Goal: Task Accomplishment & Management: Complete application form

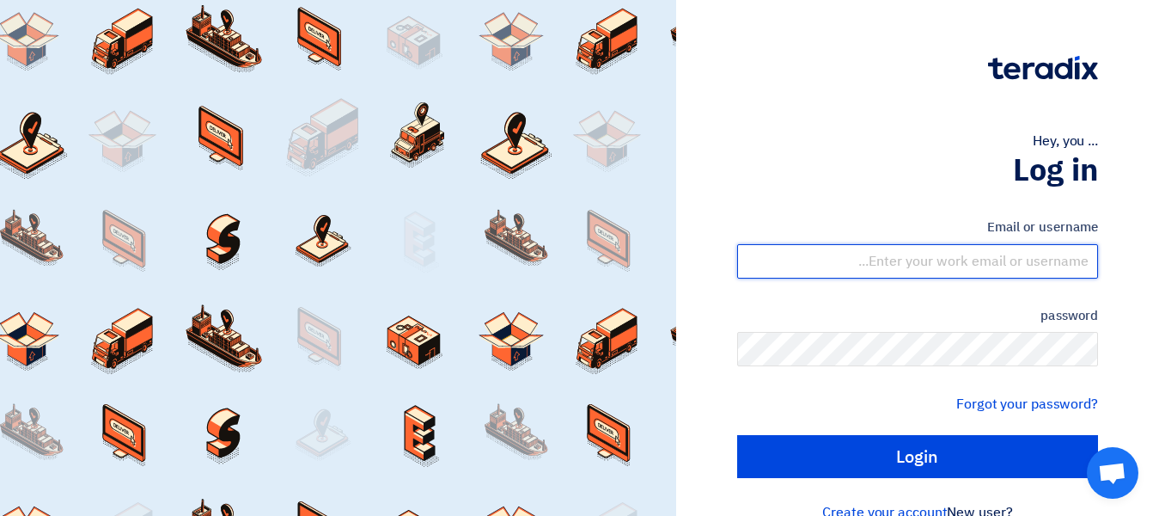
click at [991, 260] on input "text" at bounding box center [917, 261] width 361 height 34
type input "[EMAIL_ADDRESS][DOMAIN_NAME]"
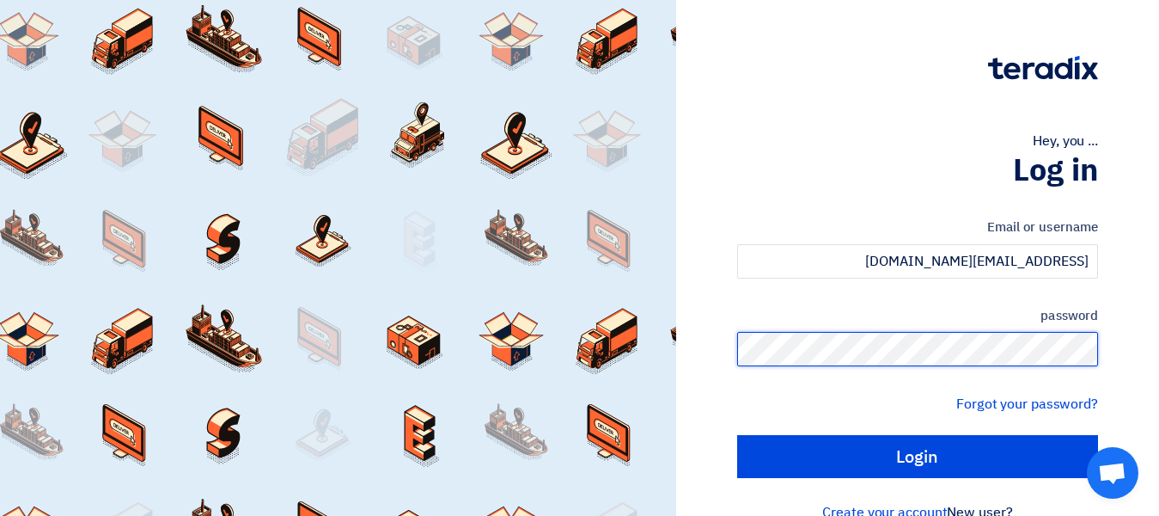
click at [737, 435] on input "Login" at bounding box center [917, 456] width 361 height 43
type input "Sign in"
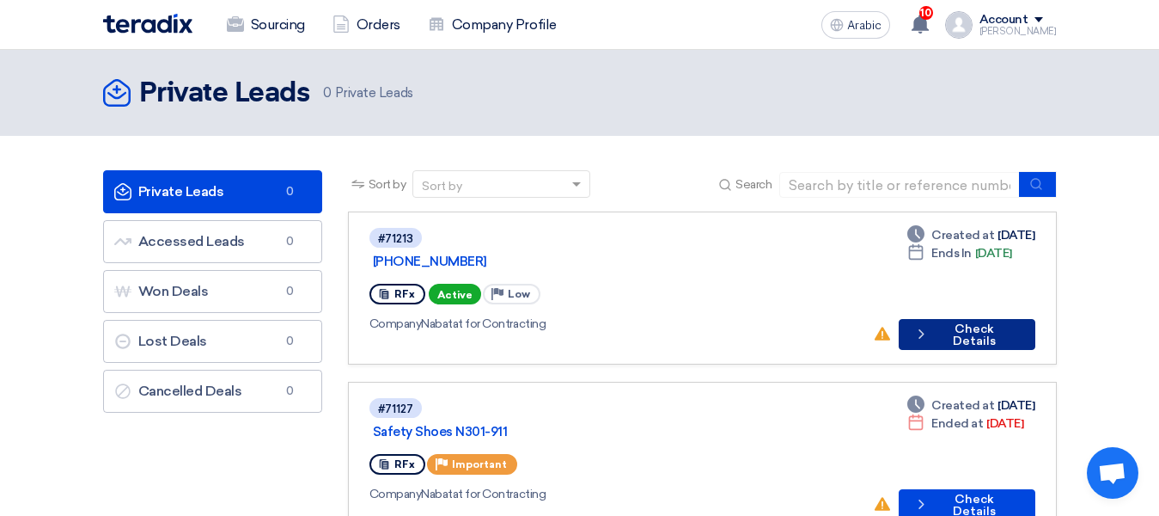
click at [986, 321] on font "Check Details" at bounding box center [974, 334] width 43 height 27
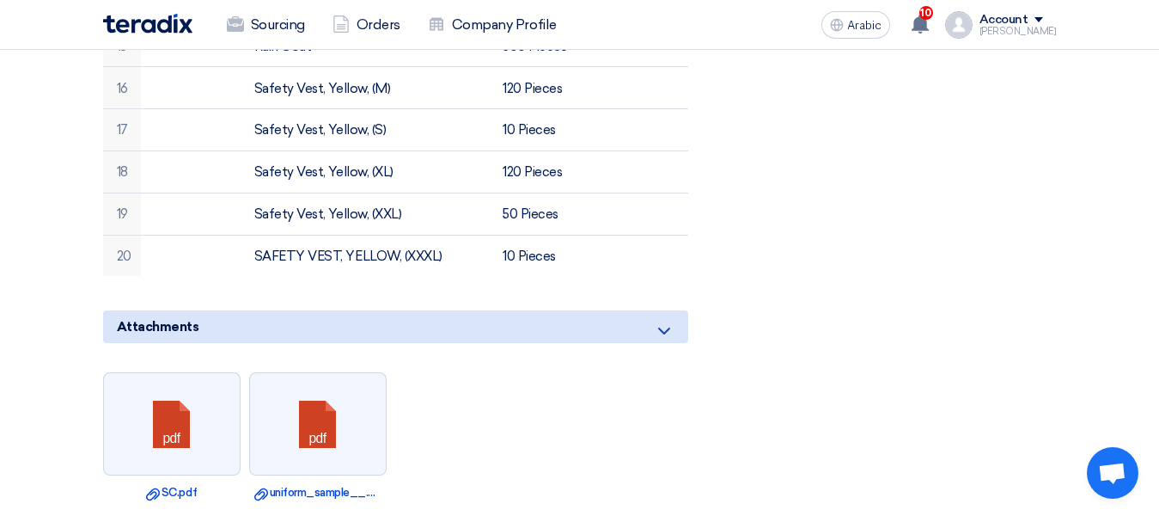
scroll to position [1375, 0]
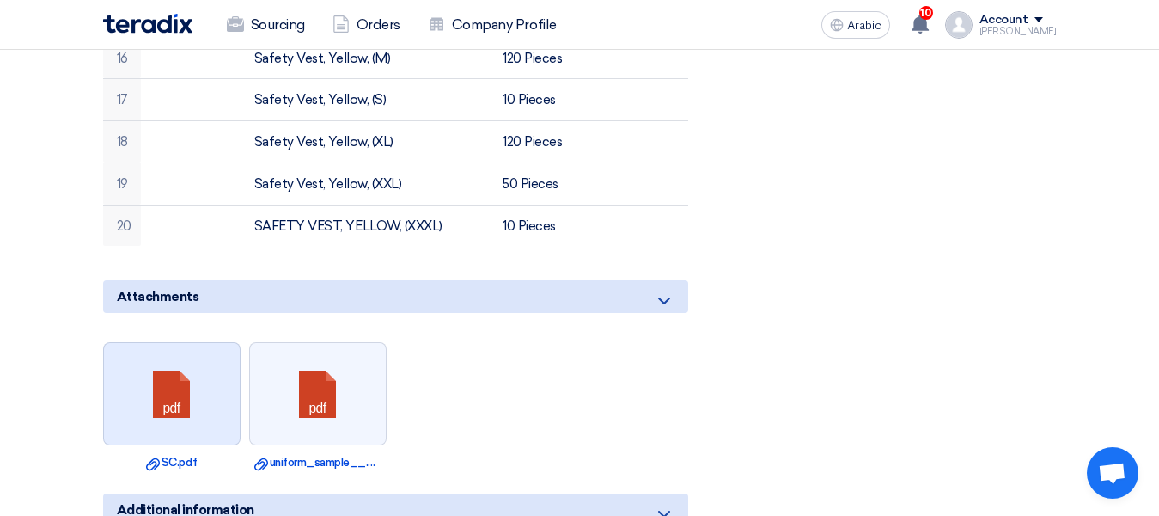
click at [111, 357] on link at bounding box center [173, 394] width 138 height 103
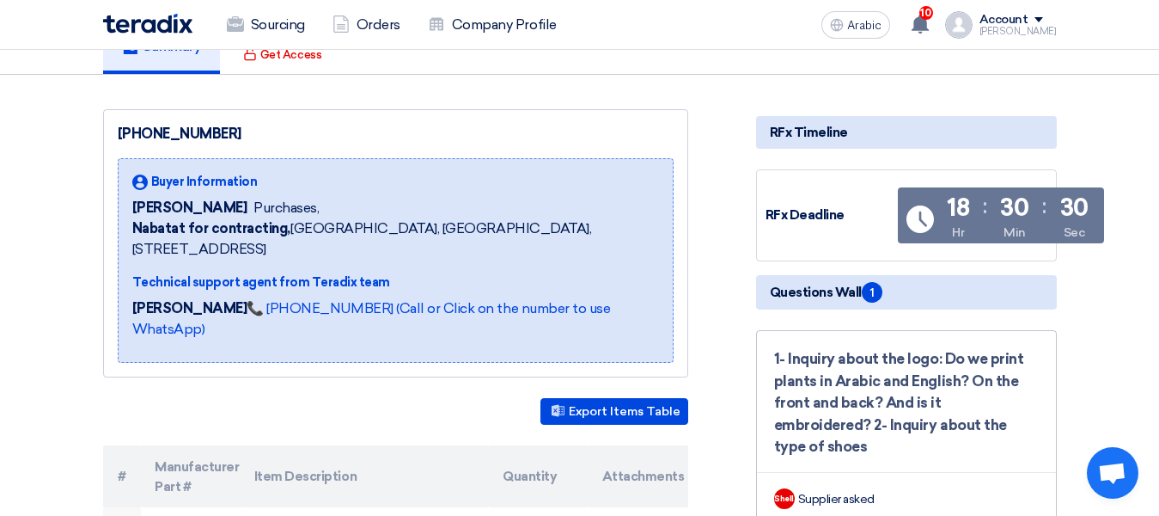
scroll to position [0, 0]
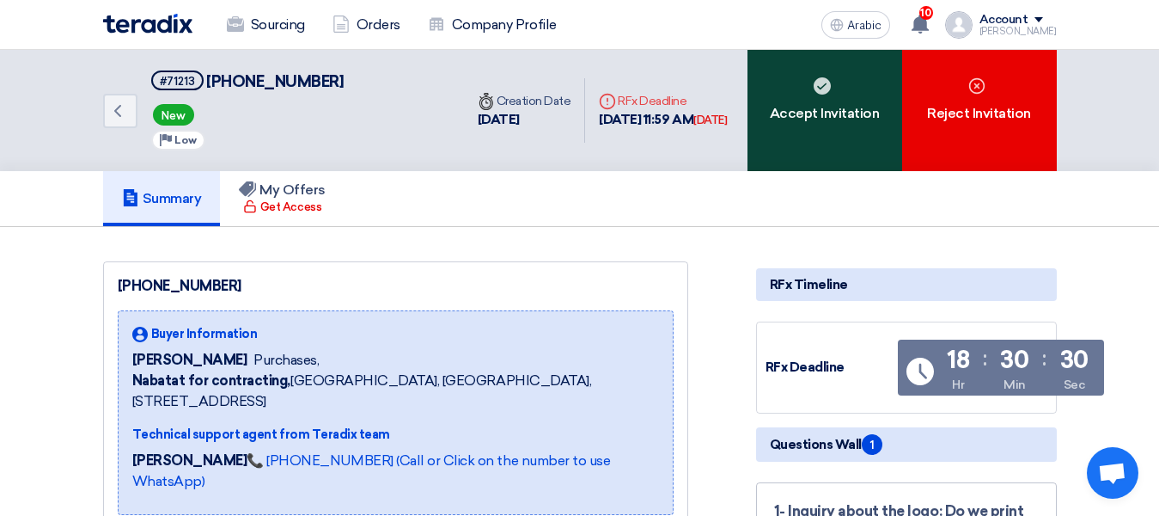
click at [787, 127] on div "Accept Invitation" at bounding box center [825, 110] width 155 height 121
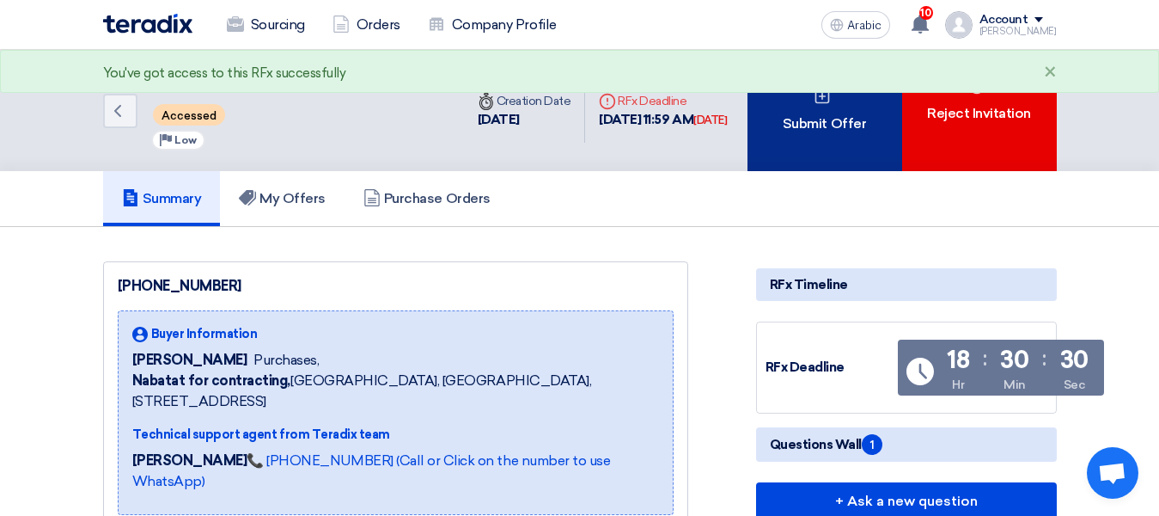
click at [794, 141] on div "Submit Offer" at bounding box center [825, 110] width 155 height 121
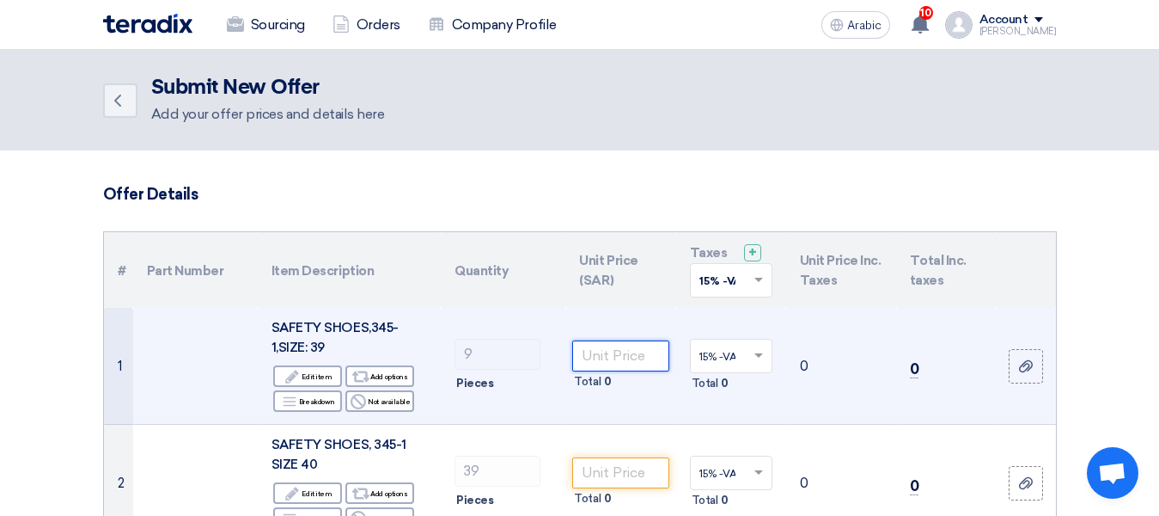
click at [650, 358] on input "number" at bounding box center [620, 355] width 96 height 31
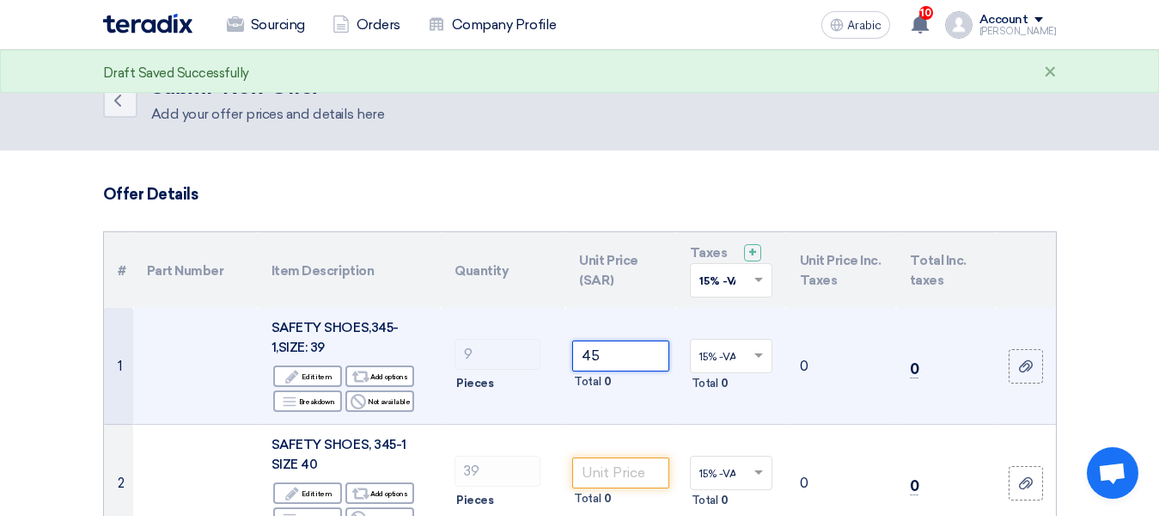
type input "45"
click at [872, 390] on td "0" at bounding box center [841, 366] width 110 height 117
click at [915, 368] on font "0" at bounding box center [914, 368] width 9 height 17
click at [629, 359] on input "45" at bounding box center [620, 355] width 96 height 31
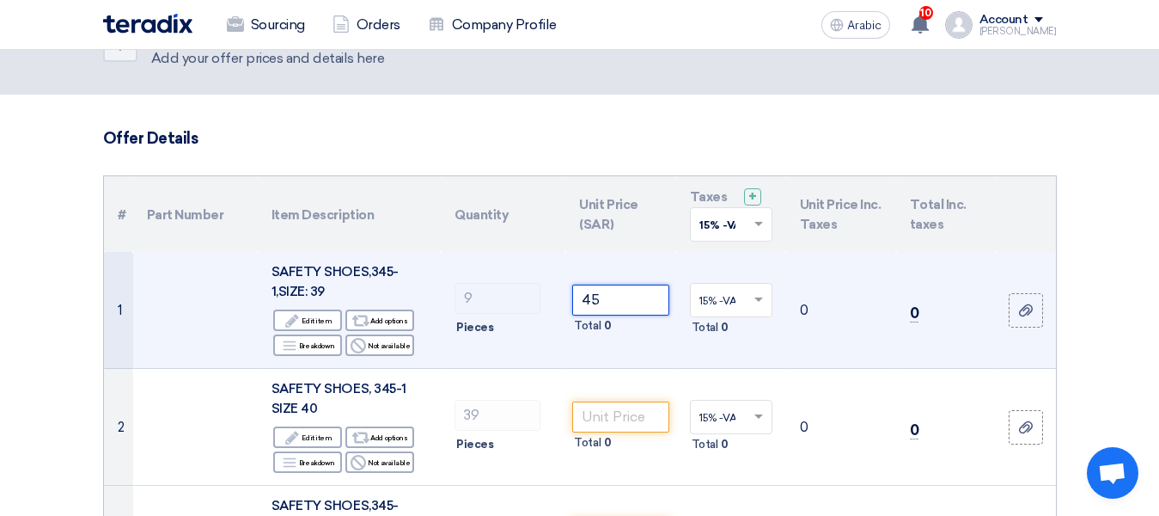
scroll to position [86, 0]
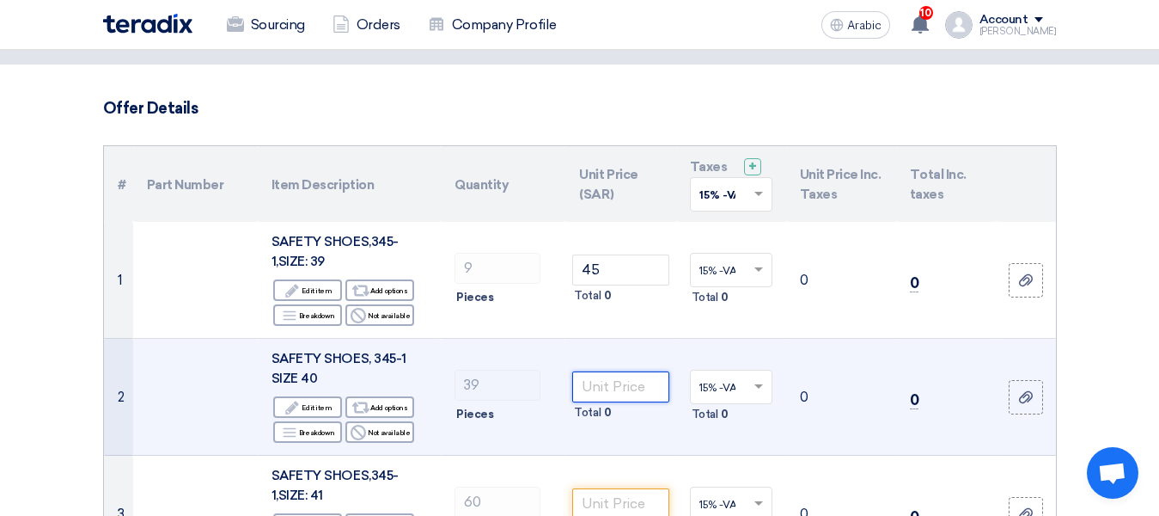
click at [614, 375] on input "number" at bounding box center [620, 386] width 96 height 31
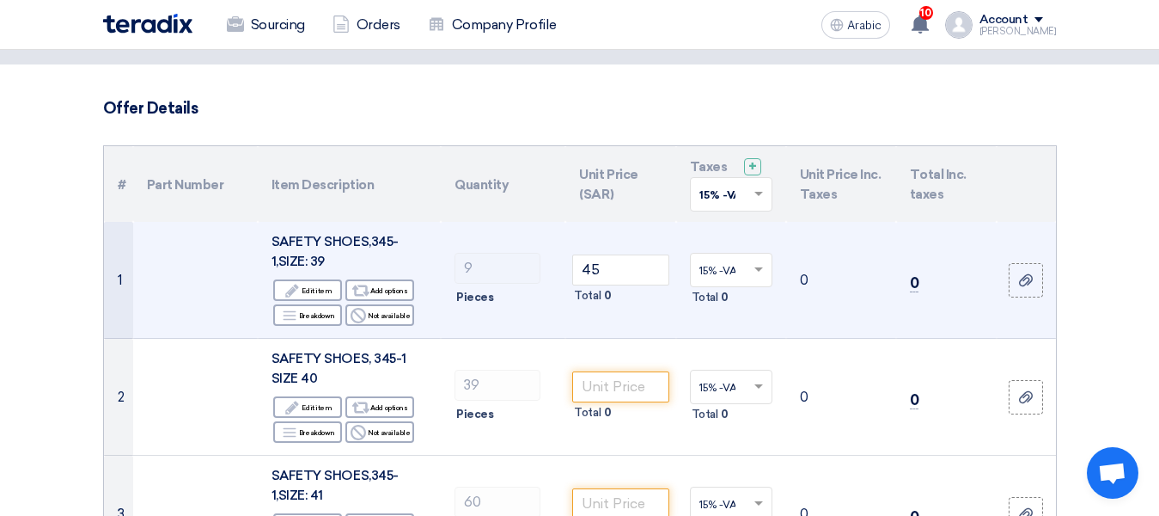
click at [925, 277] on td "0" at bounding box center [946, 280] width 101 height 117
click at [921, 277] on td "0" at bounding box center [946, 280] width 101 height 117
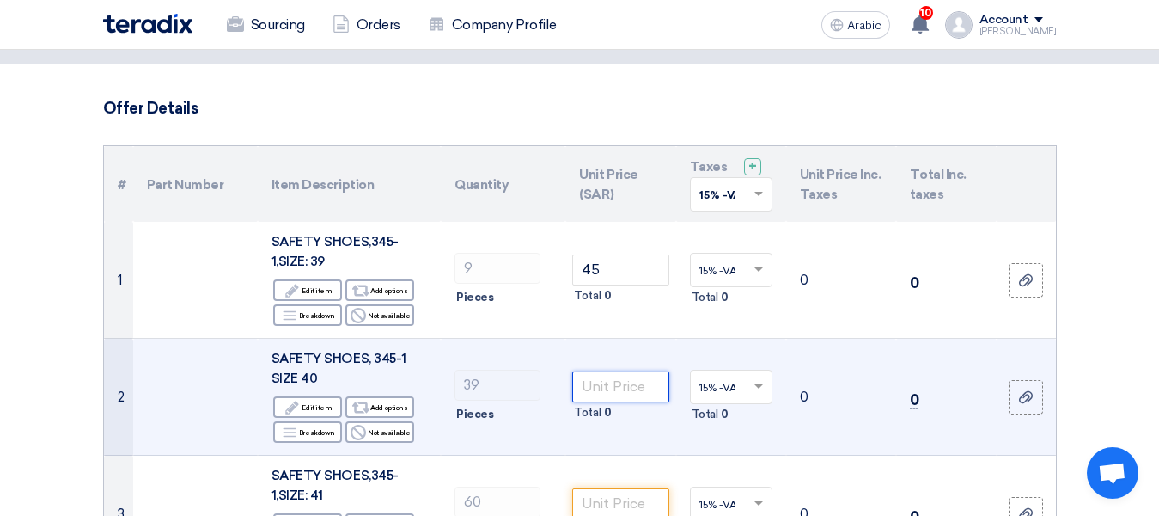
click at [587, 393] on input "number" at bounding box center [620, 386] width 96 height 31
type input "45"
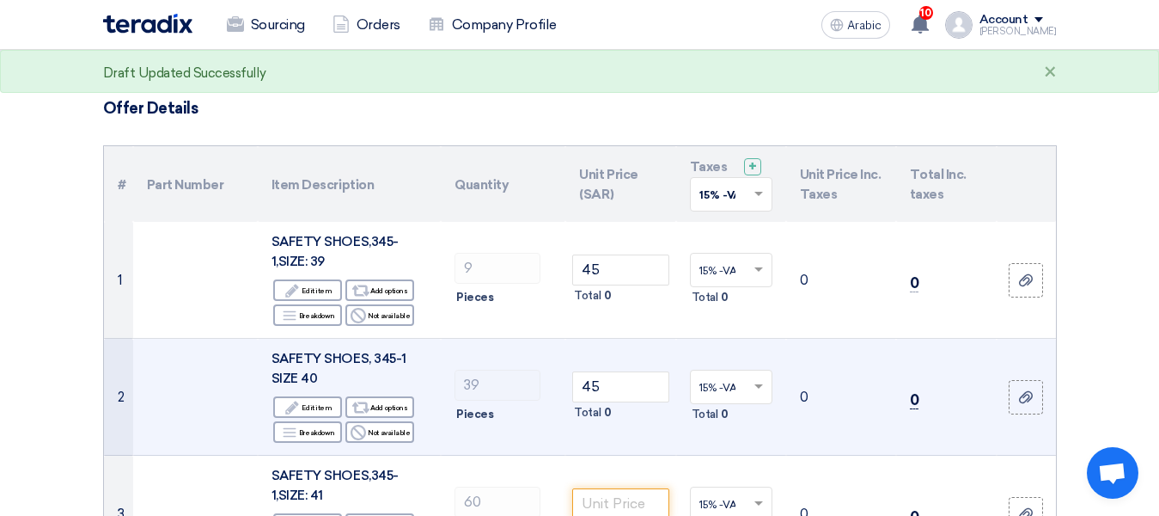
click at [910, 401] on font "0" at bounding box center [914, 399] width 9 height 17
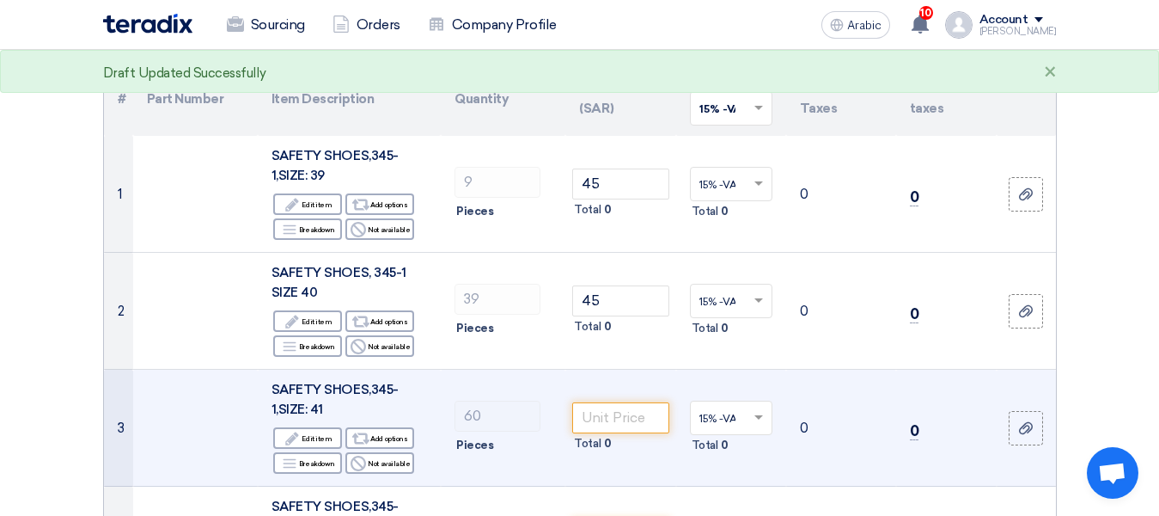
scroll to position [0, 0]
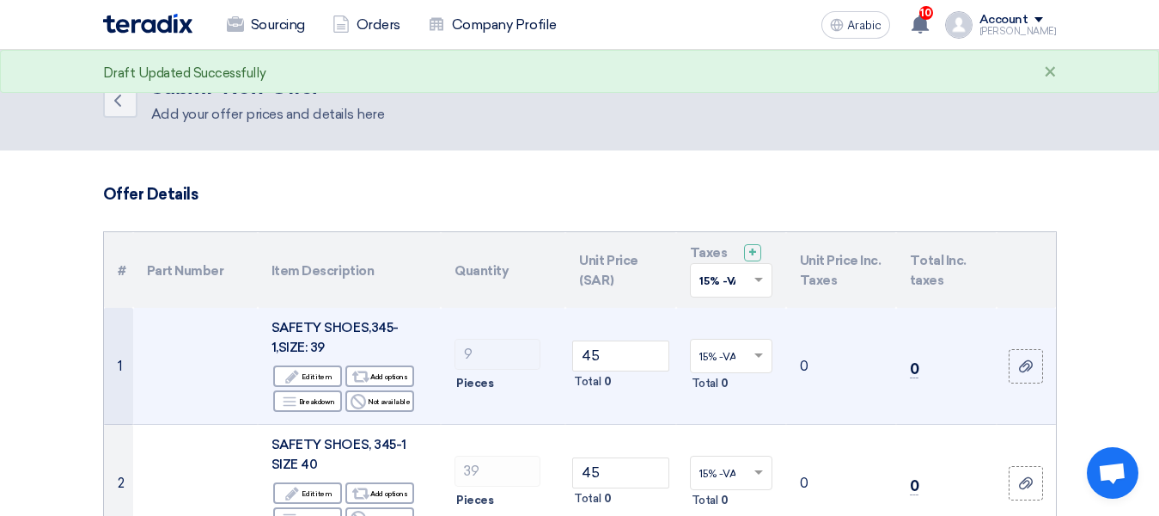
click at [945, 360] on td "0" at bounding box center [946, 366] width 101 height 117
click at [916, 372] on font "0" at bounding box center [914, 368] width 9 height 17
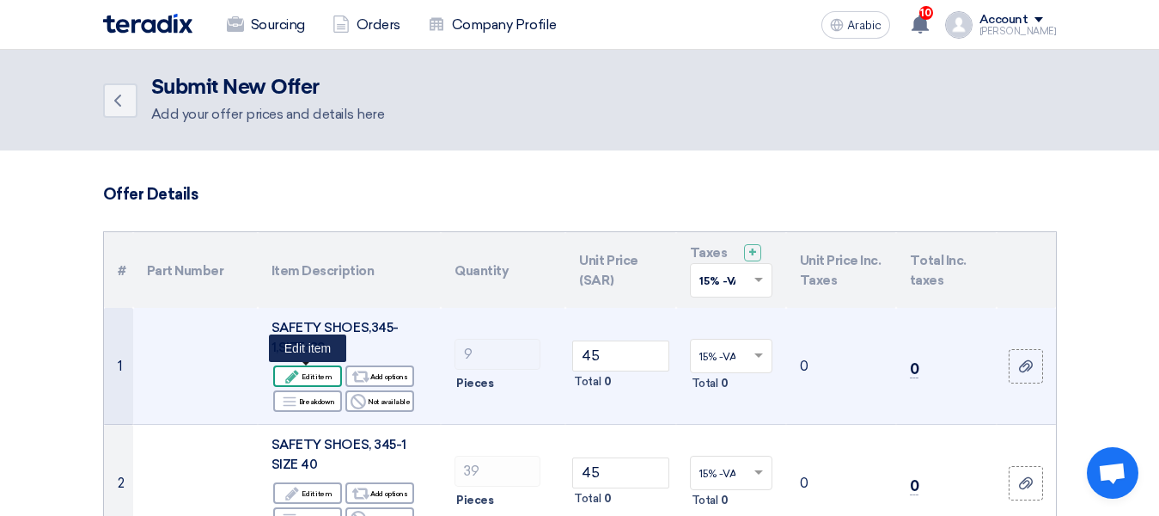
click at [303, 375] on div "Edit Edit item" at bounding box center [307, 375] width 69 height 21
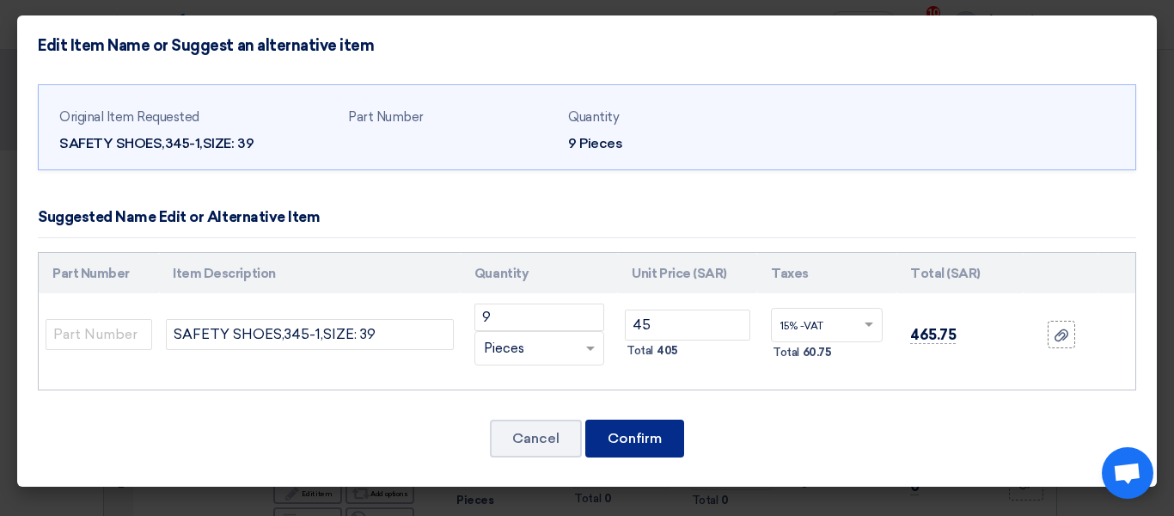
click at [633, 435] on font "Confirm" at bounding box center [635, 438] width 54 height 16
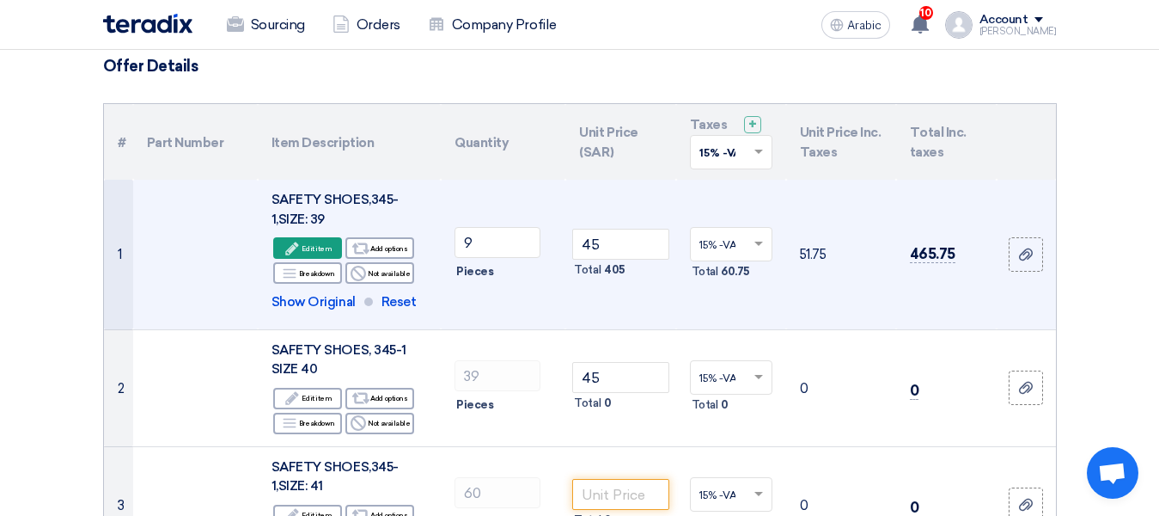
scroll to position [172, 0]
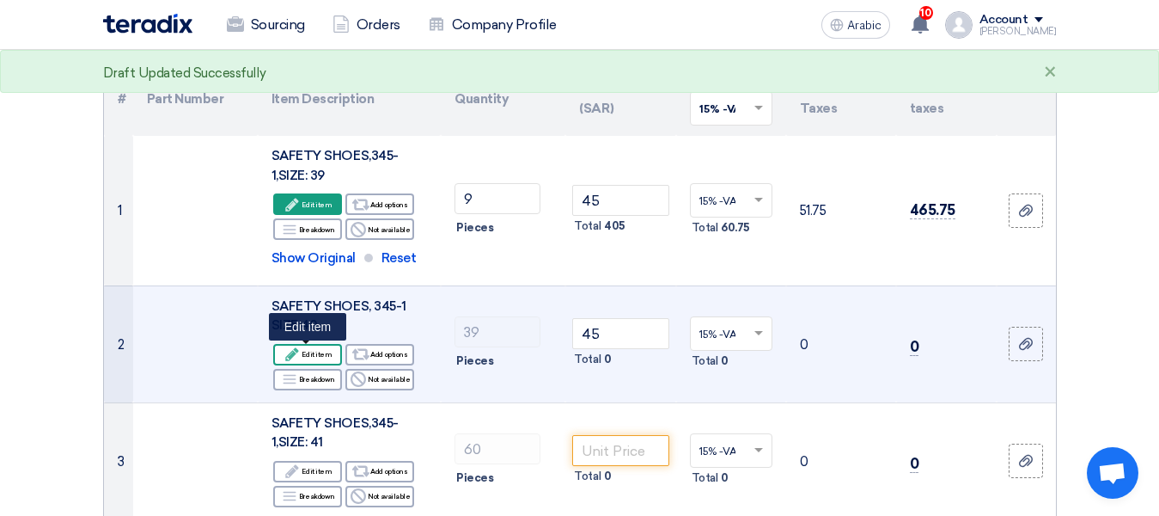
click at [299, 352] on use at bounding box center [292, 353] width 13 height 13
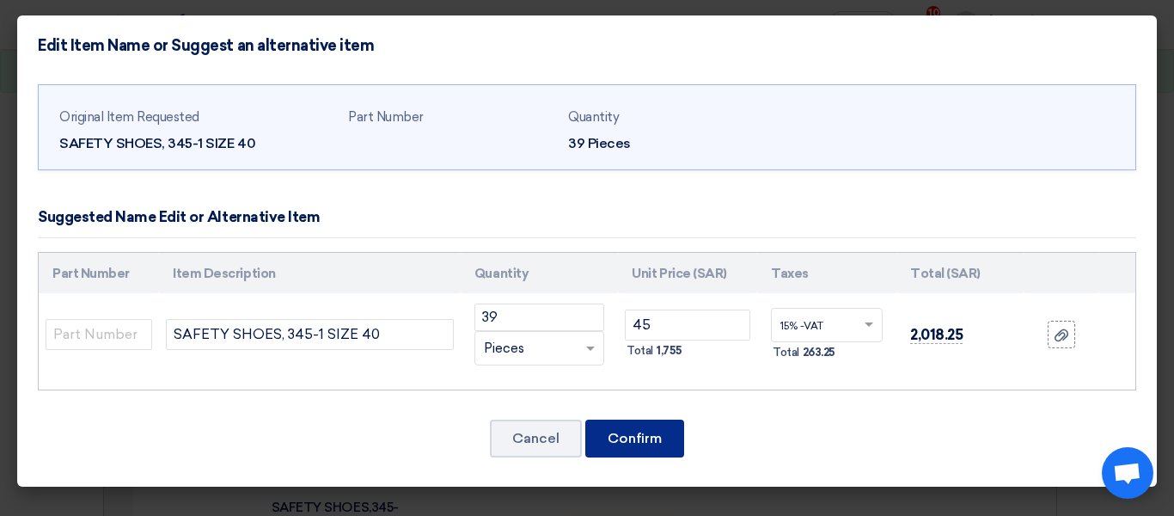
click at [648, 426] on button "Confirm" at bounding box center [634, 438] width 99 height 38
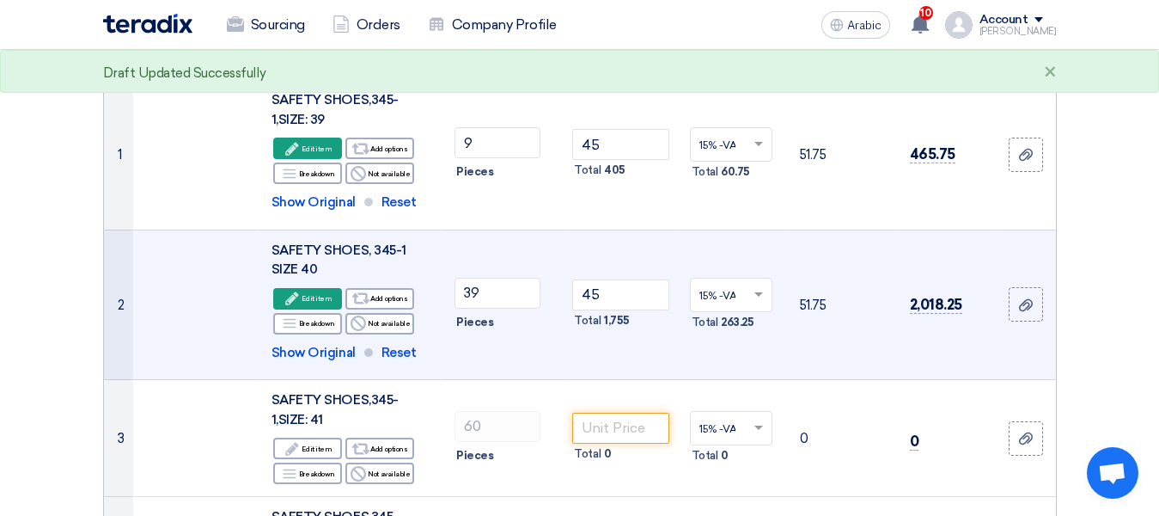
scroll to position [258, 0]
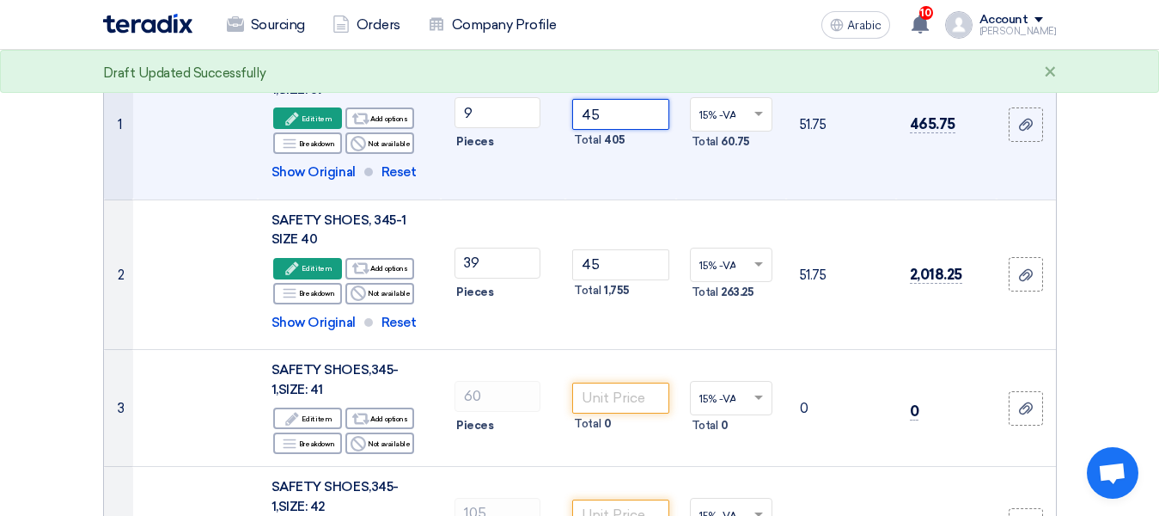
click at [616, 121] on input "45" at bounding box center [620, 114] width 96 height 31
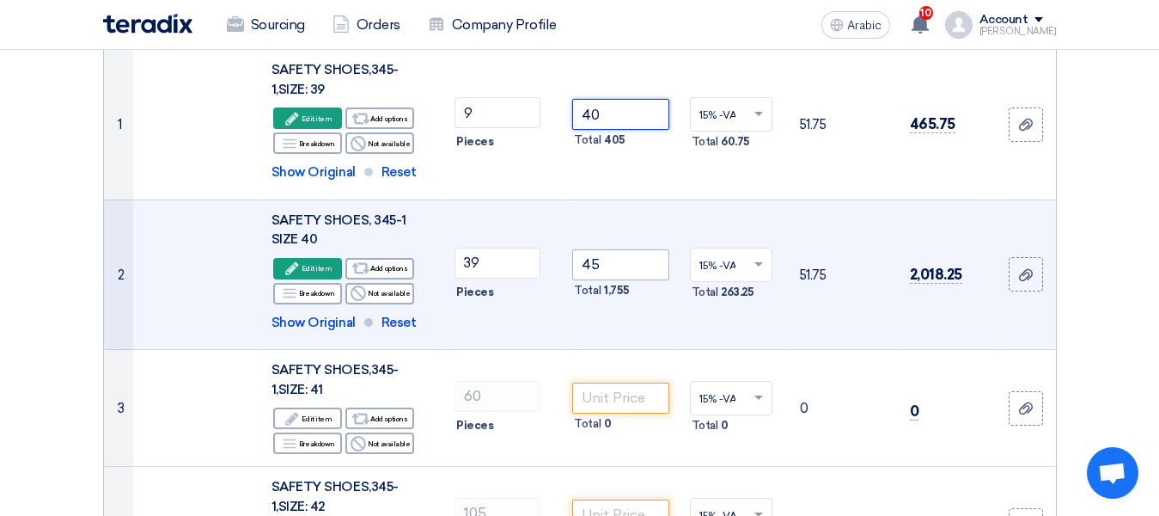
type input "40"
click at [637, 272] on input "45" at bounding box center [620, 264] width 96 height 31
type input "40"
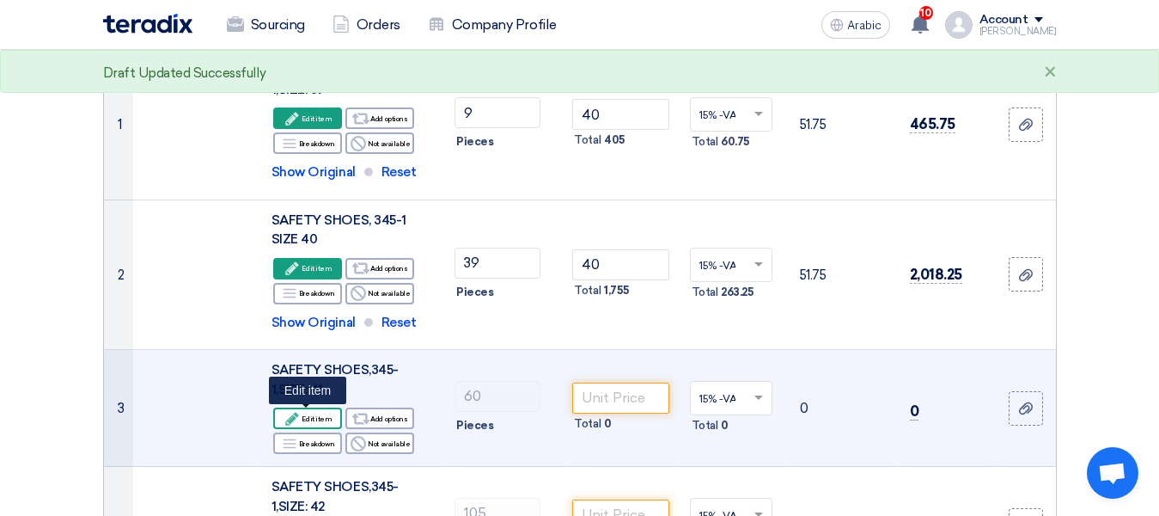
click at [299, 419] on icon "Edit" at bounding box center [291, 418] width 15 height 15
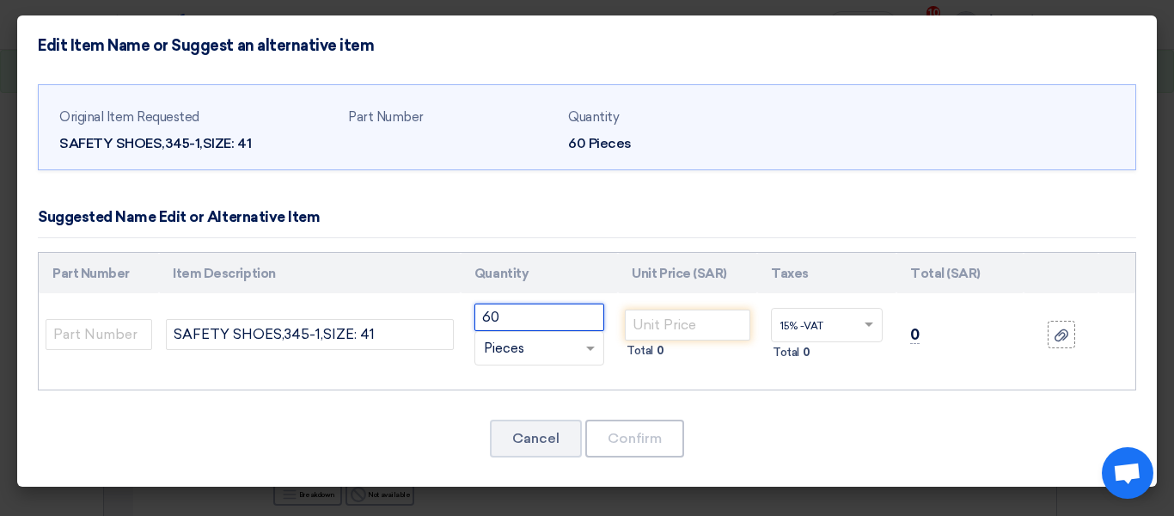
click at [527, 320] on input "60" at bounding box center [539, 317] width 130 height 28
click at [679, 321] on input "number" at bounding box center [687, 324] width 125 height 31
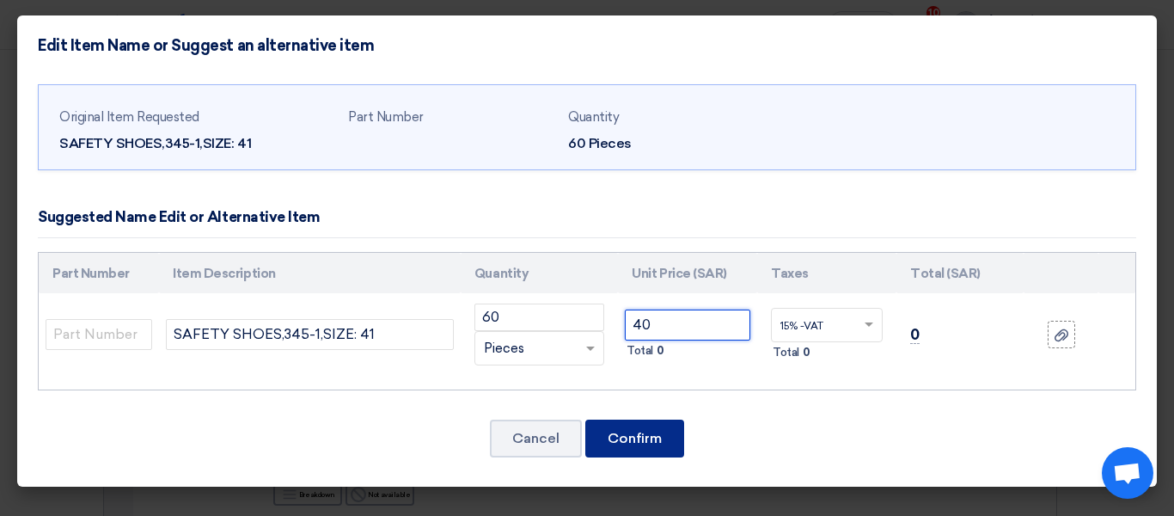
type input "40"
click at [670, 448] on button "Confirm" at bounding box center [634, 438] width 99 height 38
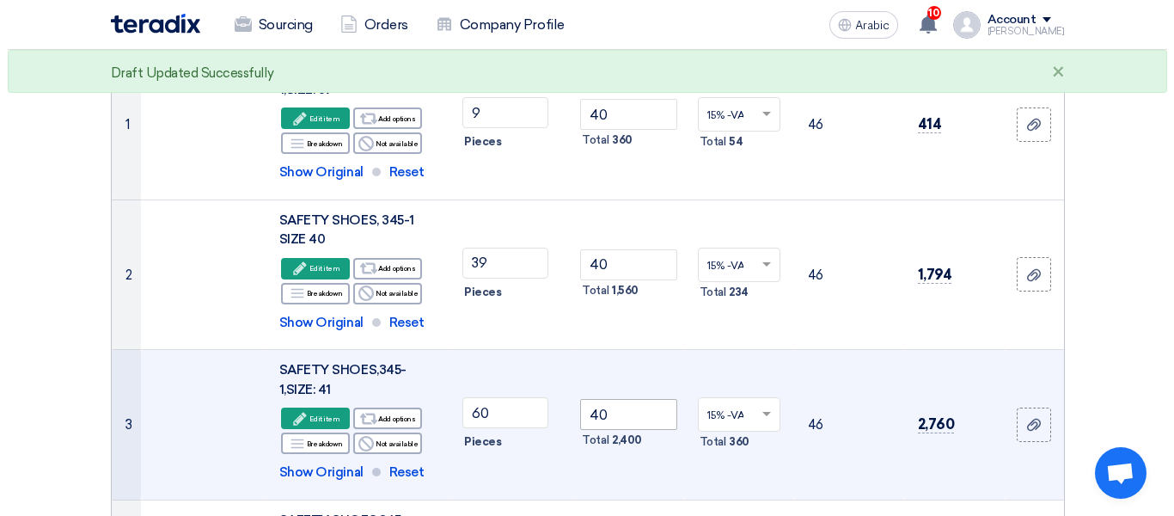
scroll to position [430, 0]
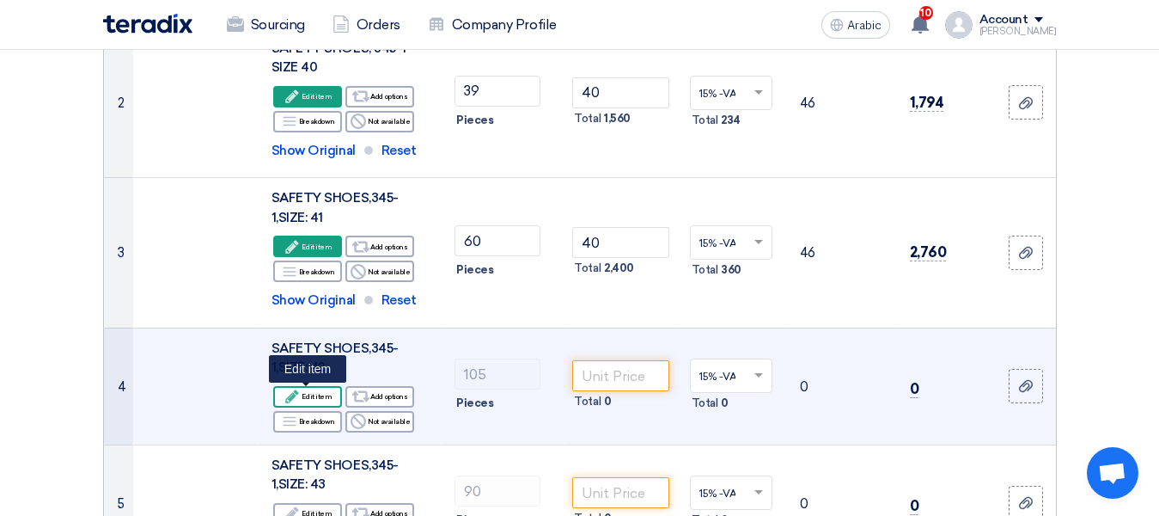
click at [306, 399] on font "Edit item" at bounding box center [317, 396] width 30 height 9
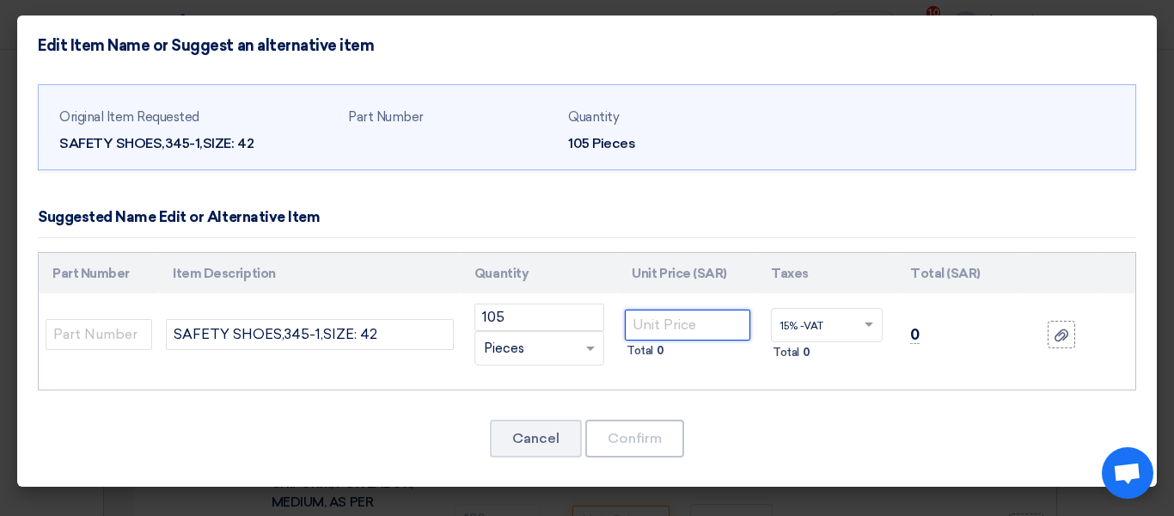
click at [668, 327] on input "number" at bounding box center [687, 324] width 125 height 31
type input "40"
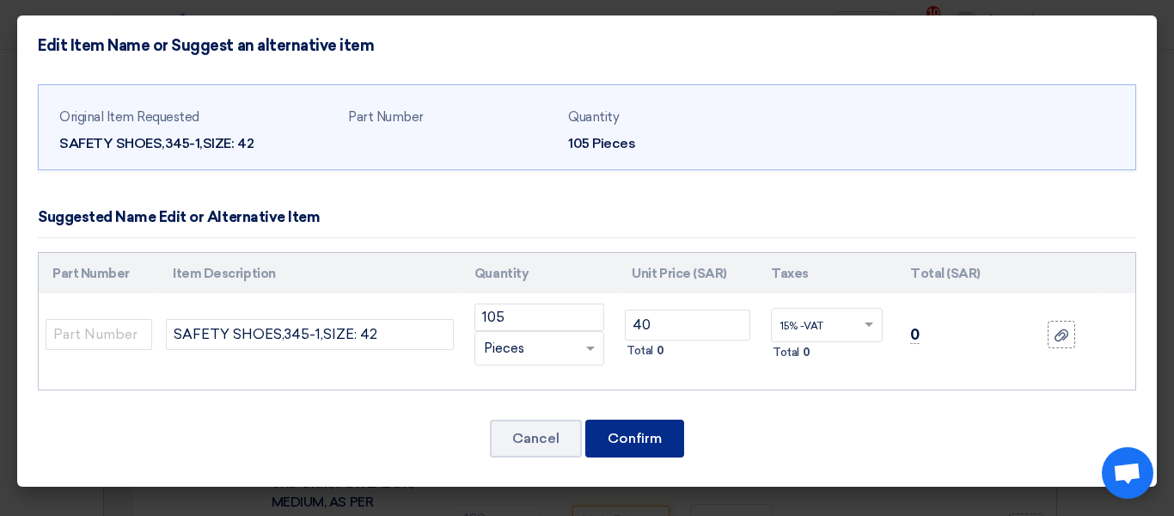
click at [634, 425] on button "Confirm" at bounding box center [634, 438] width 99 height 38
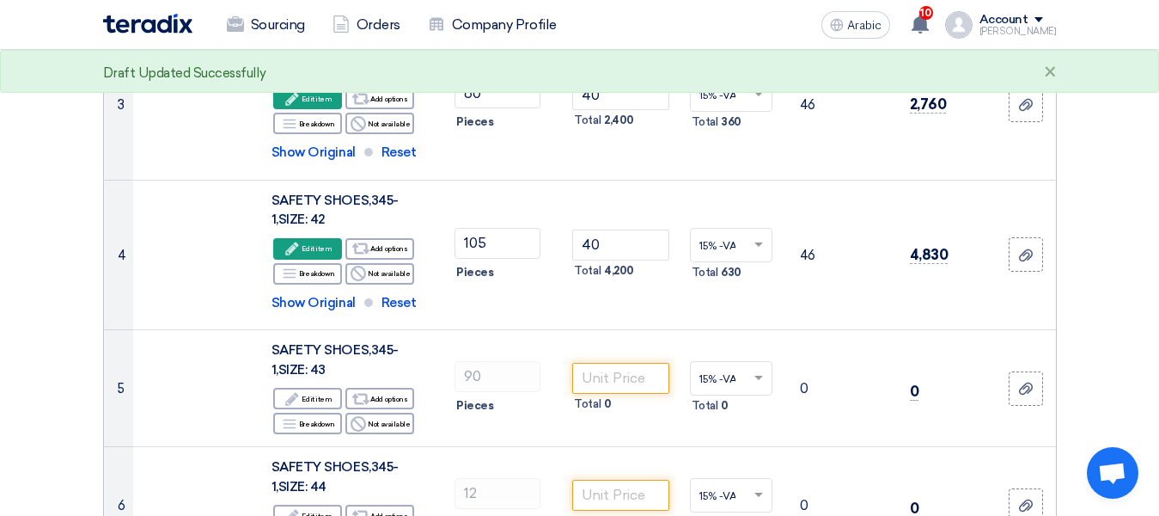
scroll to position [569, 0]
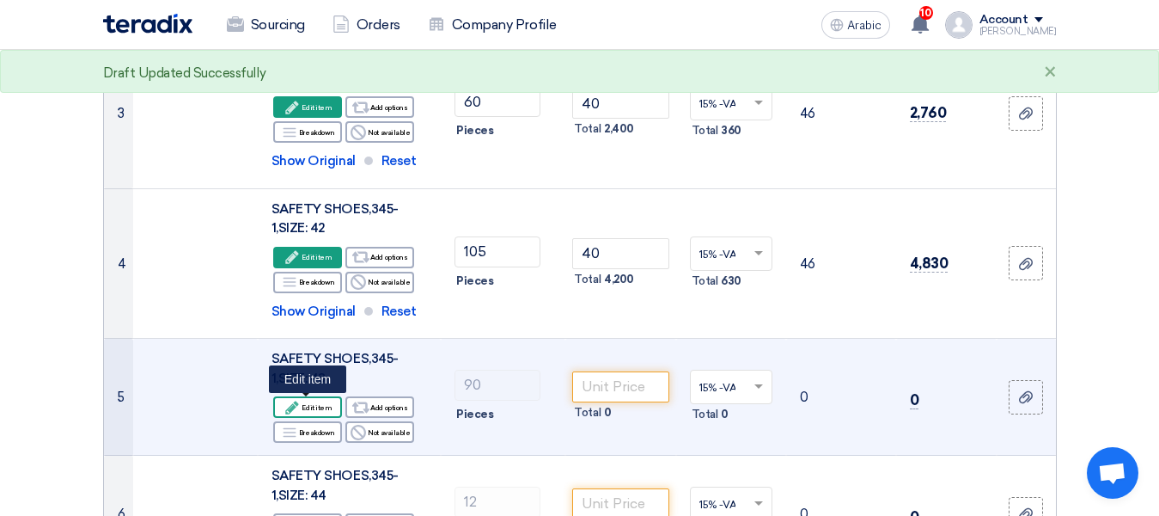
click at [315, 408] on font "Edit item" at bounding box center [317, 407] width 30 height 9
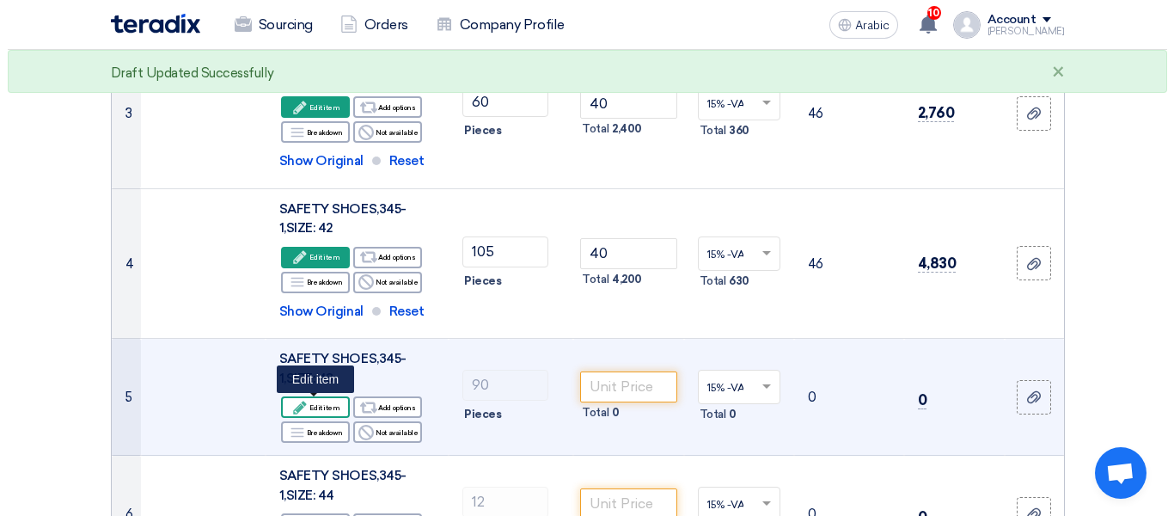
scroll to position [419, 0]
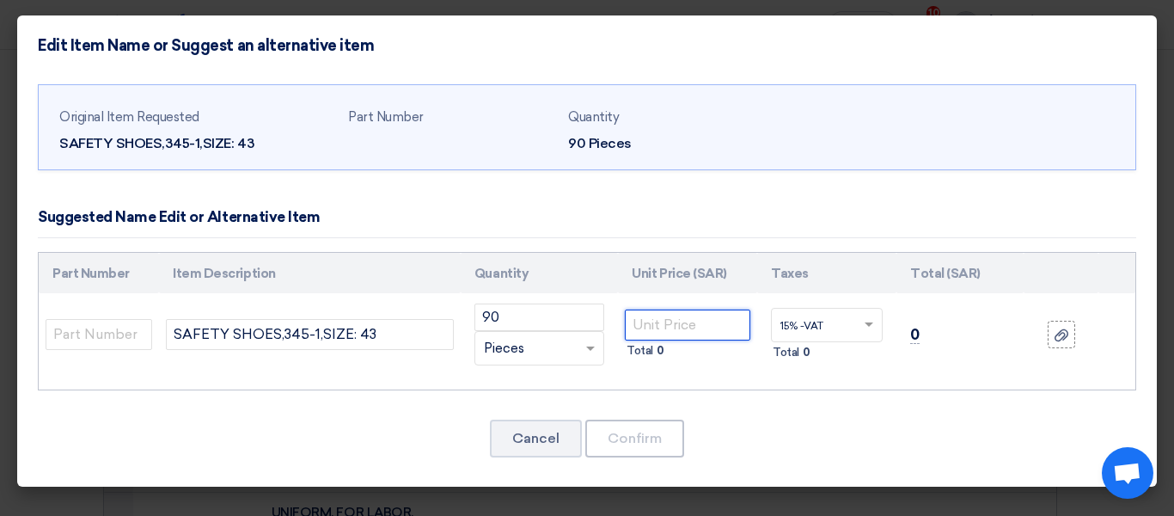
click at [735, 314] on input "number" at bounding box center [687, 324] width 125 height 31
type input "40"
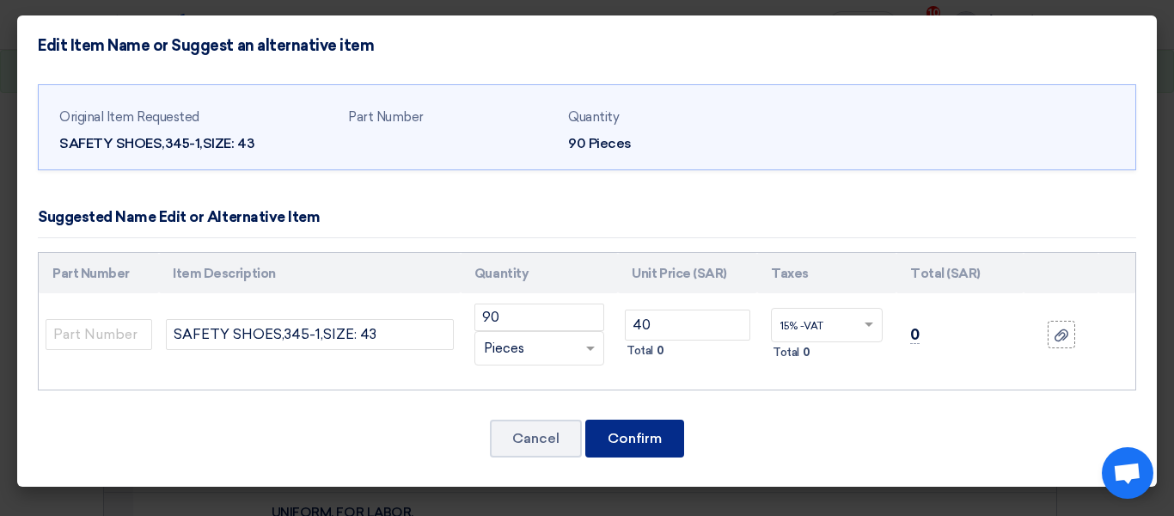
click at [602, 449] on button "Confirm" at bounding box center [634, 438] width 99 height 38
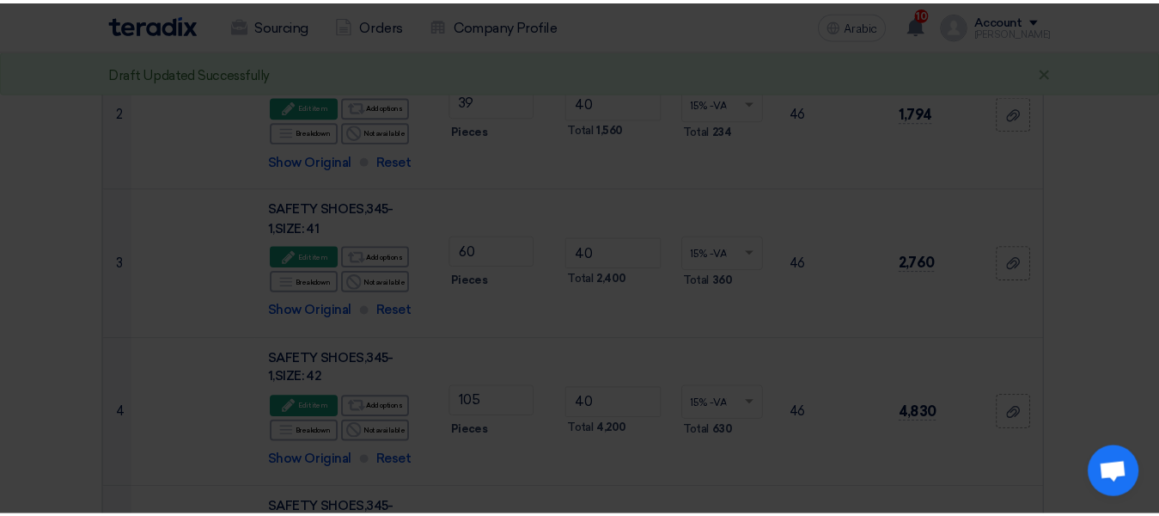
scroll to position [1019, 0]
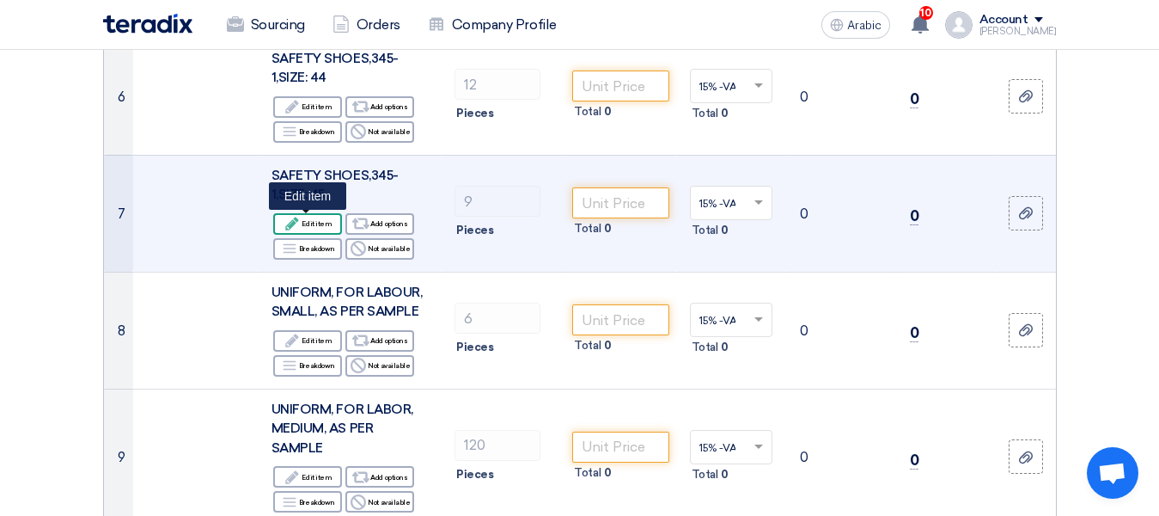
click at [309, 228] on font "Edit item" at bounding box center [317, 224] width 30 height 14
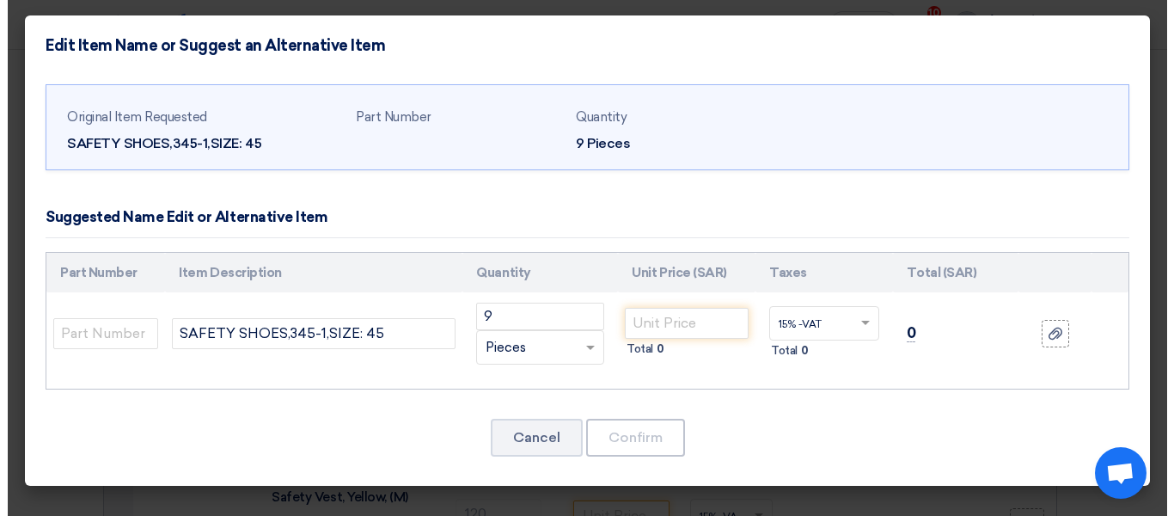
scroll to position [419, 0]
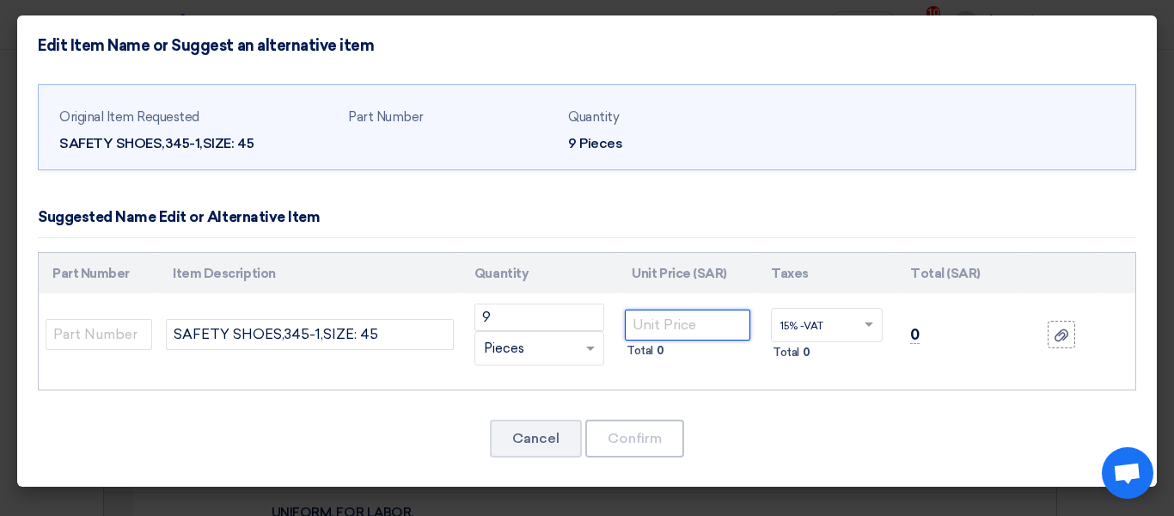
click at [670, 325] on input "number" at bounding box center [687, 324] width 125 height 31
type input "40"
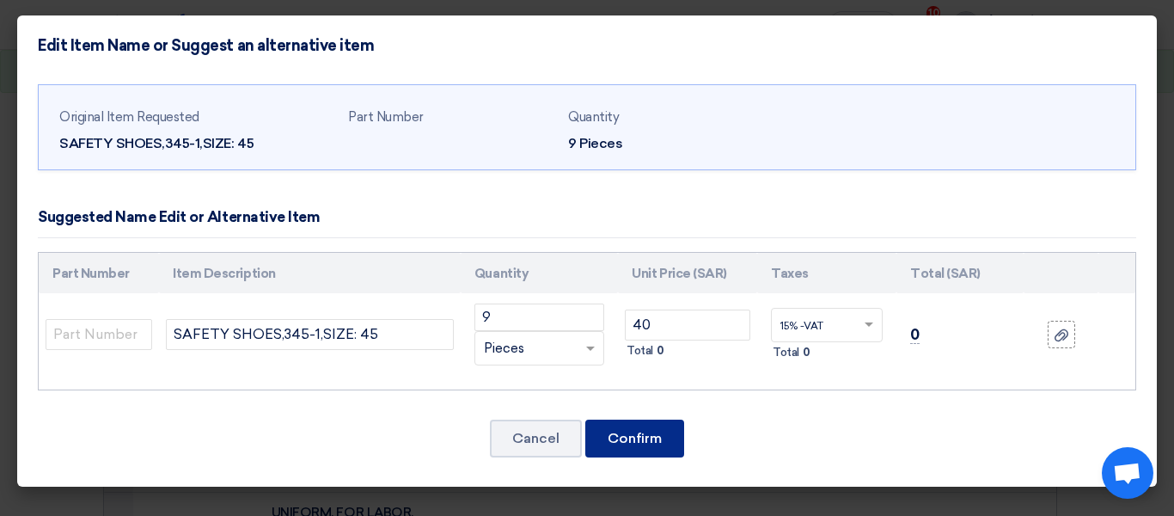
click at [668, 442] on button "Confirm" at bounding box center [634, 438] width 99 height 38
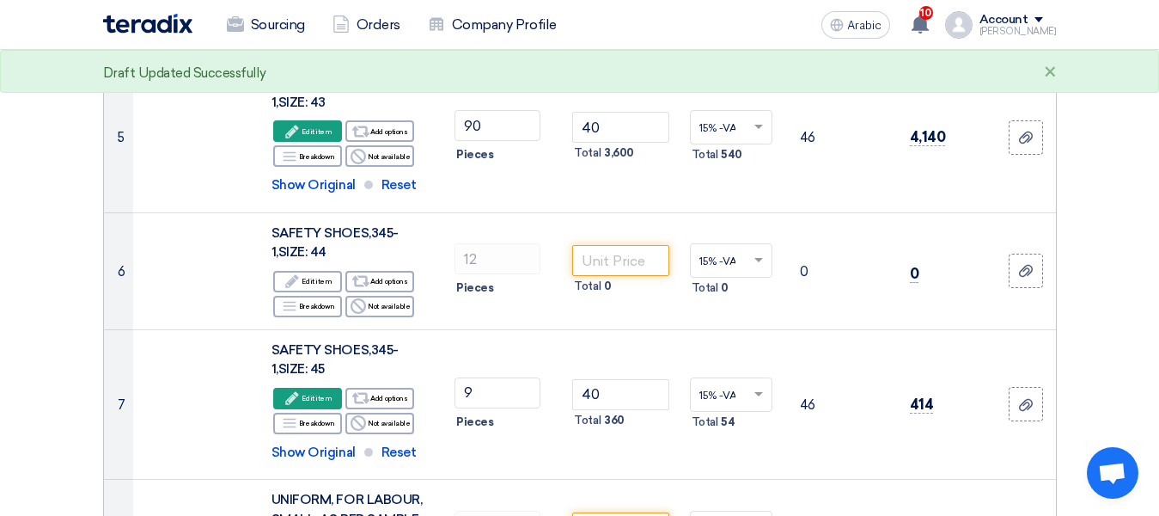
scroll to position [825, 0]
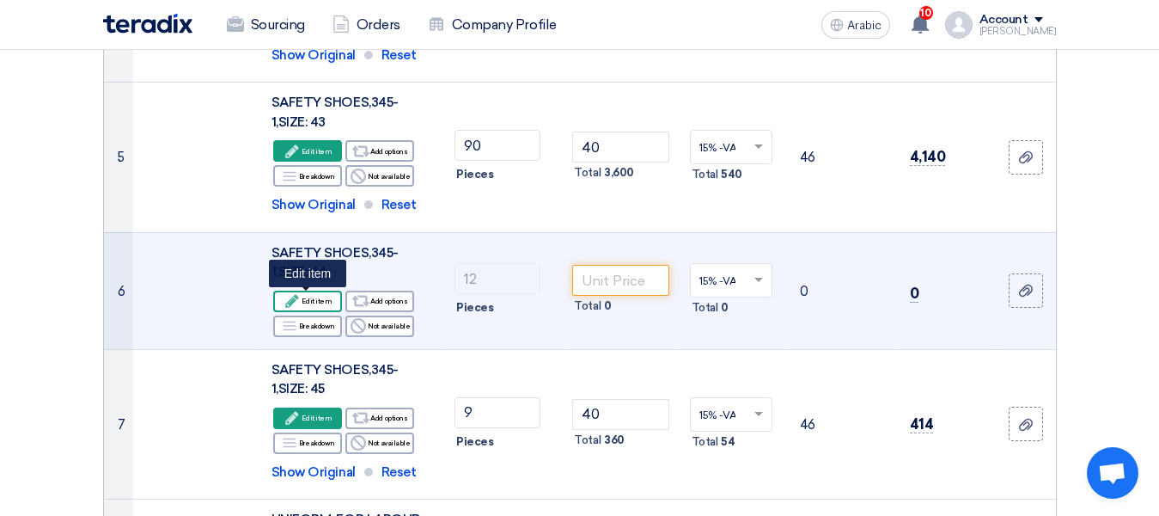
click at [315, 304] on font "Edit item" at bounding box center [317, 301] width 30 height 9
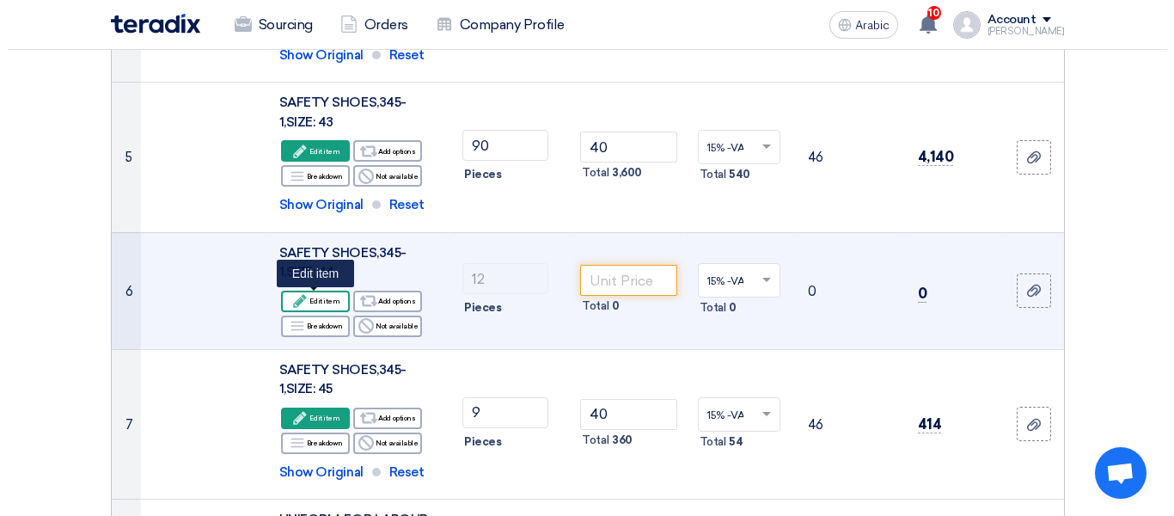
scroll to position [376, 0]
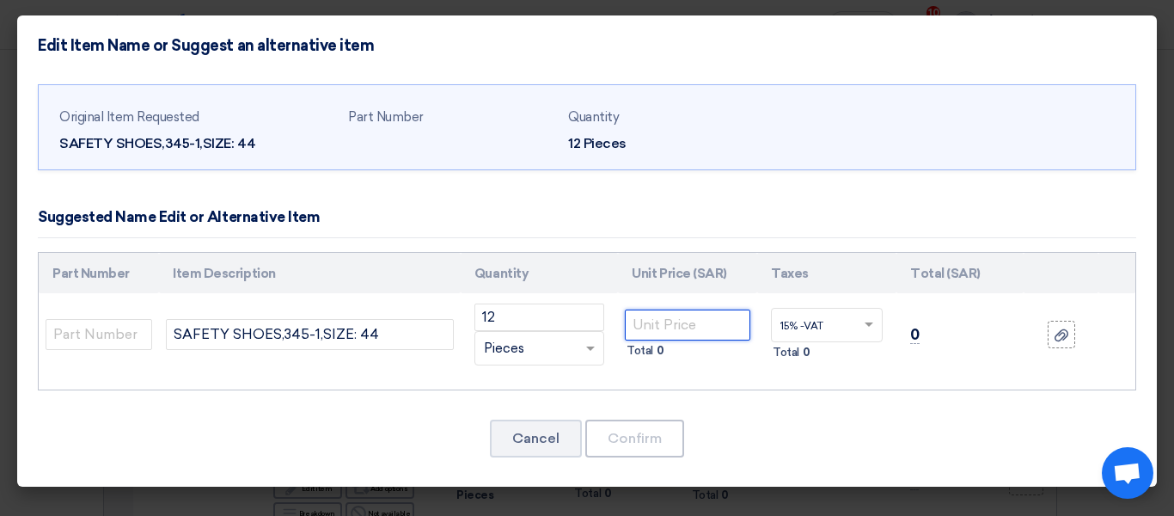
click at [675, 328] on input "number" at bounding box center [687, 324] width 125 height 31
type input "40"
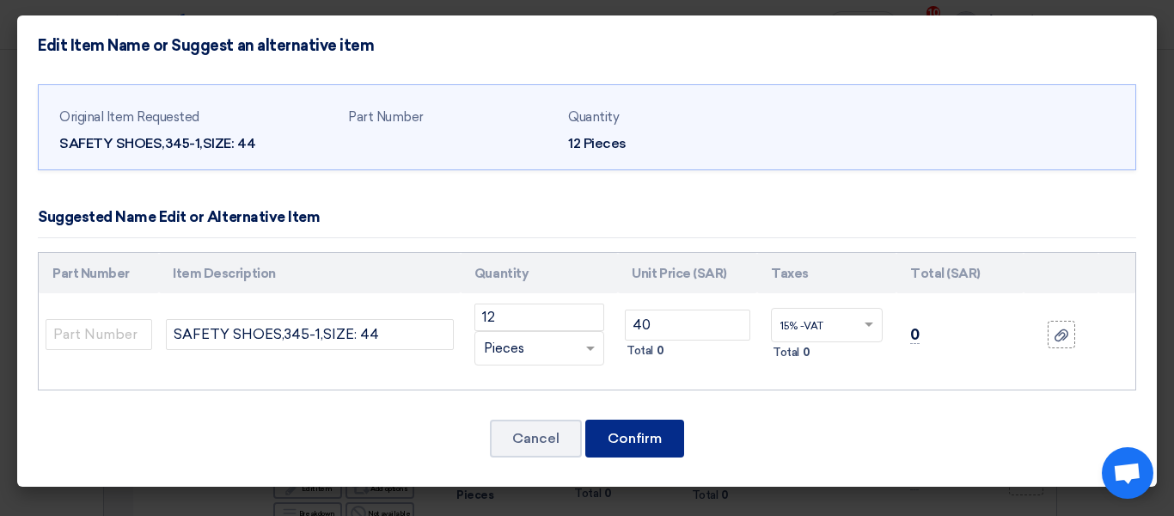
click at [678, 438] on button "Confirm" at bounding box center [634, 438] width 99 height 38
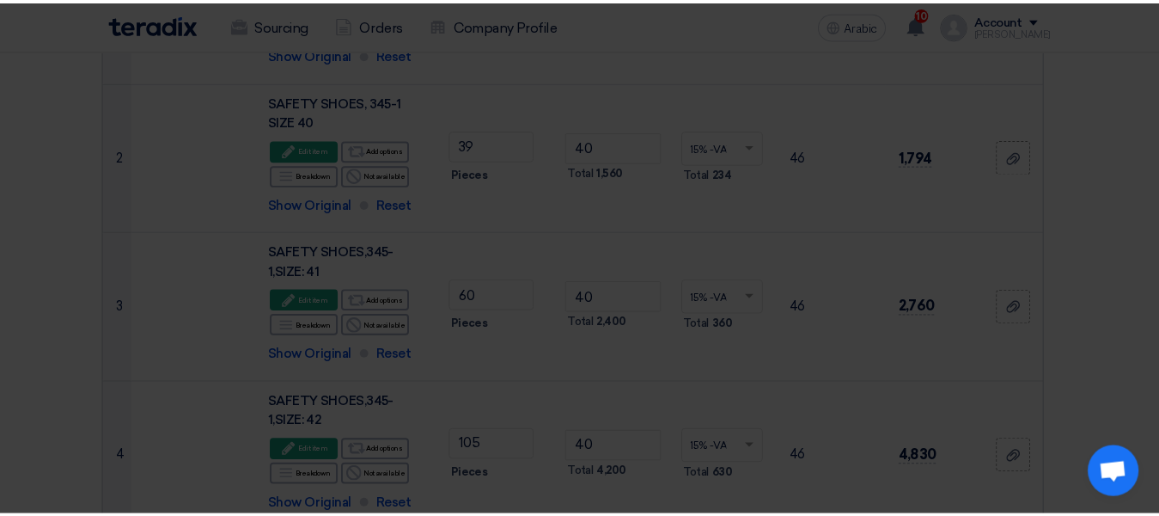
scroll to position [1125, 0]
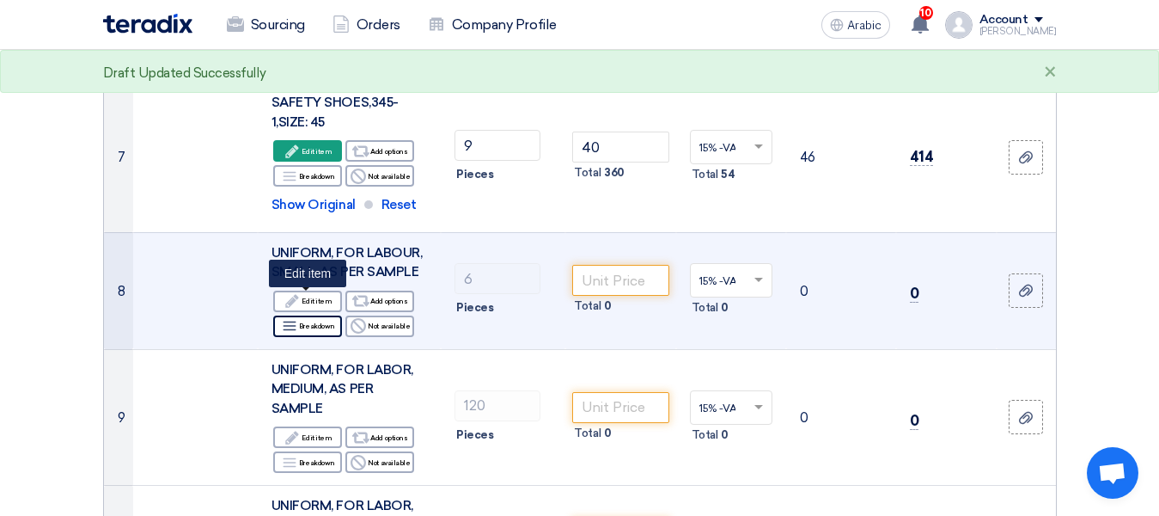
click at [323, 310] on div "Edit Edit item" at bounding box center [307, 300] width 69 height 21
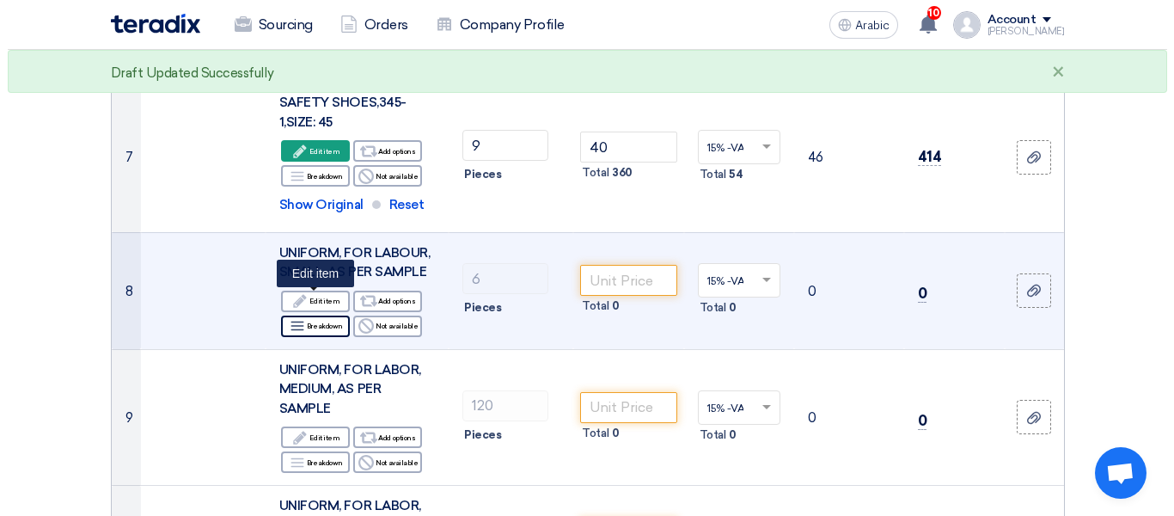
scroll to position [376, 0]
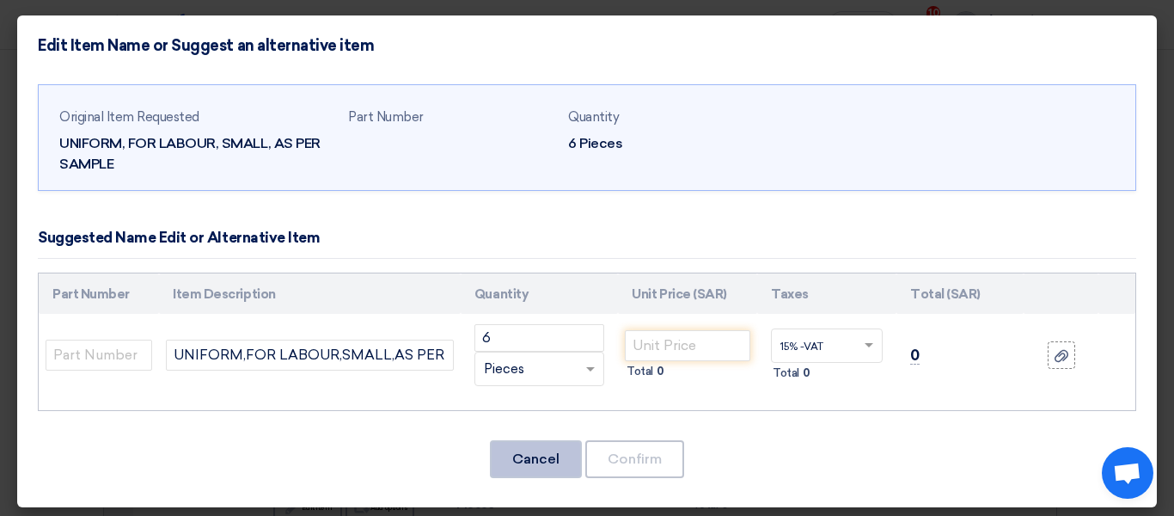
click at [553, 458] on button "Cancel" at bounding box center [536, 459] width 92 height 38
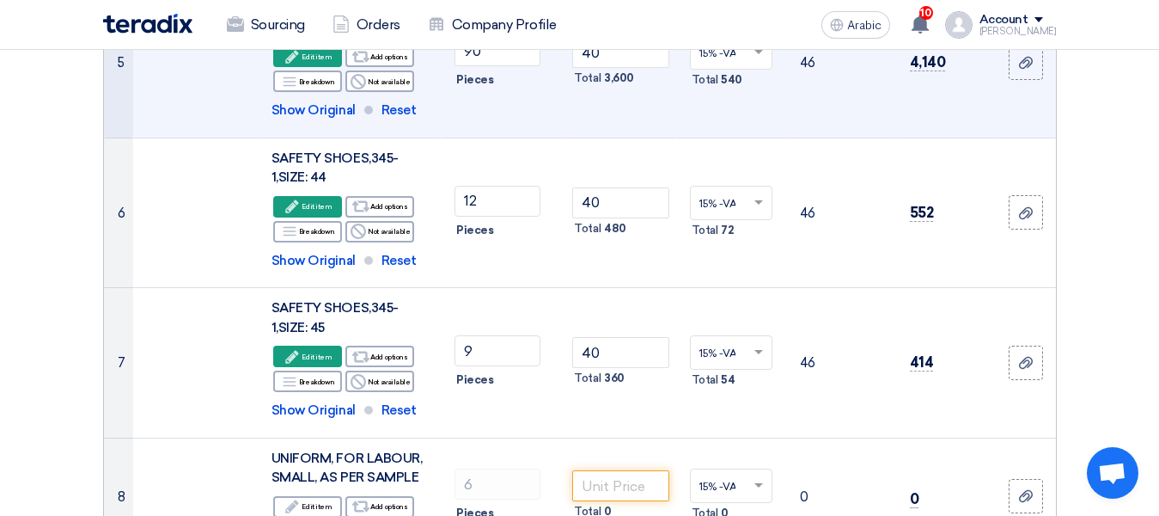
scroll to position [995, 0]
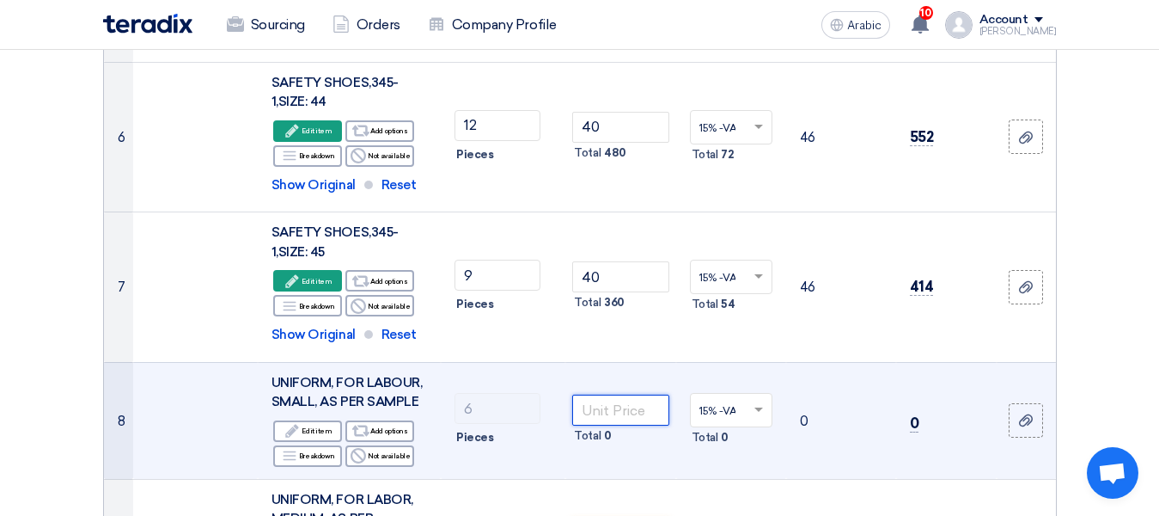
click at [634, 407] on input "number" at bounding box center [620, 409] width 96 height 31
type input "90"
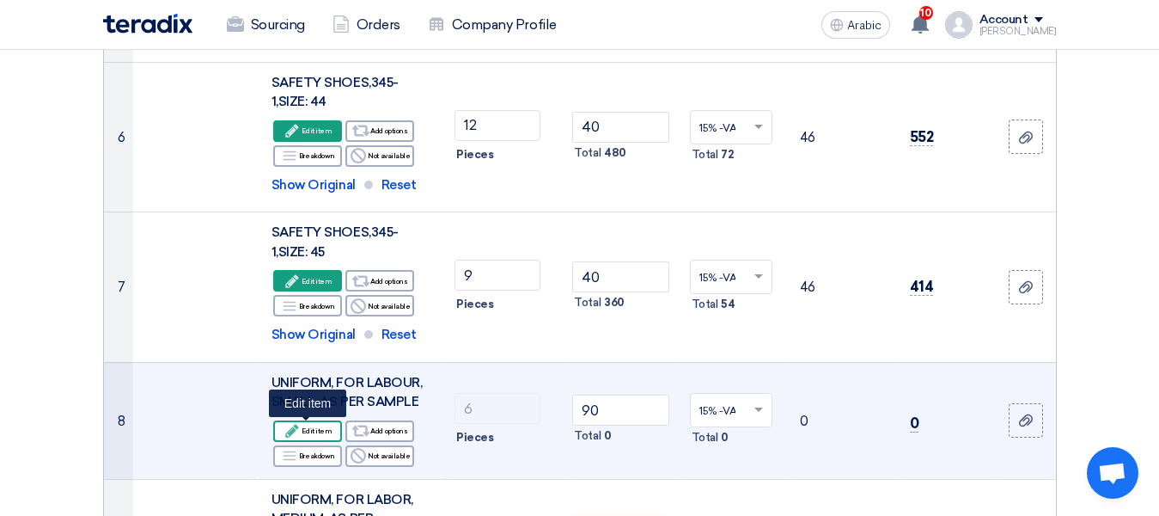
click at [321, 436] on font "Edit item" at bounding box center [317, 431] width 30 height 14
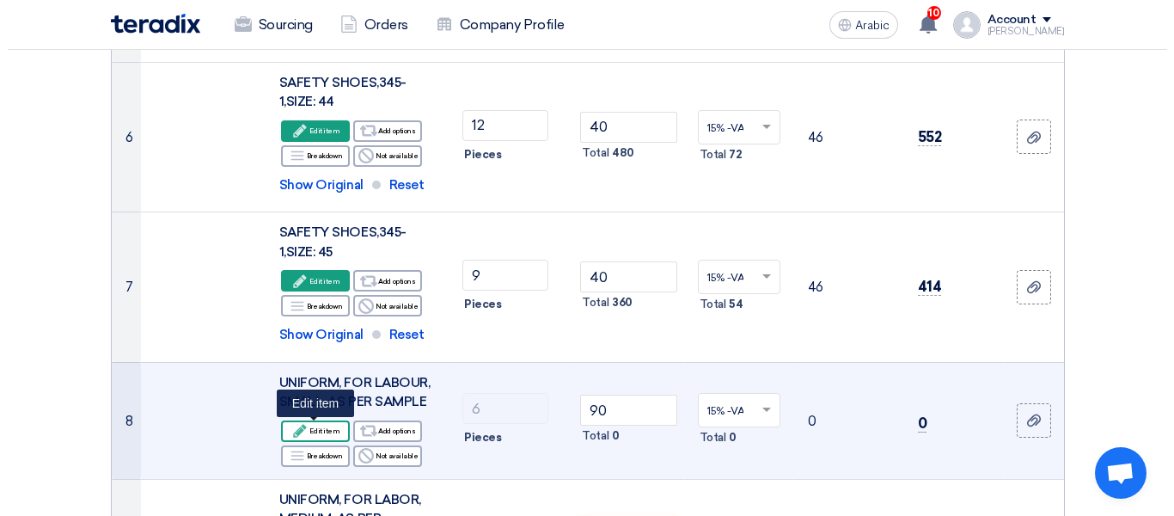
scroll to position [395, 0]
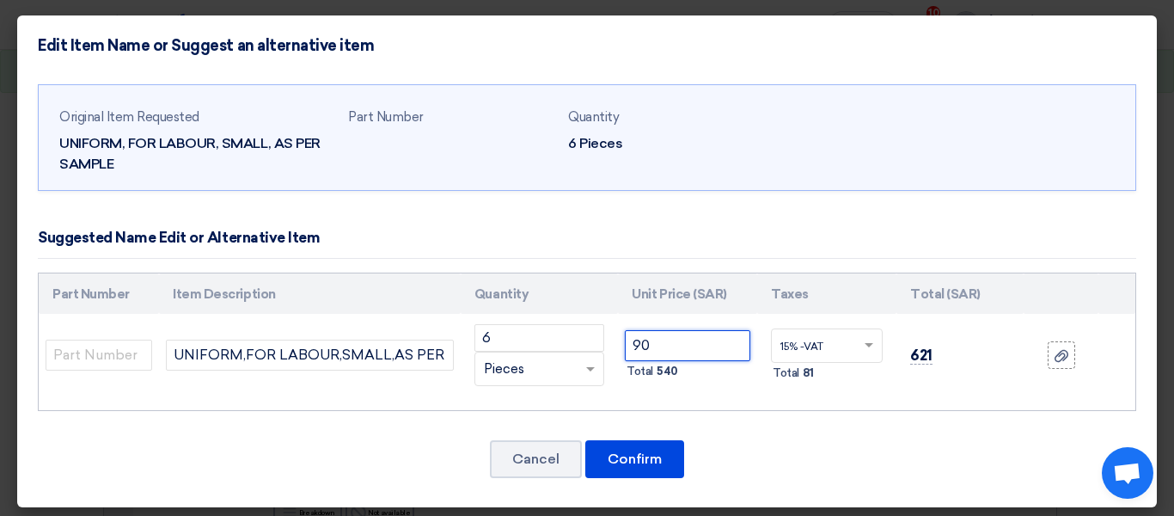
click at [689, 343] on input "90" at bounding box center [687, 345] width 125 height 31
drag, startPoint x: 689, startPoint y: 343, endPoint x: 453, endPoint y: 369, distance: 237.8
click at [453, 369] on tr "UNIFORM,FOR LABOUR,SMALL,AS PER SAMPLE 6 RFQ_STEP1.ITEMS.2.TYPE_PLACEHOLDER ×" at bounding box center [587, 355] width 1097 height 83
type input "90"
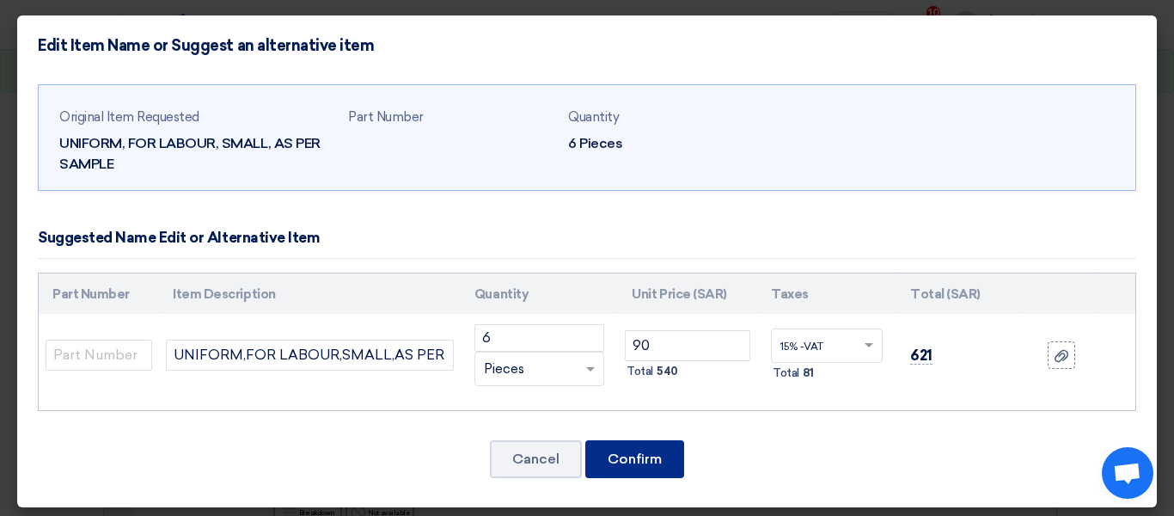
click at [639, 453] on font "Confirm" at bounding box center [635, 458] width 54 height 16
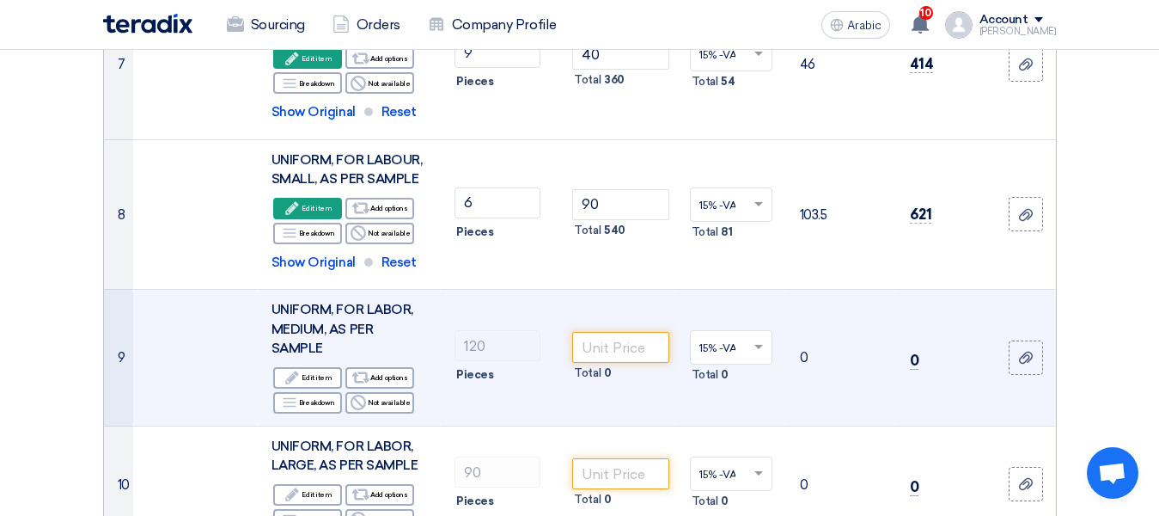
scroll to position [1187, 0]
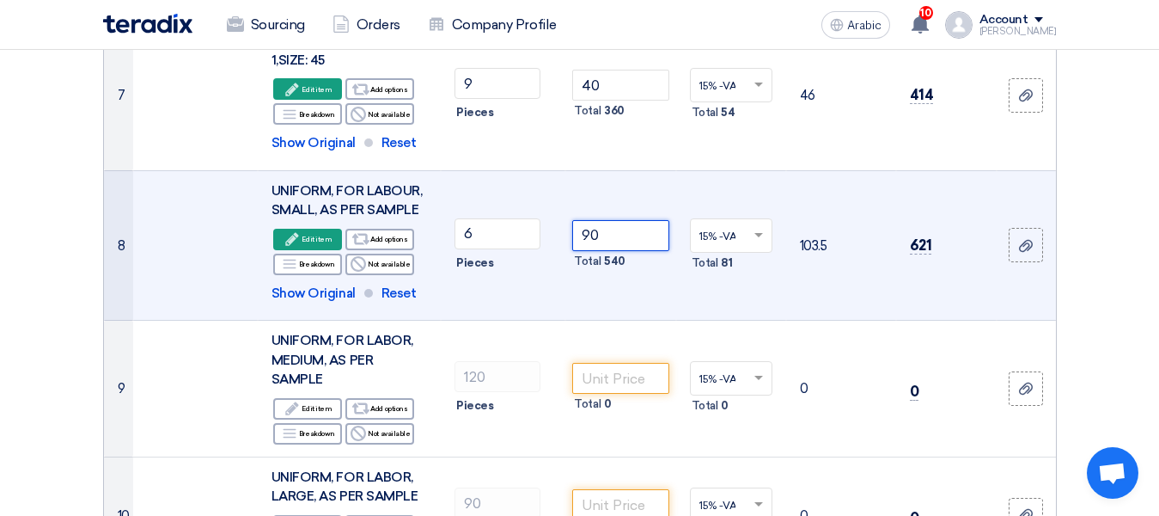
click at [625, 230] on input "90" at bounding box center [620, 235] width 96 height 31
drag, startPoint x: 625, startPoint y: 230, endPoint x: 465, endPoint y: 230, distance: 159.9
click at [465, 230] on tr "8 UNIFORM, FOR LABOUR, SMALL, AS PER SAMPLE Edit Edit item Alternative Breakdow…" at bounding box center [580, 245] width 952 height 150
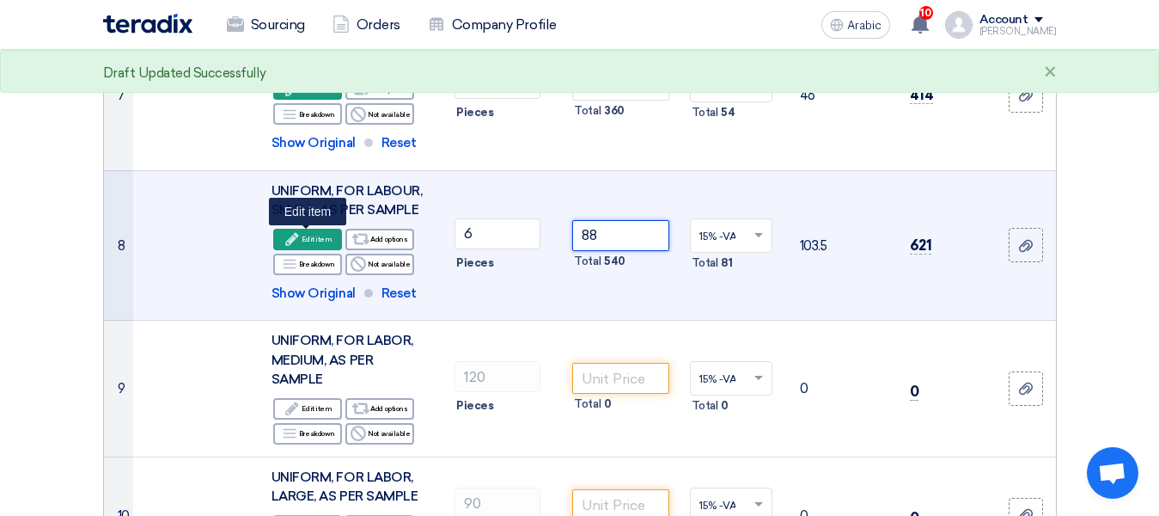
type input "88"
click at [309, 239] on font "Edit item" at bounding box center [317, 239] width 30 height 9
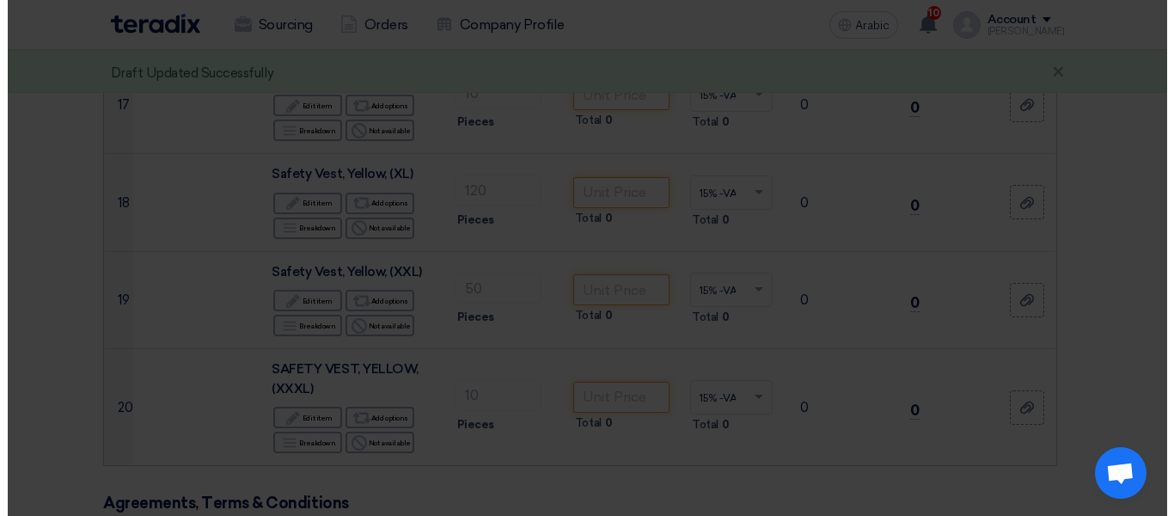
scroll to position [437, 0]
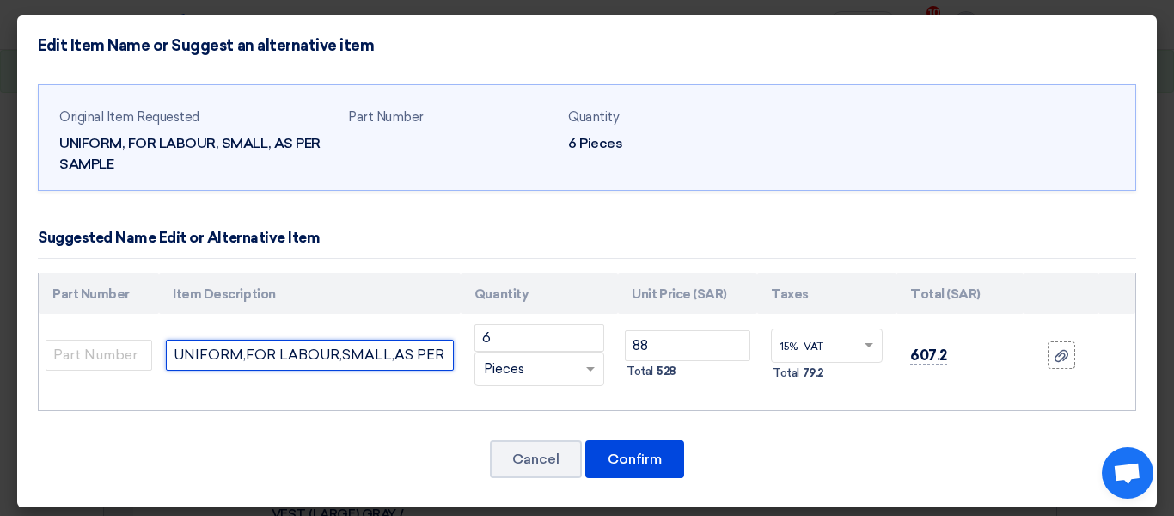
click at [420, 364] on input "UNIFORM,FOR LABOUR,SMALL,AS PER SAMPLE" at bounding box center [310, 354] width 288 height 31
click at [439, 362] on input "UNIFORM,FOR LABOUR,SMALL,AS PER SAMPLE" at bounding box center [310, 354] width 288 height 31
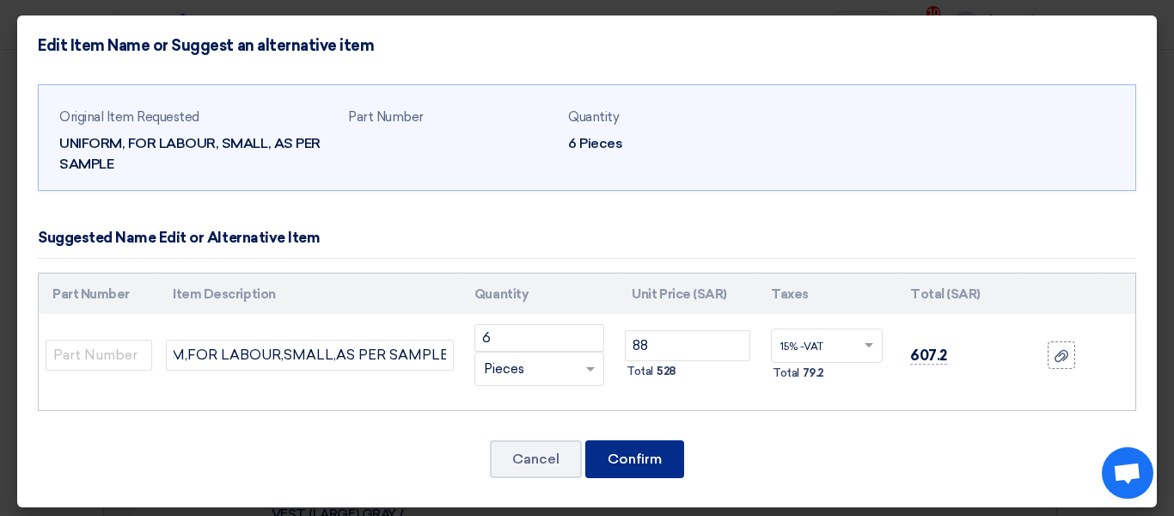
click at [609, 463] on font "Confirm" at bounding box center [635, 458] width 54 height 16
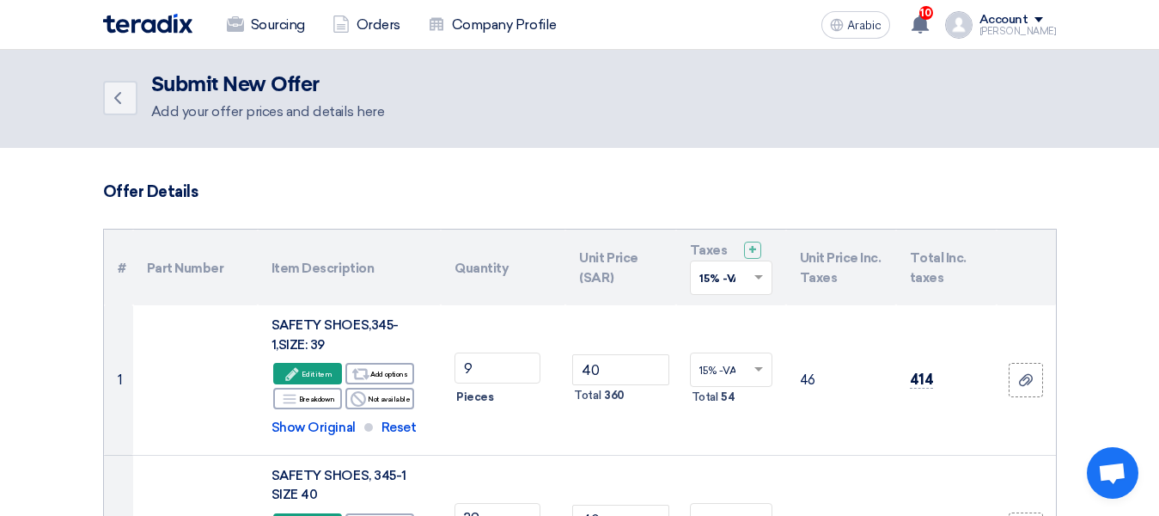
scroll to position [0, 0]
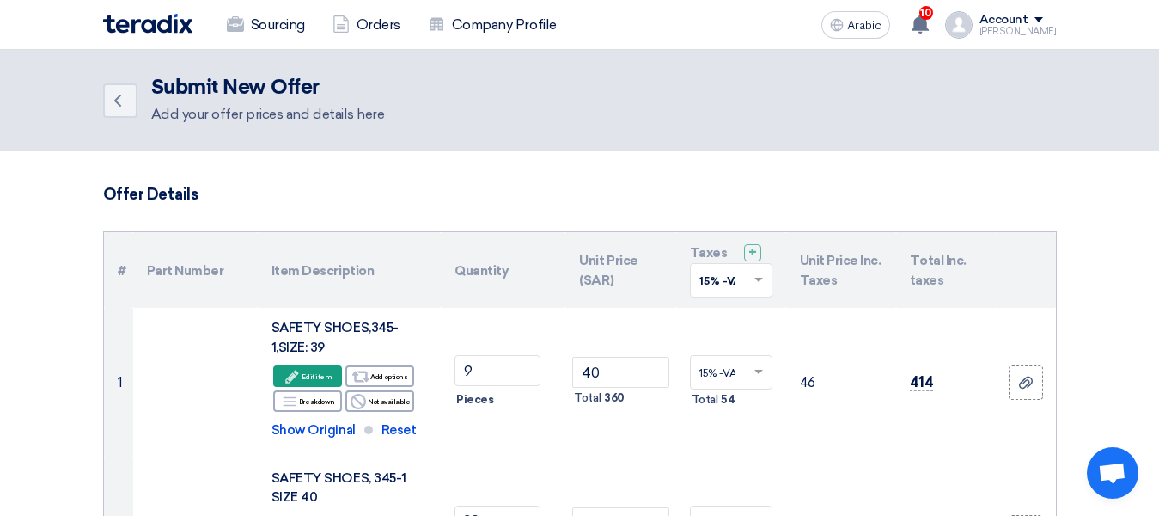
drag, startPoint x: 1013, startPoint y: 30, endPoint x: 619, endPoint y: 57, distance: 395.4
click at [778, 78] on div "Back Submit New Offer Add your offer prices and details here" at bounding box center [580, 100] width 954 height 49
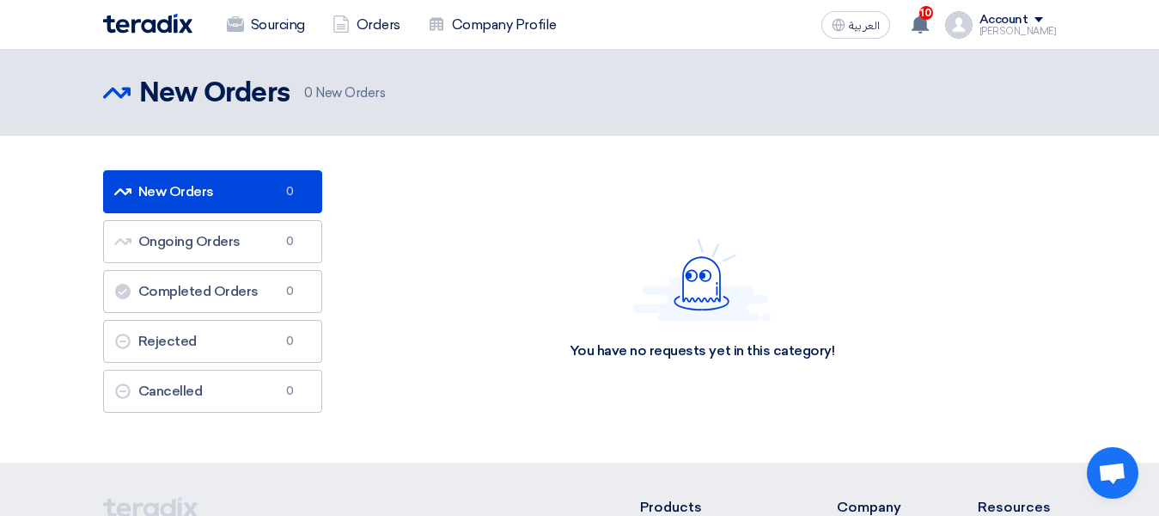
drag, startPoint x: 227, startPoint y: 197, endPoint x: 245, endPoint y: 197, distance: 18.0
click at [227, 197] on link "New Orders New Orders 0" at bounding box center [212, 191] width 219 height 43
click at [158, 30] on img at bounding box center [147, 24] width 89 height 20
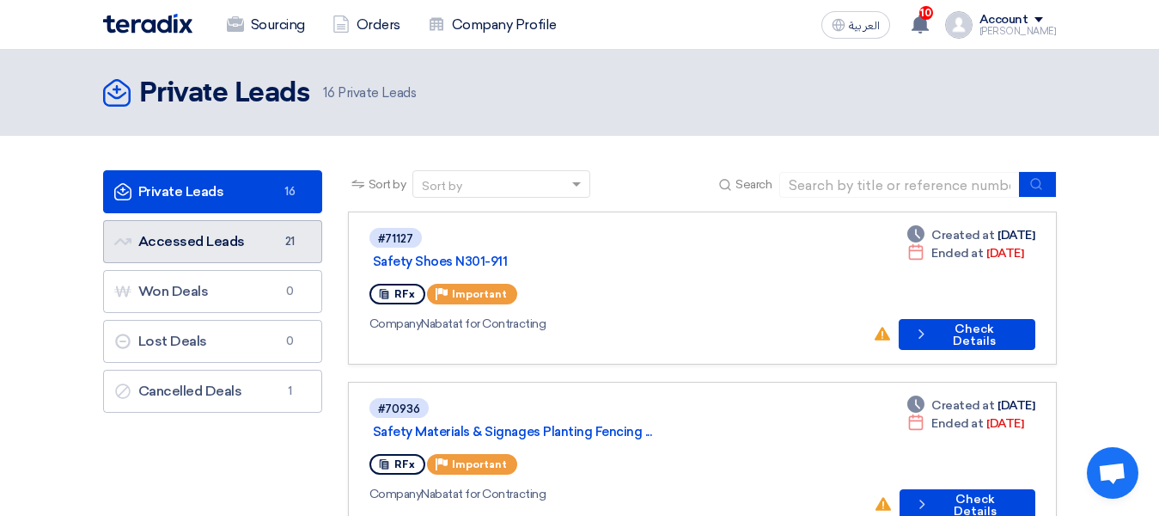
click at [168, 231] on link "Accessed Leads Accessed Leads 21" at bounding box center [212, 241] width 219 height 43
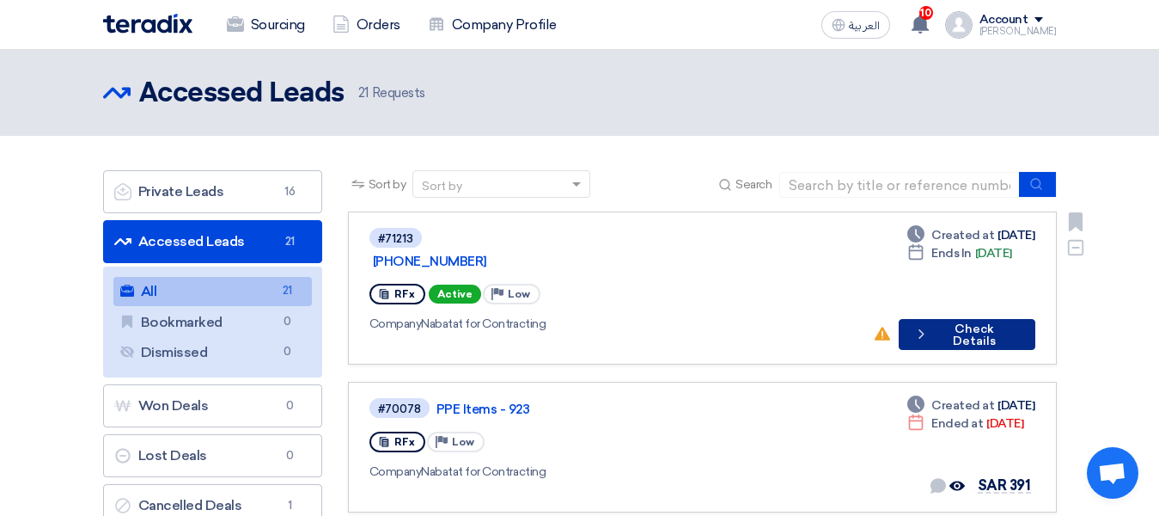
click at [911, 319] on button "Check details Check Details" at bounding box center [967, 334] width 137 height 31
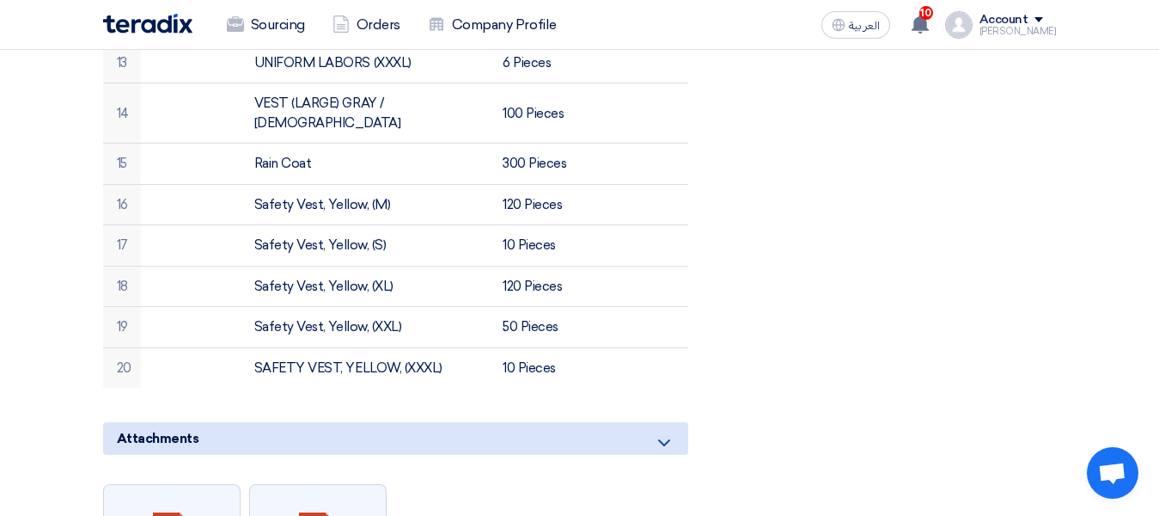
scroll to position [1461, 0]
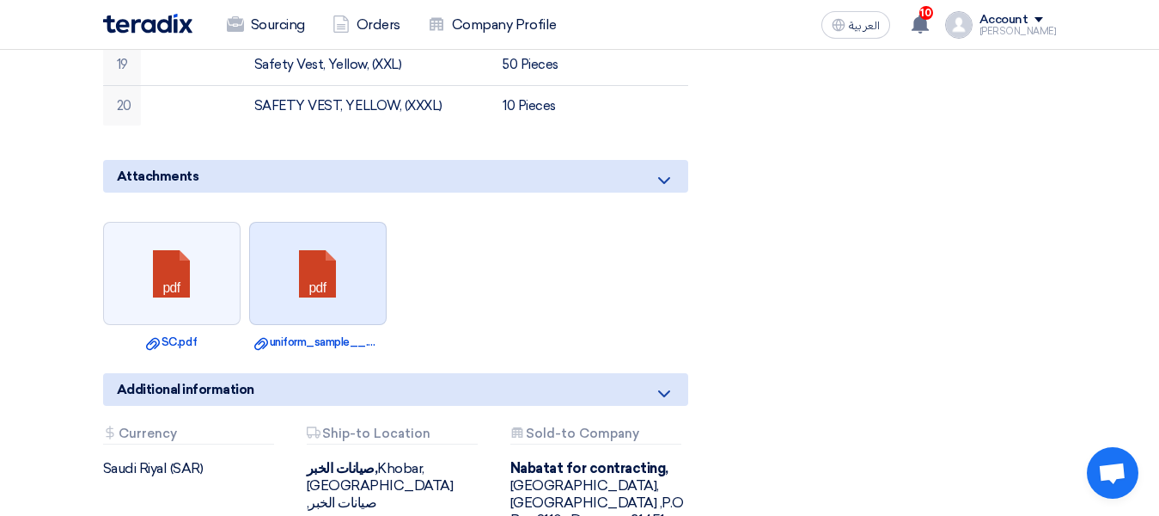
click at [382, 235] on link at bounding box center [319, 274] width 138 height 103
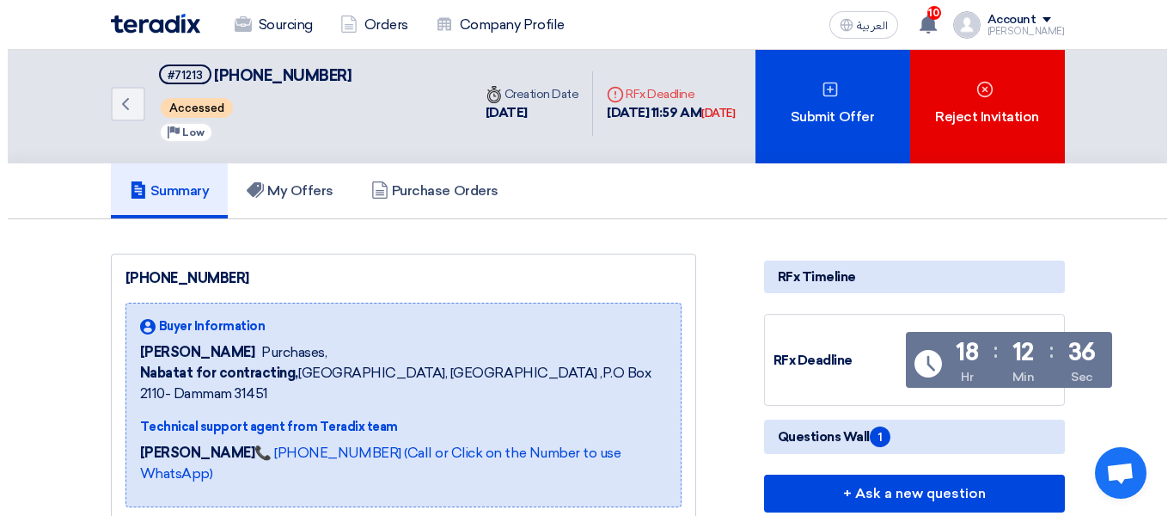
scroll to position [0, 0]
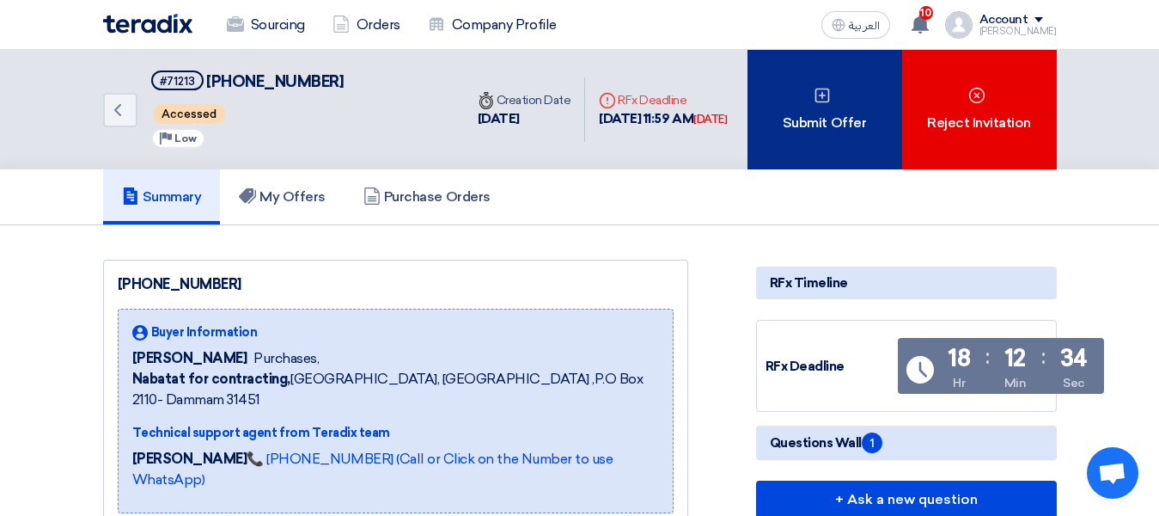
click at [822, 142] on div "Submit Offer" at bounding box center [825, 109] width 155 height 119
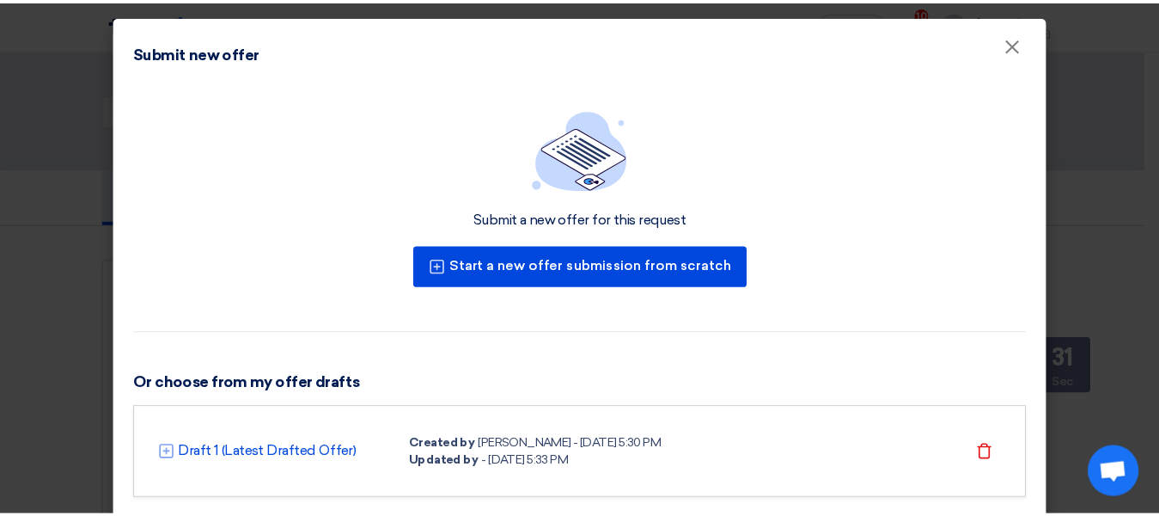
scroll to position [43, 0]
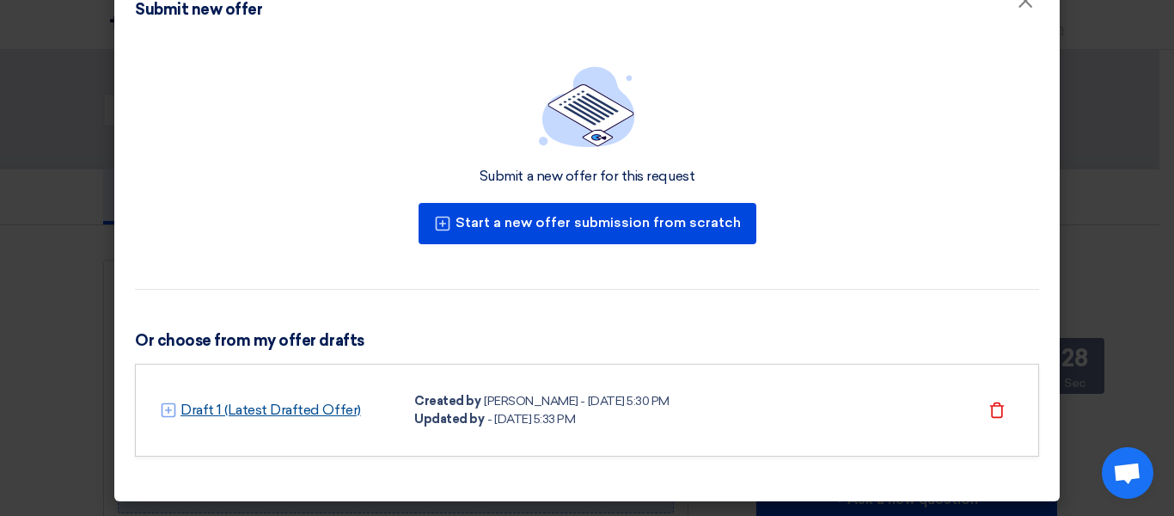
click at [325, 406] on link "Draft 1 (Latest Drafted Offer)" at bounding box center [270, 410] width 180 height 21
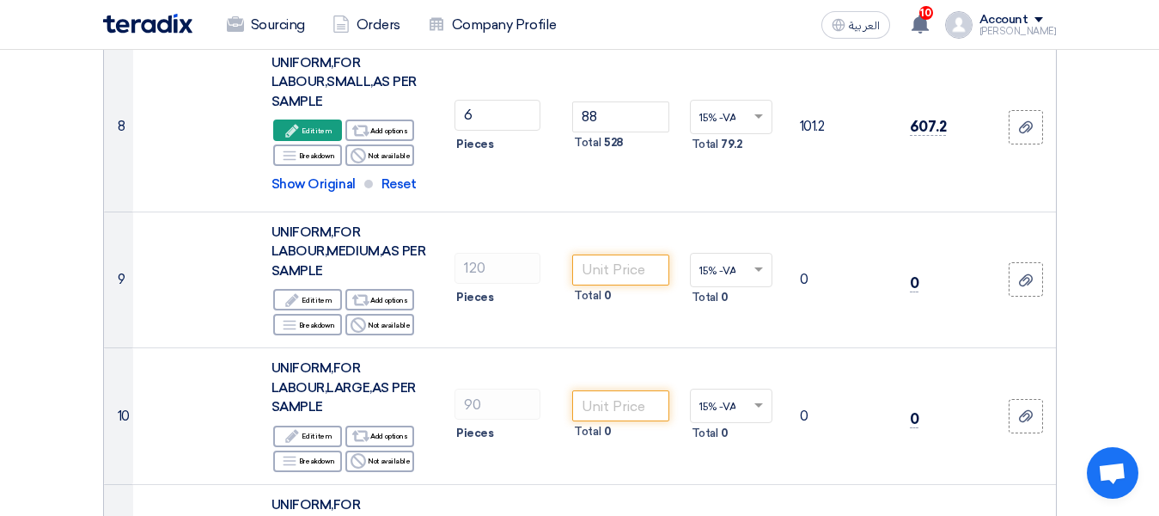
scroll to position [1289, 0]
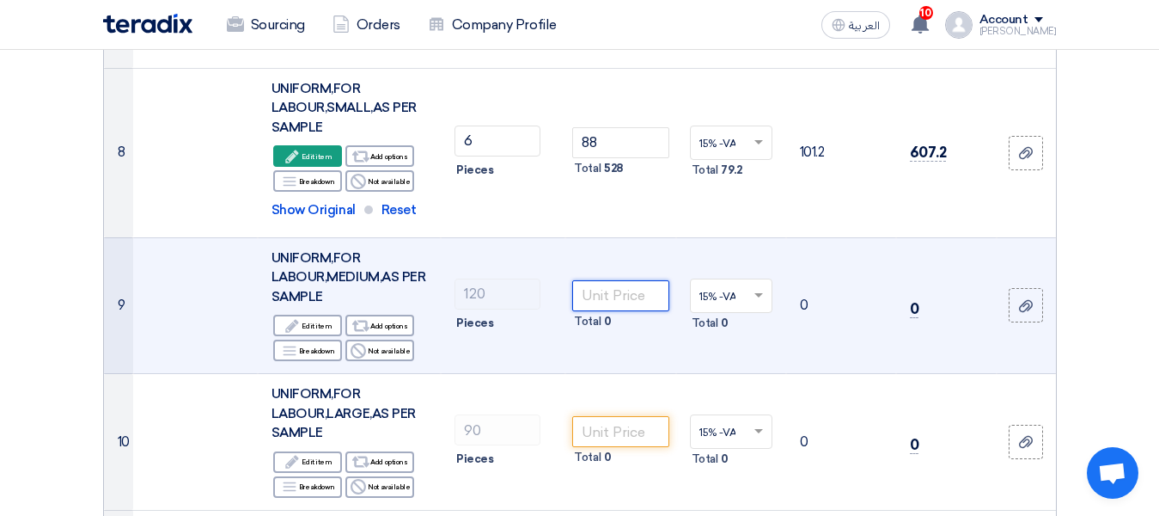
click at [596, 299] on input "number" at bounding box center [620, 295] width 96 height 31
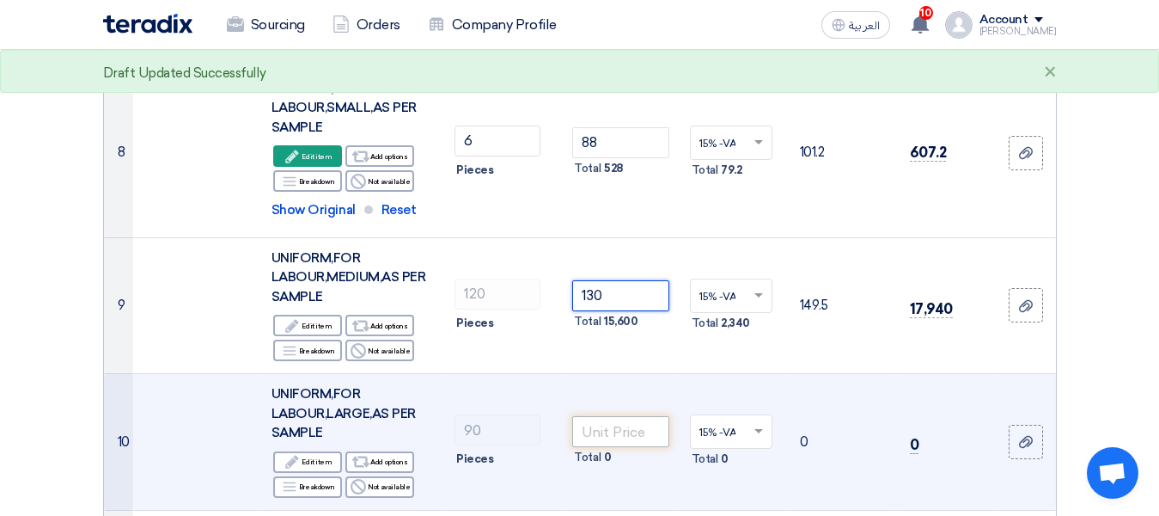
type input "130"
click at [636, 443] on input "number" at bounding box center [620, 431] width 96 height 31
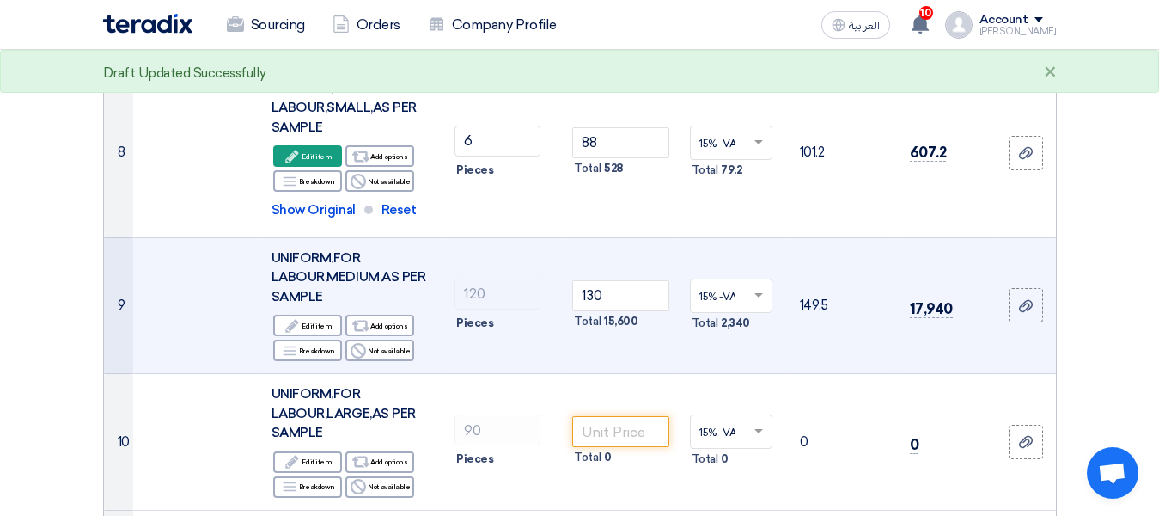
click at [352, 274] on span "UNIFORM,FOR LABOUR,MEDIUM,AS PER SAMPLE" at bounding box center [349, 277] width 154 height 54
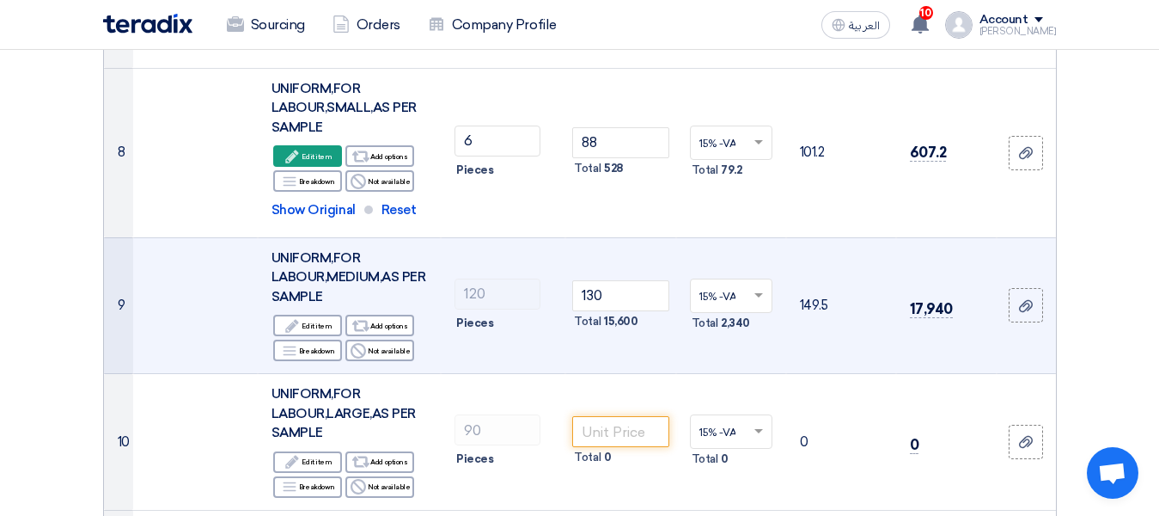
click at [396, 284] on div "UNIFORM,FOR LABOUR,MEDIUM,AS PER SAMPLE" at bounding box center [350, 277] width 156 height 58
click at [322, 327] on div "Edit Edit item" at bounding box center [307, 325] width 69 height 21
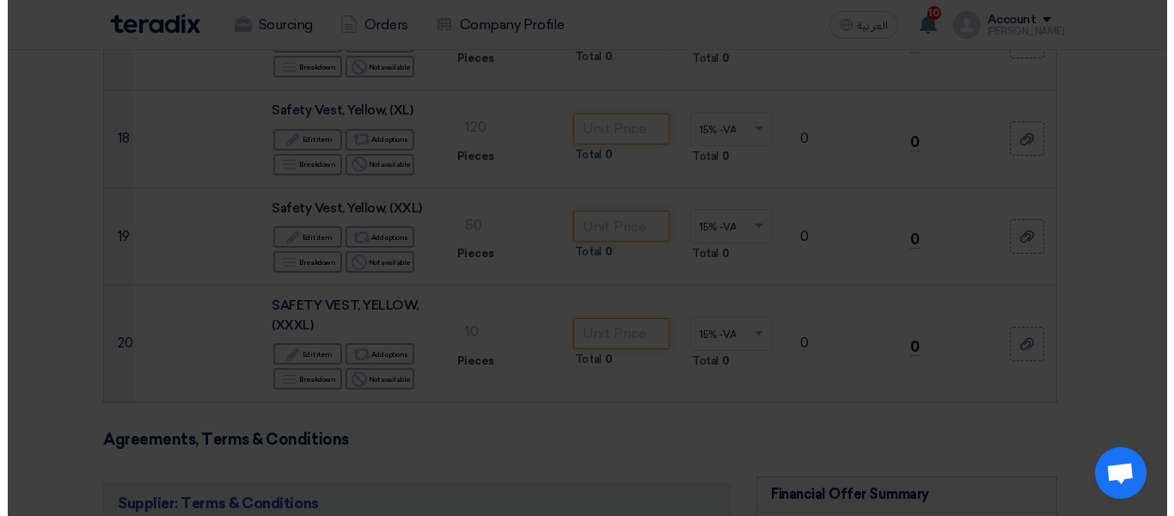
scroll to position [389, 0]
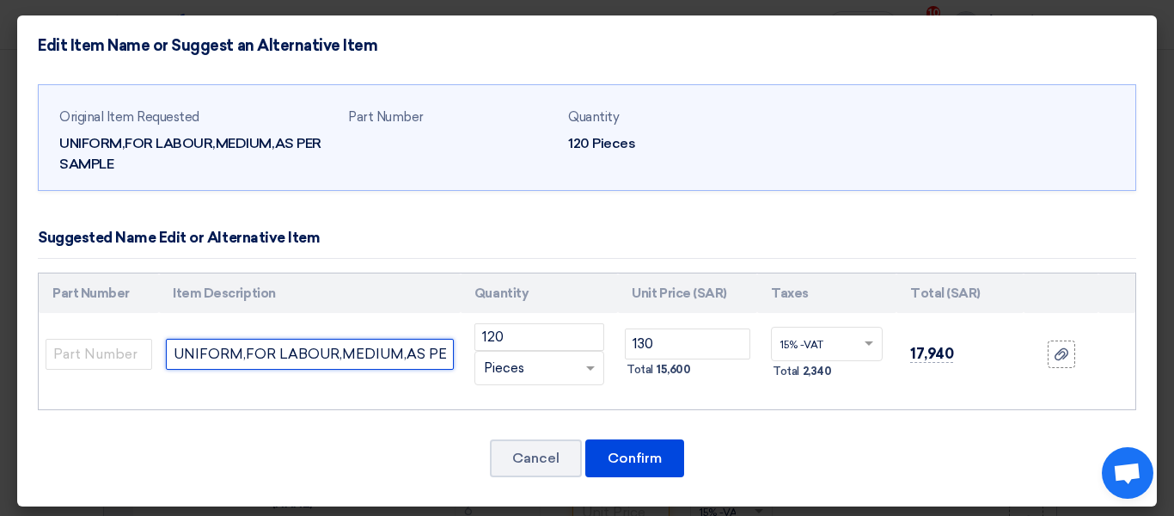
click at [435, 361] on input "UNIFORM,FOR LABOUR,MEDIUM,AS PER SAMPLE" at bounding box center [310, 354] width 288 height 31
click at [444, 358] on input "UNIFORM,FOR LABOUR,MEDIUM,AS PER SAMPLE" at bounding box center [310, 354] width 288 height 31
type input "UNIFORM,FOR LABOUR,MEDIUM,AS PER SAMPLE"
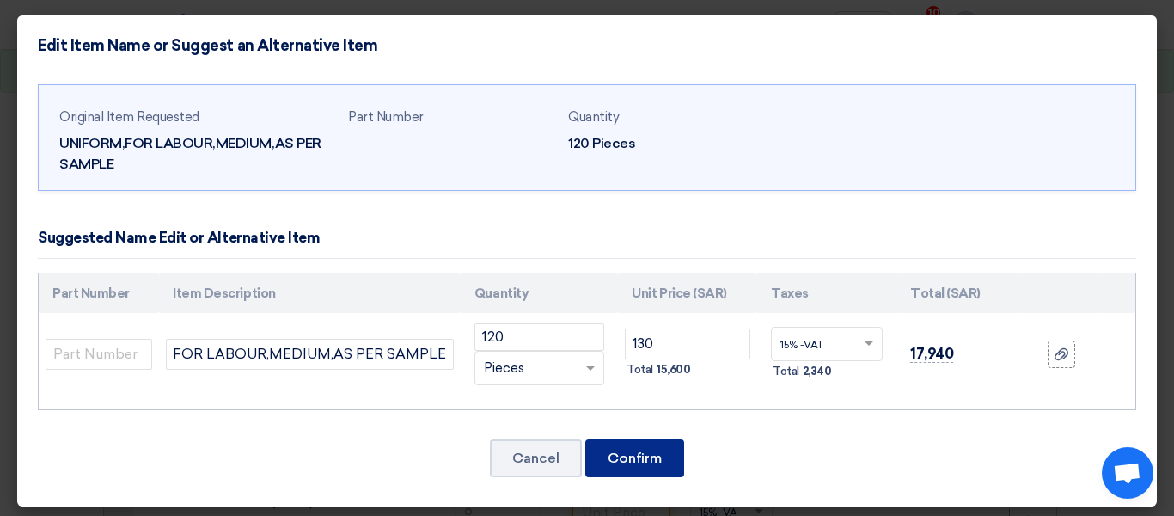
scroll to position [0, 0]
click at [650, 463] on button "Confirm" at bounding box center [634, 458] width 99 height 38
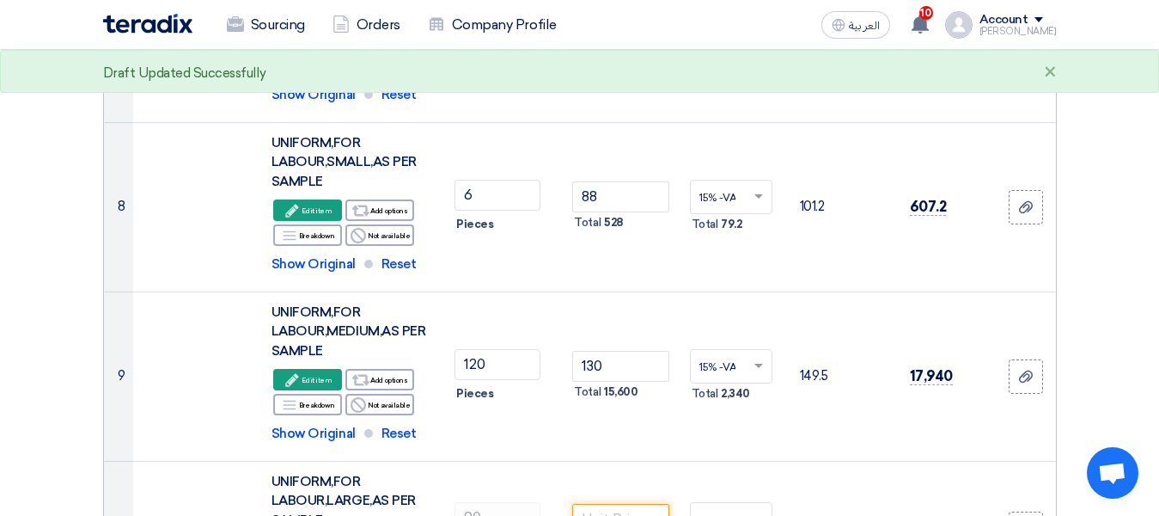
scroll to position [1264, 0]
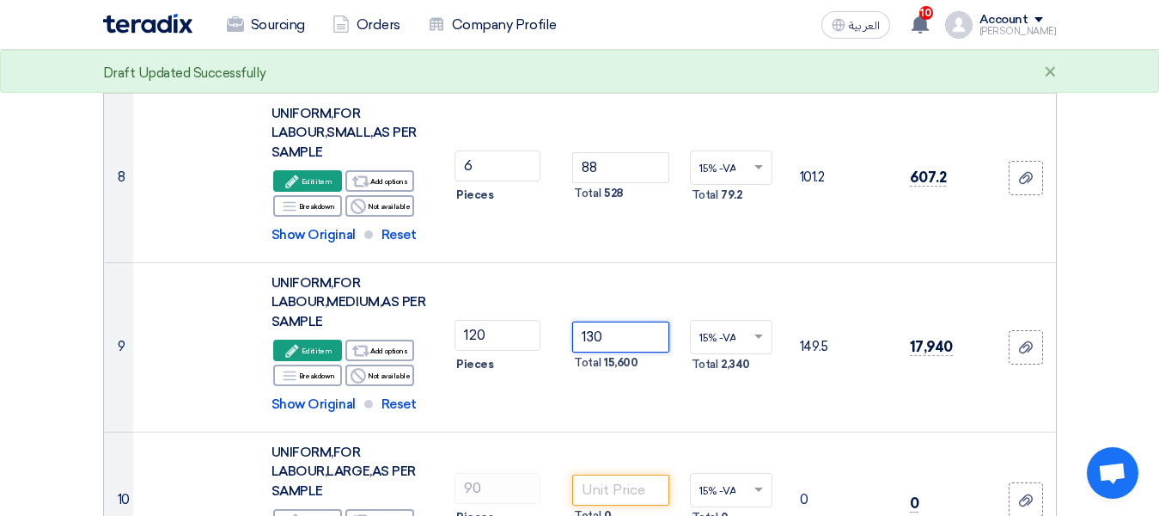
click at [649, 341] on input "130" at bounding box center [620, 336] width 96 height 31
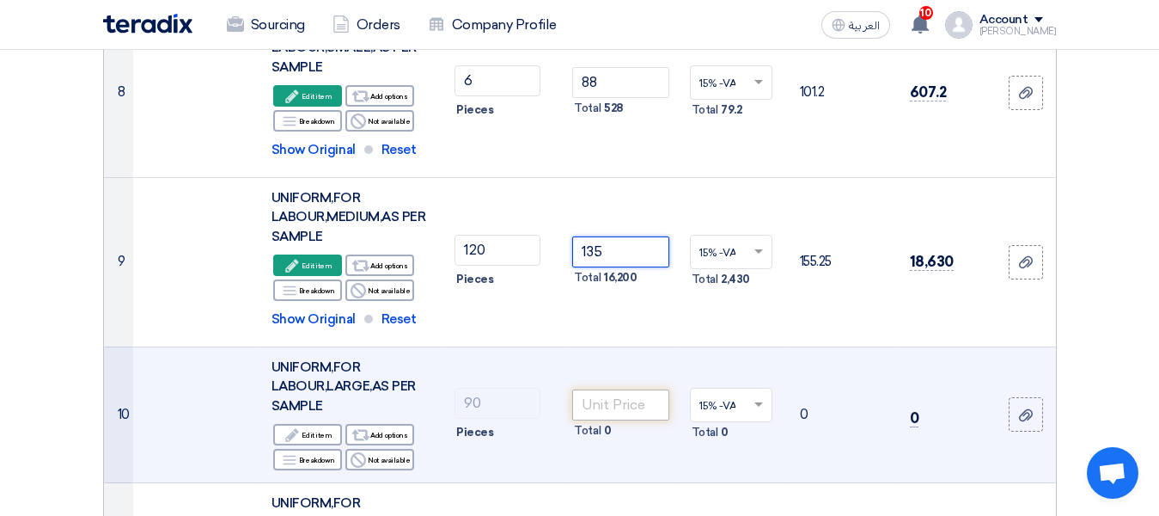
scroll to position [1350, 0]
type input "135"
click at [633, 390] on input "number" at bounding box center [620, 403] width 96 height 31
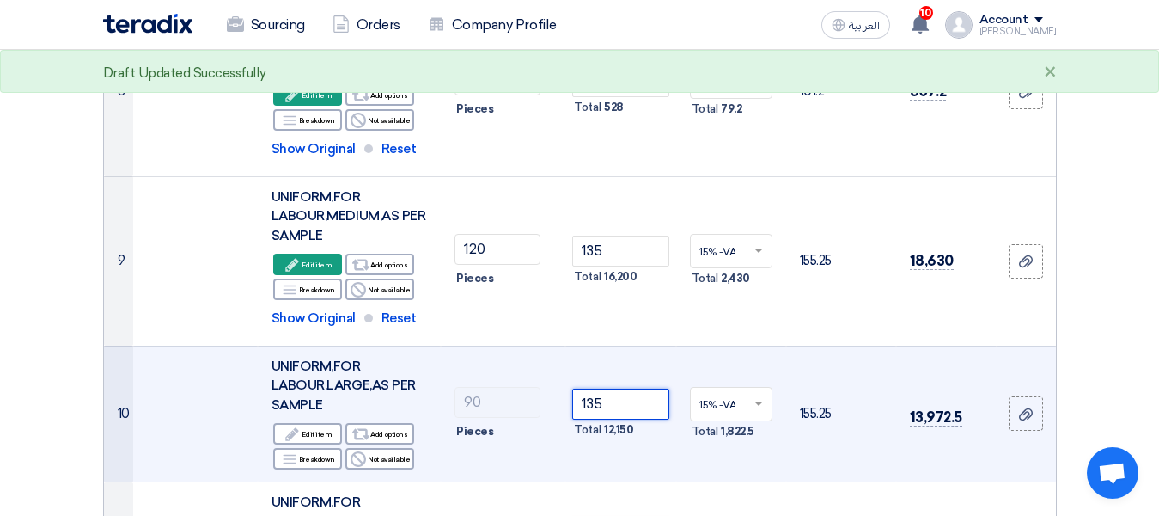
scroll to position [1436, 0]
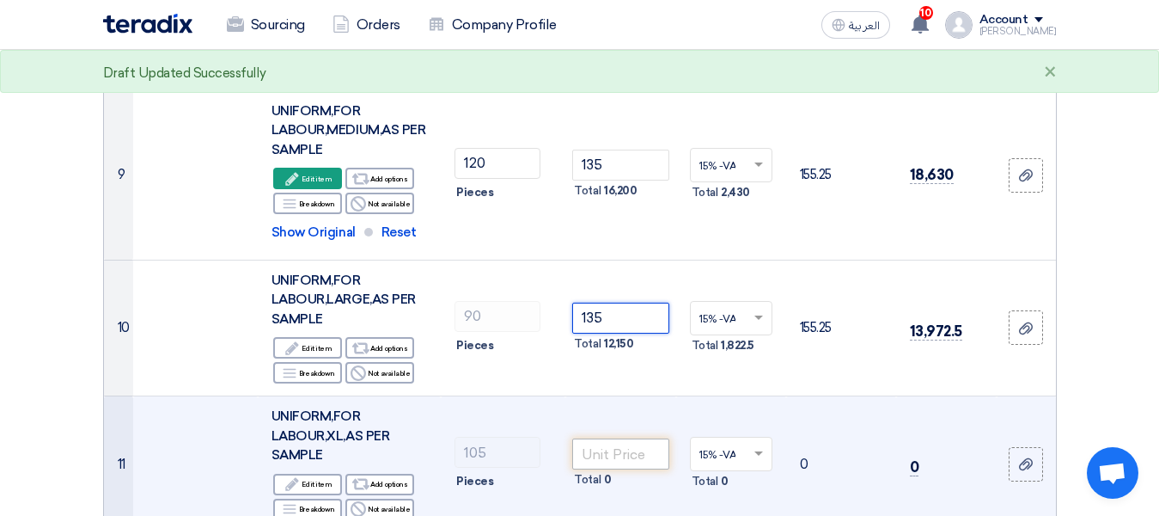
type input "135"
click at [615, 450] on input "number" at bounding box center [620, 453] width 96 height 31
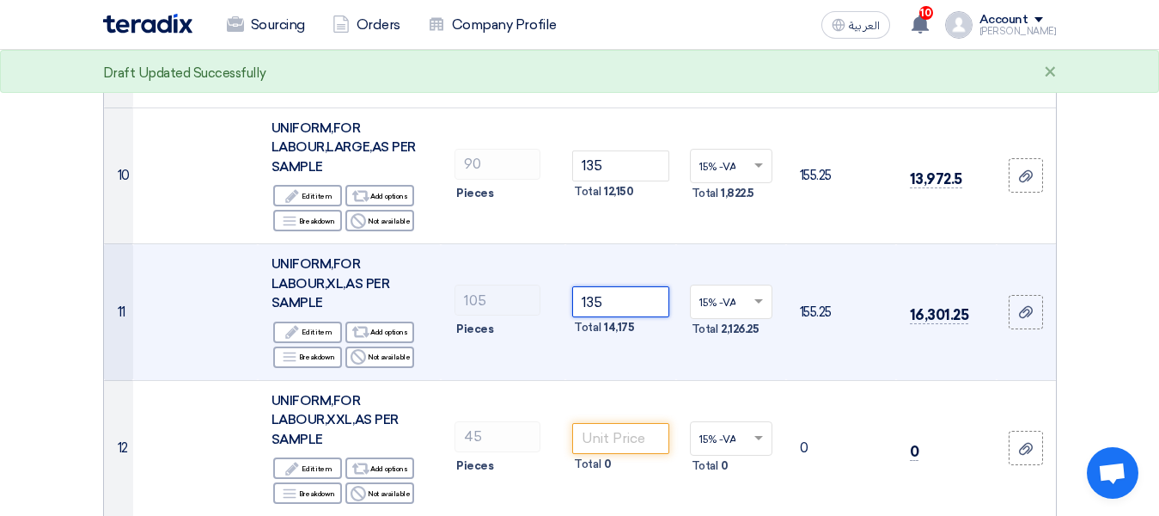
scroll to position [1608, 0]
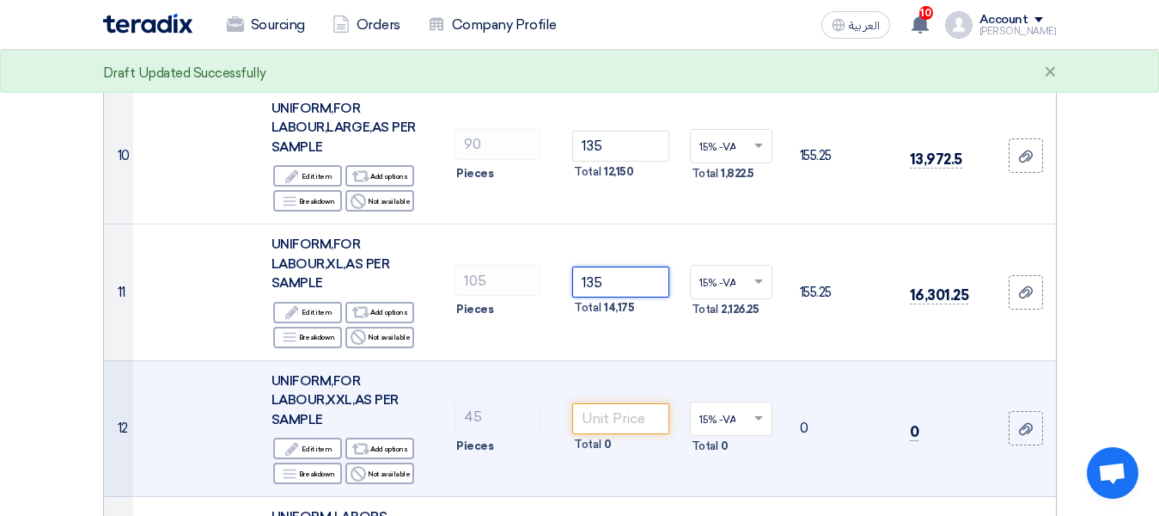
type input "135"
click at [623, 436] on div "Total 0" at bounding box center [620, 444] width 96 height 21
click at [627, 429] on input "number" at bounding box center [620, 418] width 96 height 31
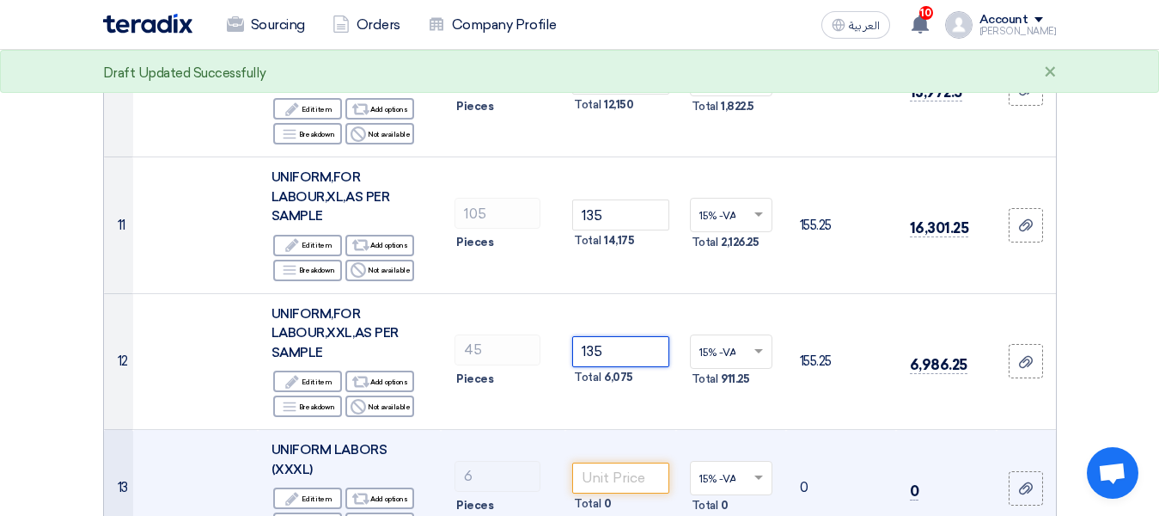
scroll to position [1694, 0]
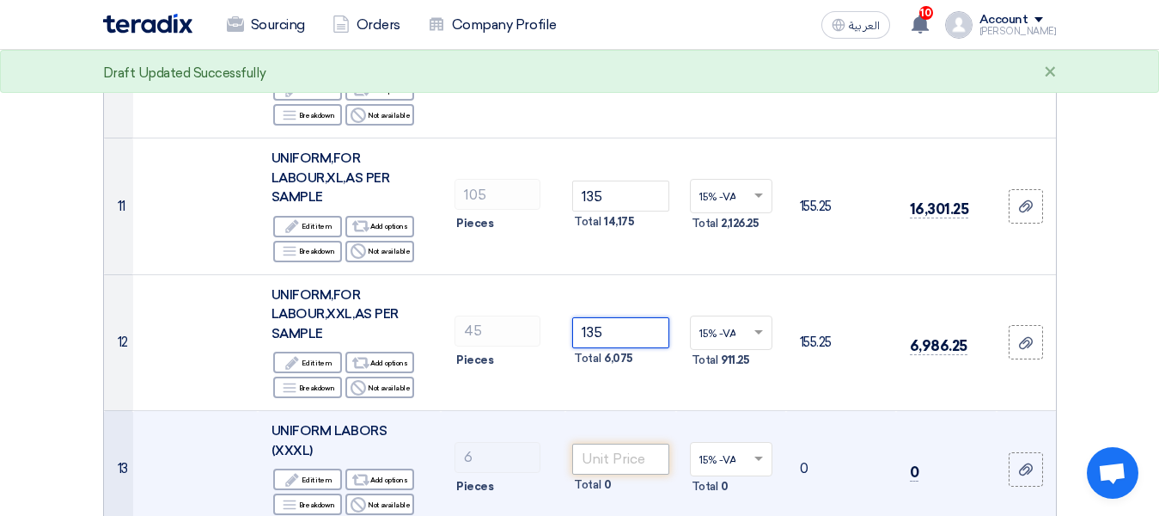
type input "135"
click at [616, 456] on input "number" at bounding box center [620, 458] width 96 height 31
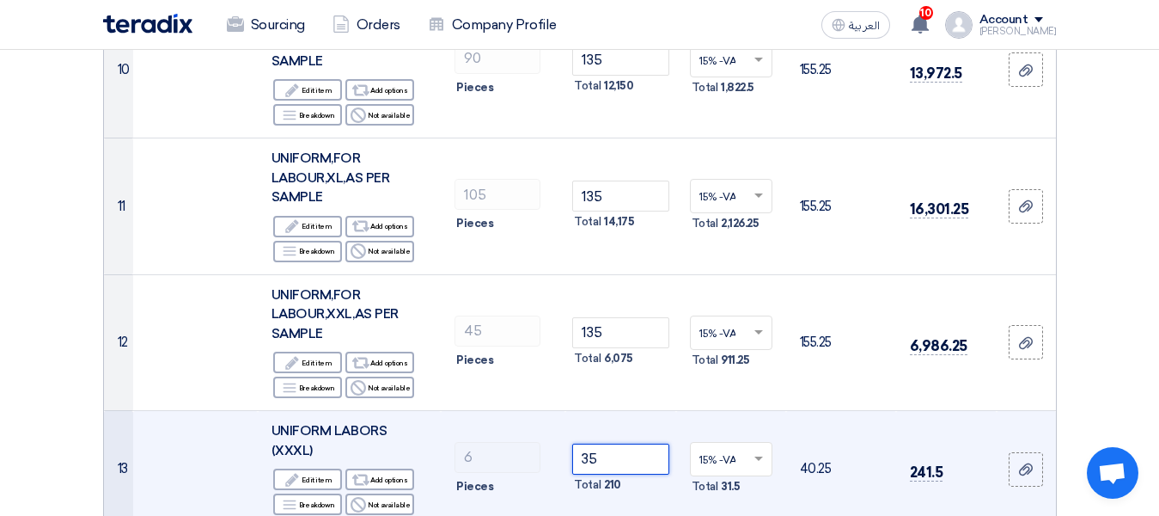
type input "3"
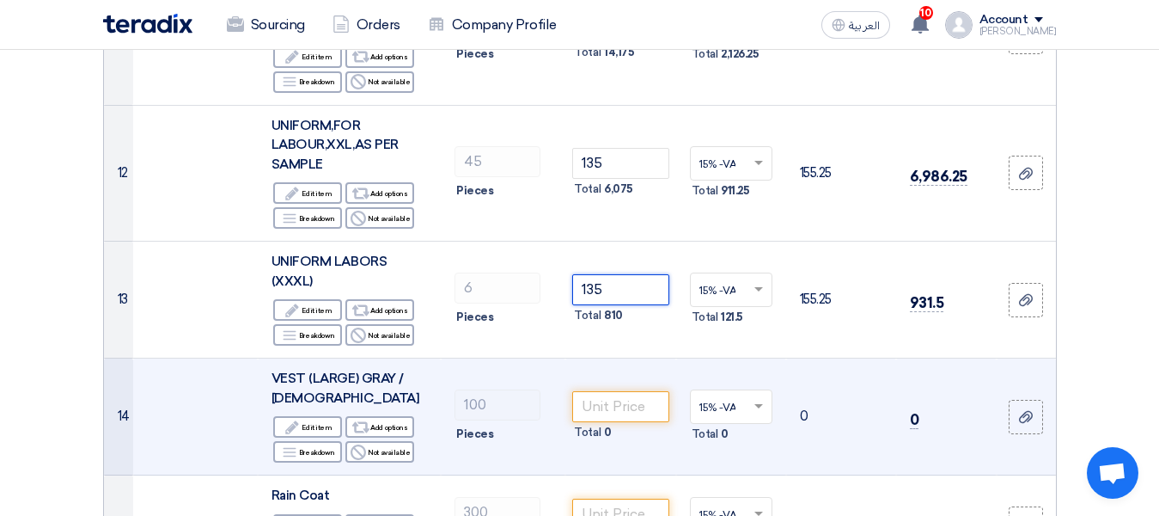
scroll to position [1866, 0]
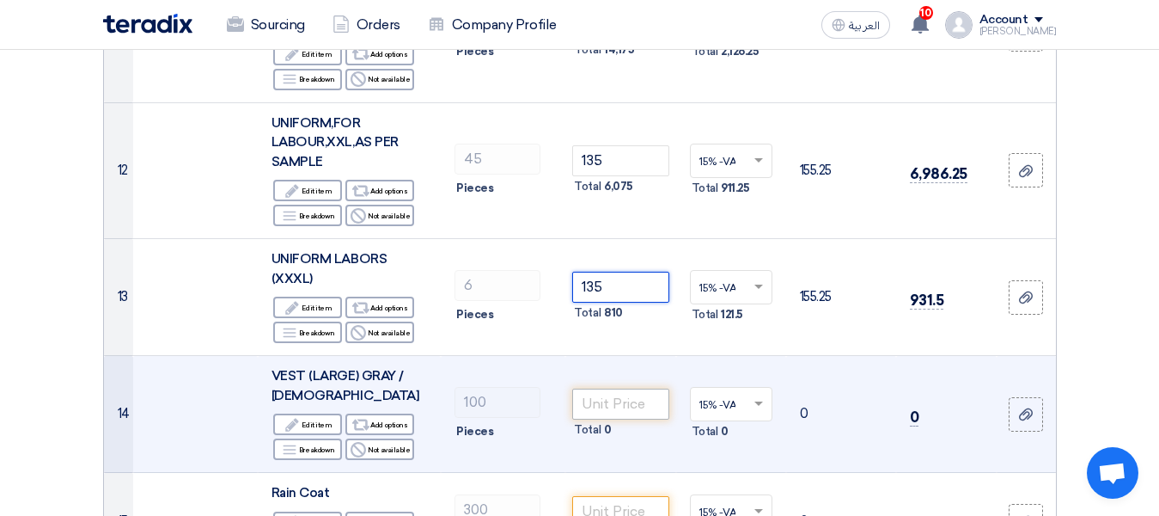
type input "135"
click at [612, 413] on input "number" at bounding box center [620, 403] width 96 height 31
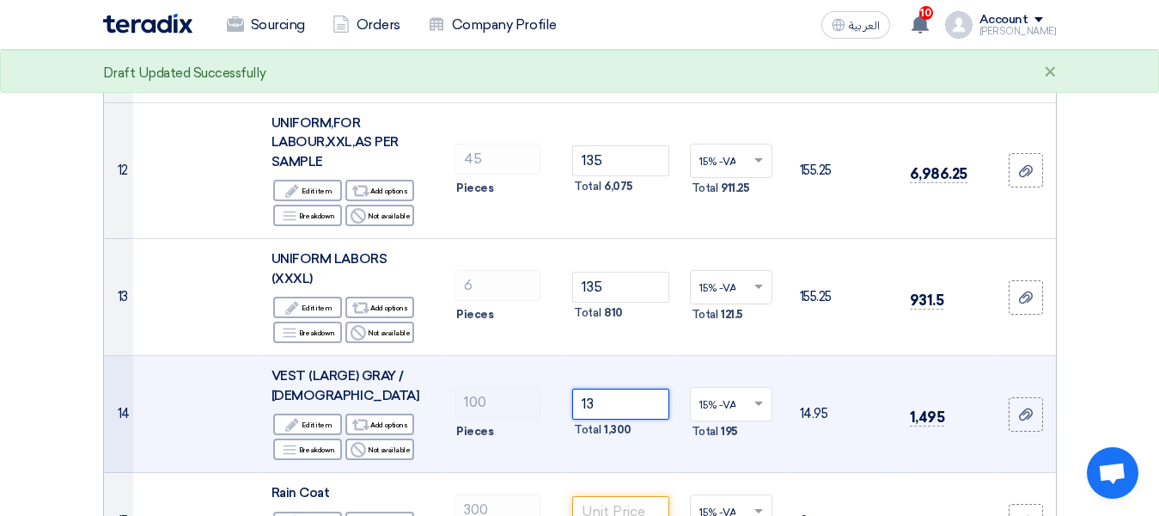
type input "1"
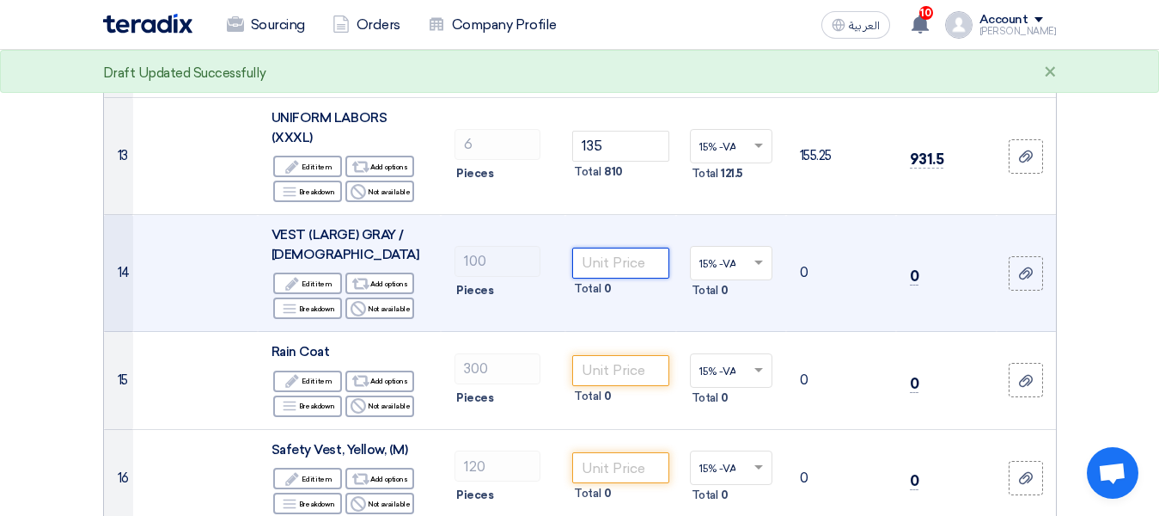
scroll to position [2038, 0]
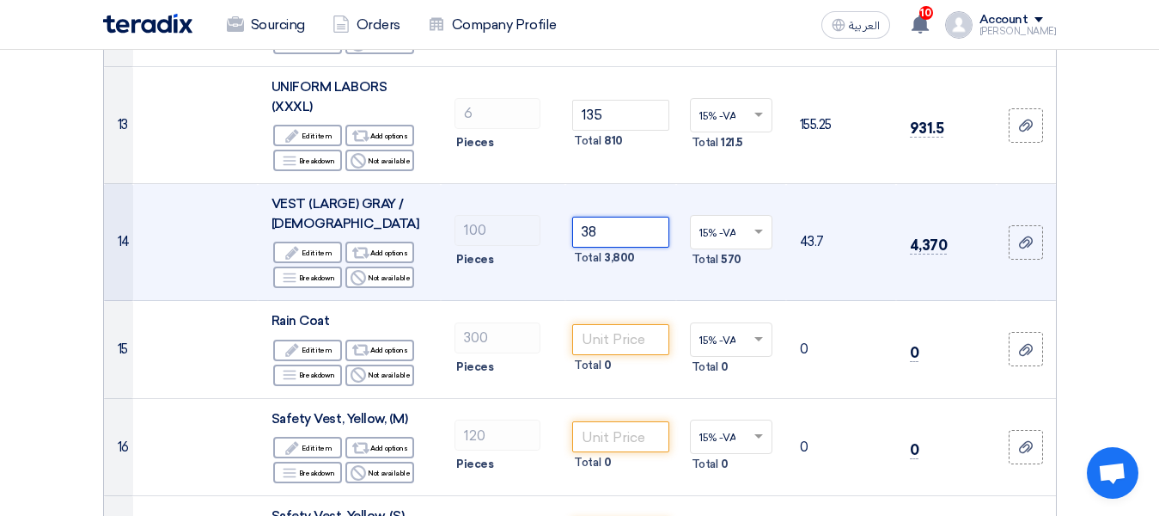
type input "38"
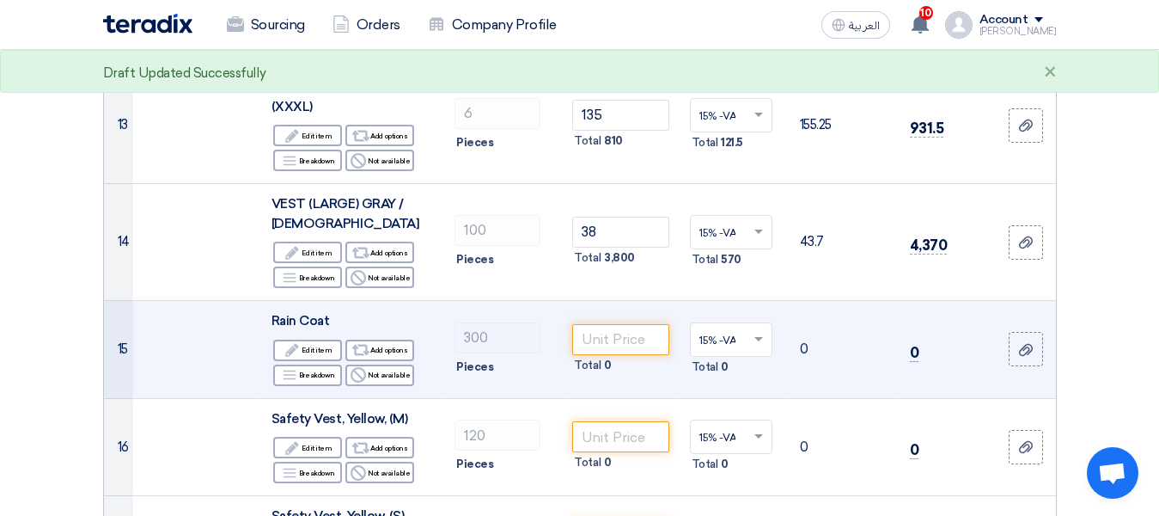
click at [622, 355] on div "Total 0" at bounding box center [620, 365] width 96 height 21
click at [630, 347] on input "number" at bounding box center [620, 339] width 96 height 31
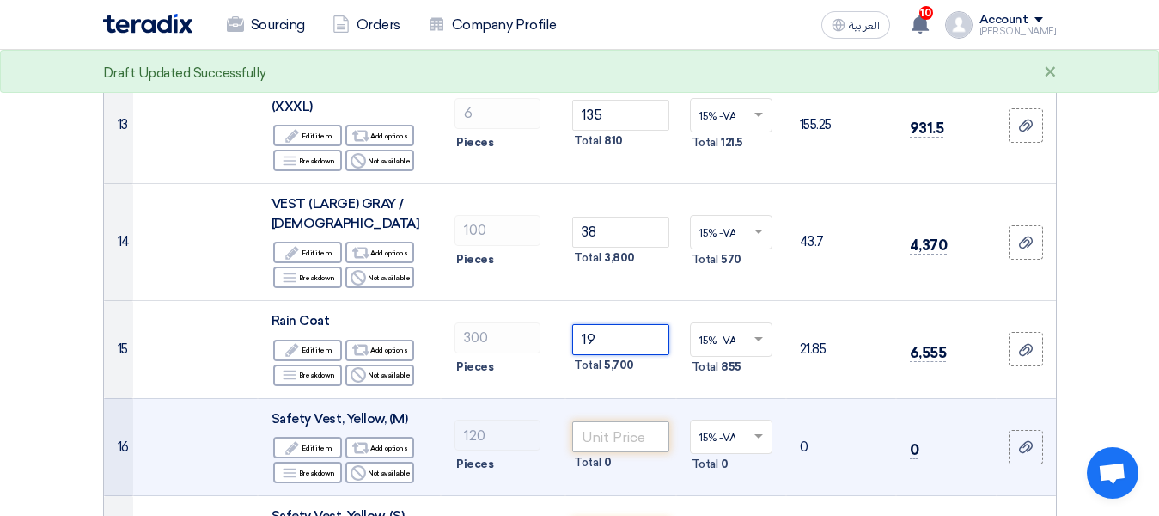
type input "19"
click at [615, 444] on input "number" at bounding box center [620, 436] width 96 height 31
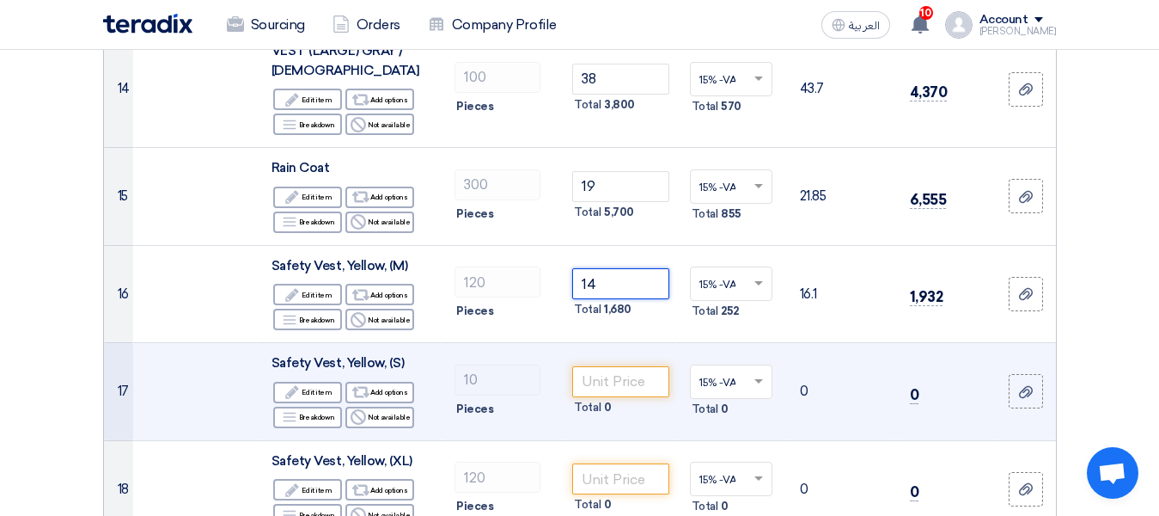
scroll to position [2210, 0]
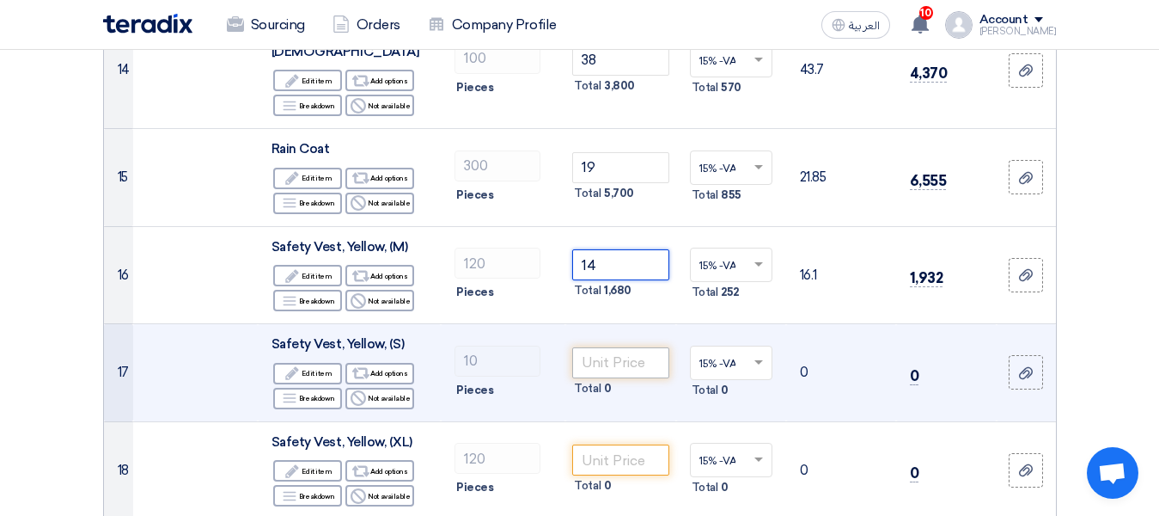
type input "14"
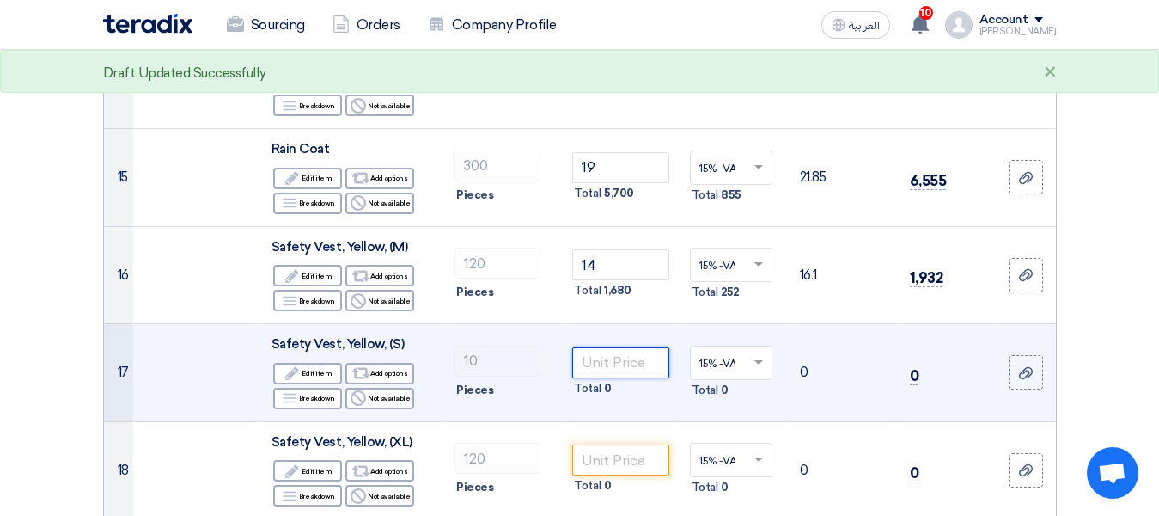
click at [627, 370] on input "number" at bounding box center [620, 362] width 96 height 31
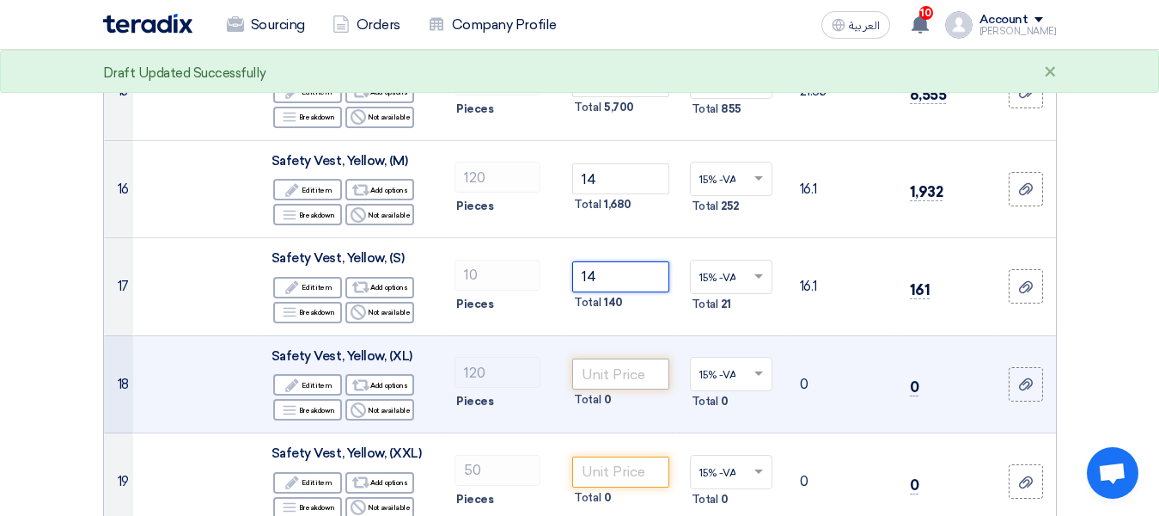
type input "14"
click at [615, 373] on input "number" at bounding box center [620, 373] width 96 height 31
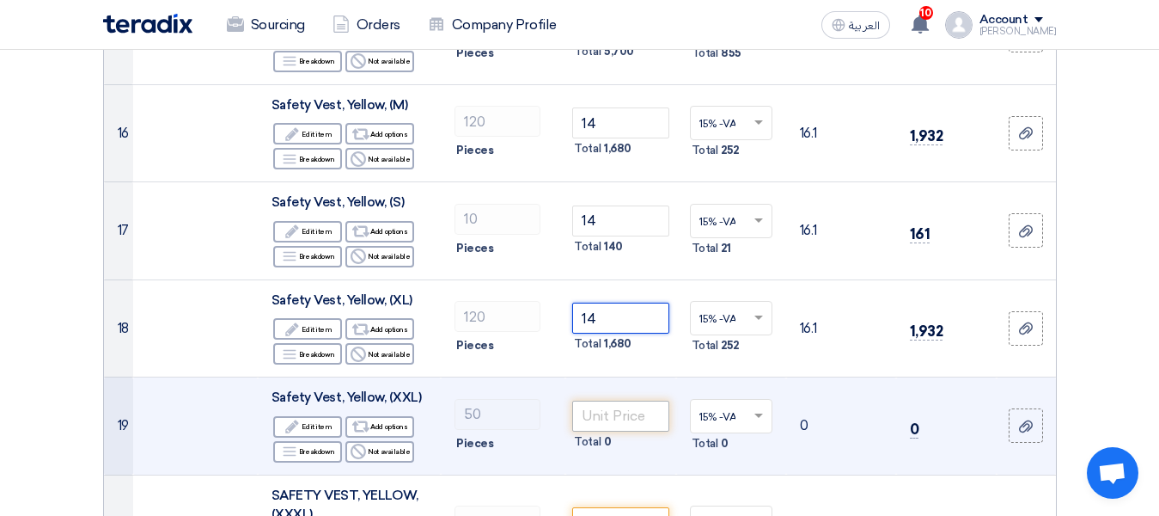
scroll to position [2382, 0]
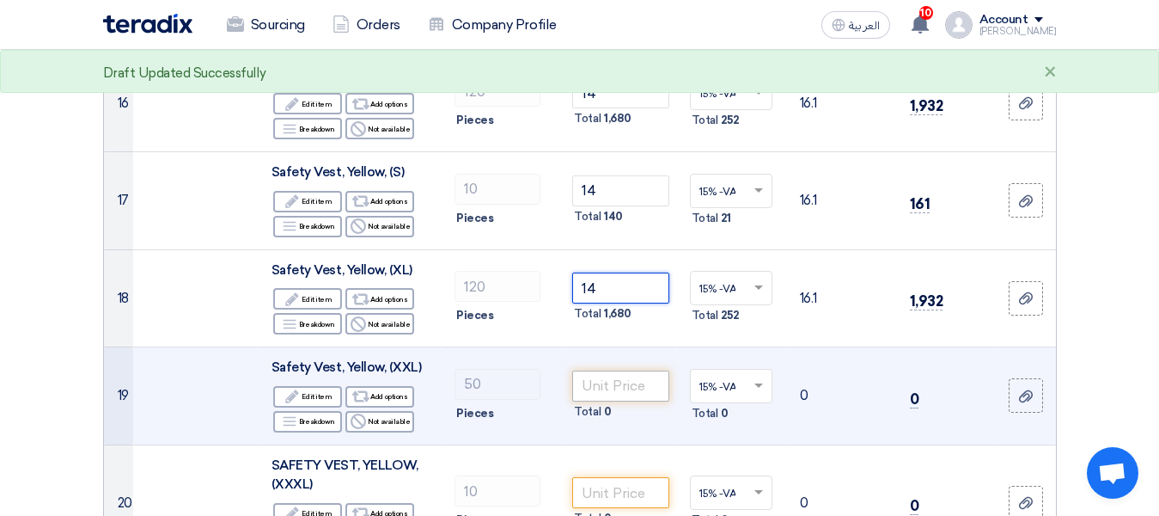
type input "14"
click at [617, 396] on input "number" at bounding box center [620, 385] width 96 height 31
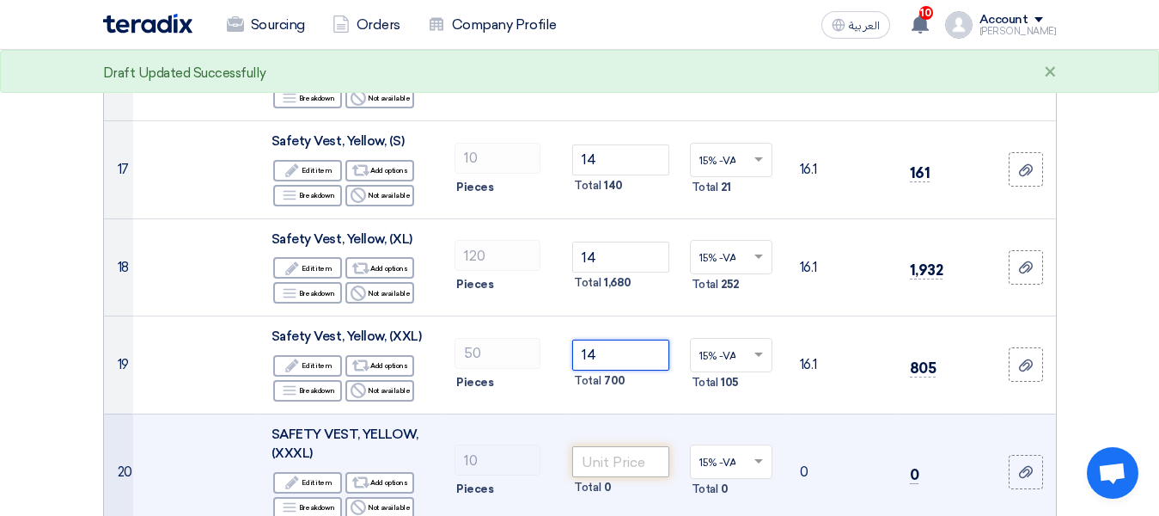
scroll to position [2468, 0]
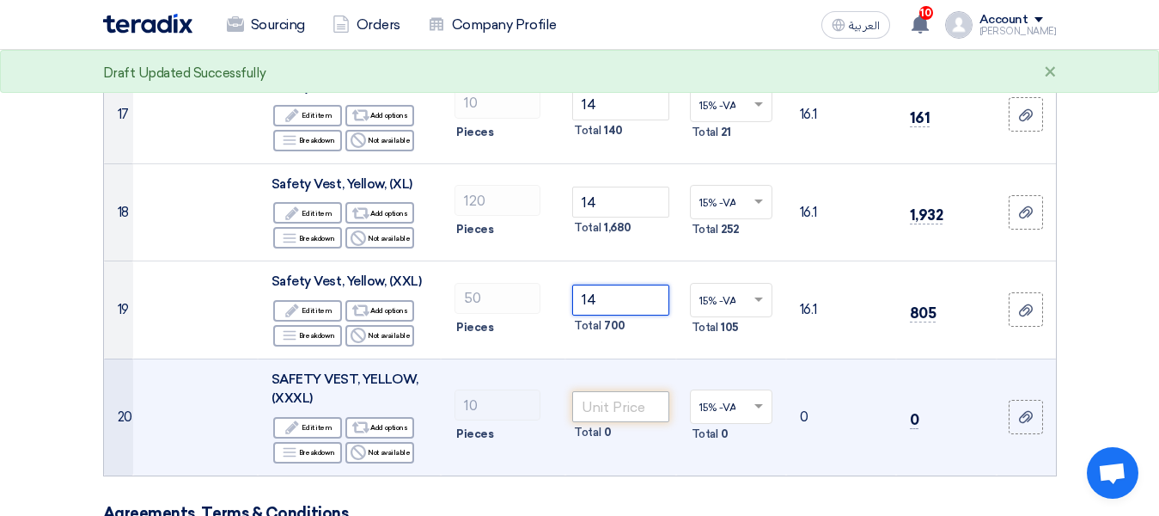
type input "14"
click at [604, 395] on input "number" at bounding box center [620, 406] width 96 height 31
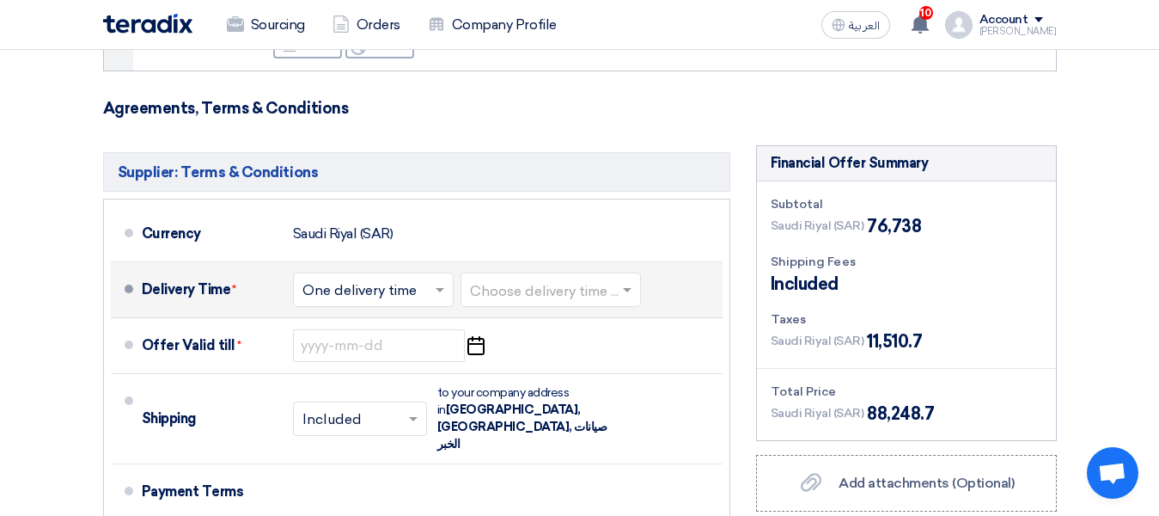
scroll to position [2897, 0]
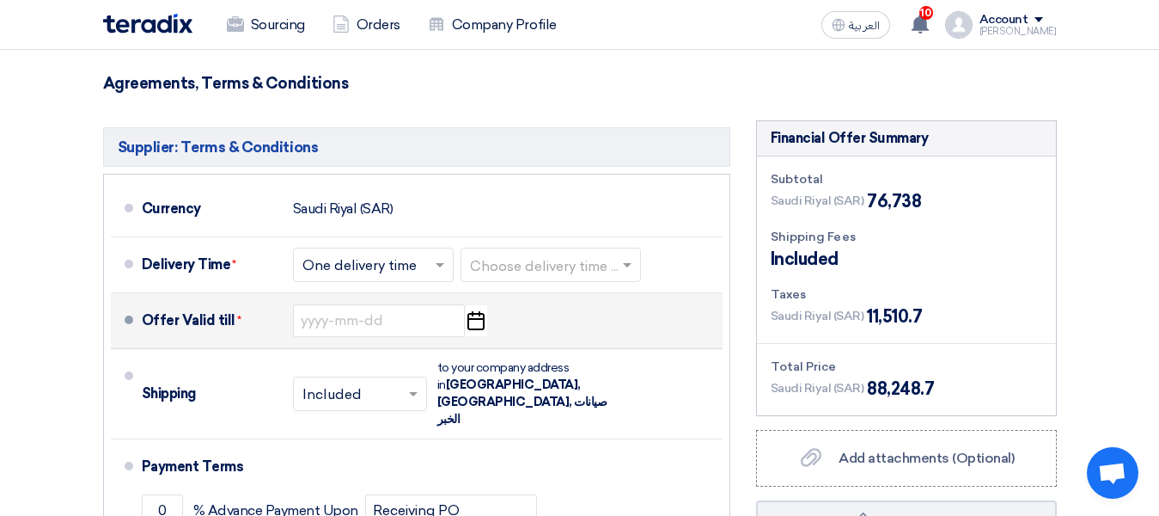
type input "14"
click at [491, 329] on div "Offer Valid till * Pick a date" at bounding box center [429, 320] width 574 height 41
click at [482, 324] on icon "Pick a date" at bounding box center [475, 320] width 23 height 31
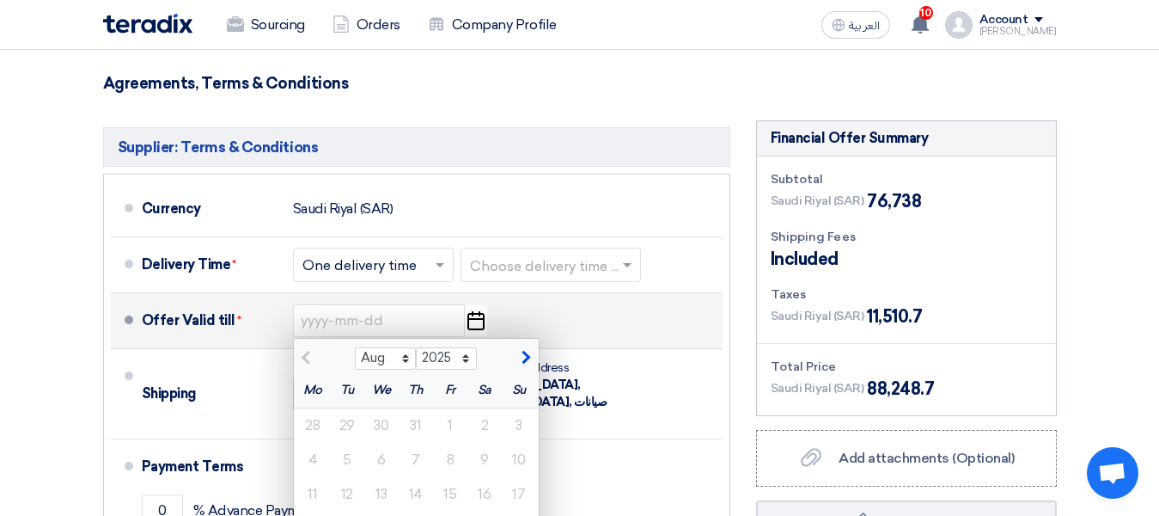
click at [522, 361] on span "button" at bounding box center [523, 357] width 9 height 15
select select "9"
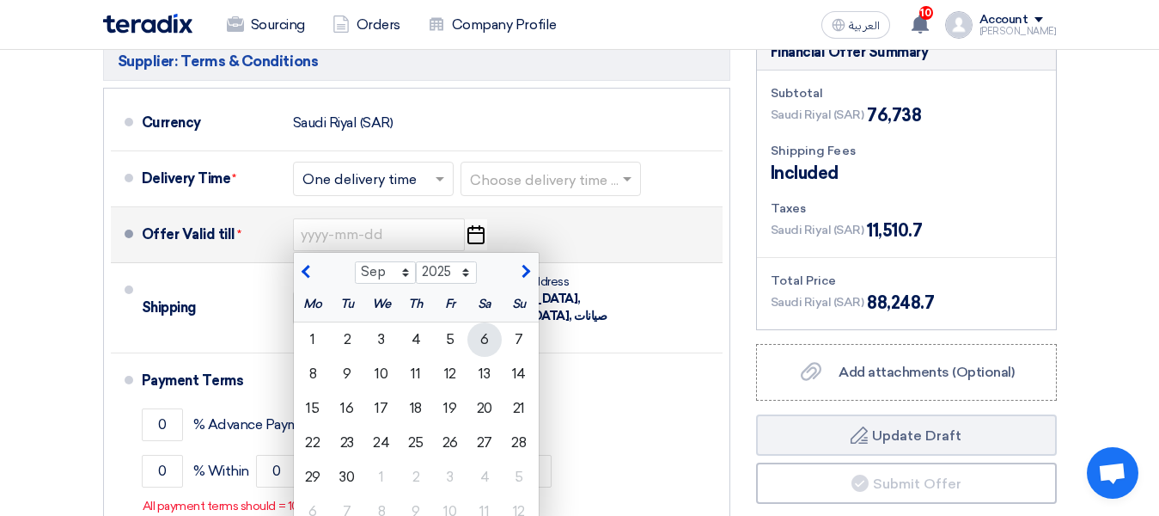
click at [474, 341] on div "6" at bounding box center [485, 339] width 34 height 34
type input "9/6/2025"
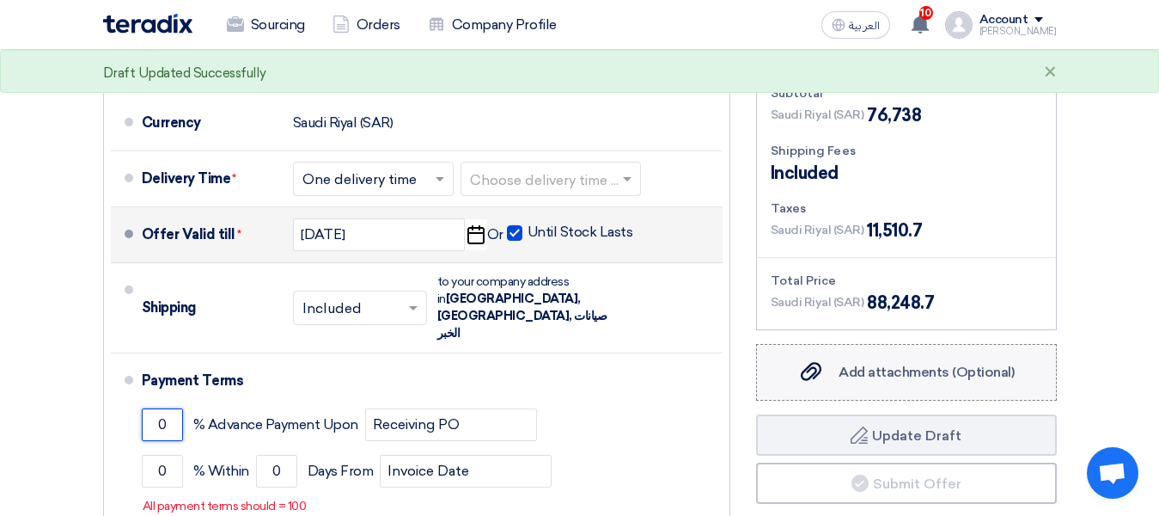
drag, startPoint x: 147, startPoint y: 391, endPoint x: 786, endPoint y: 377, distance: 639.6
click at [698, 401] on div "0 % Advance Payment Upon Receiving PO" at bounding box center [429, 424] width 574 height 46
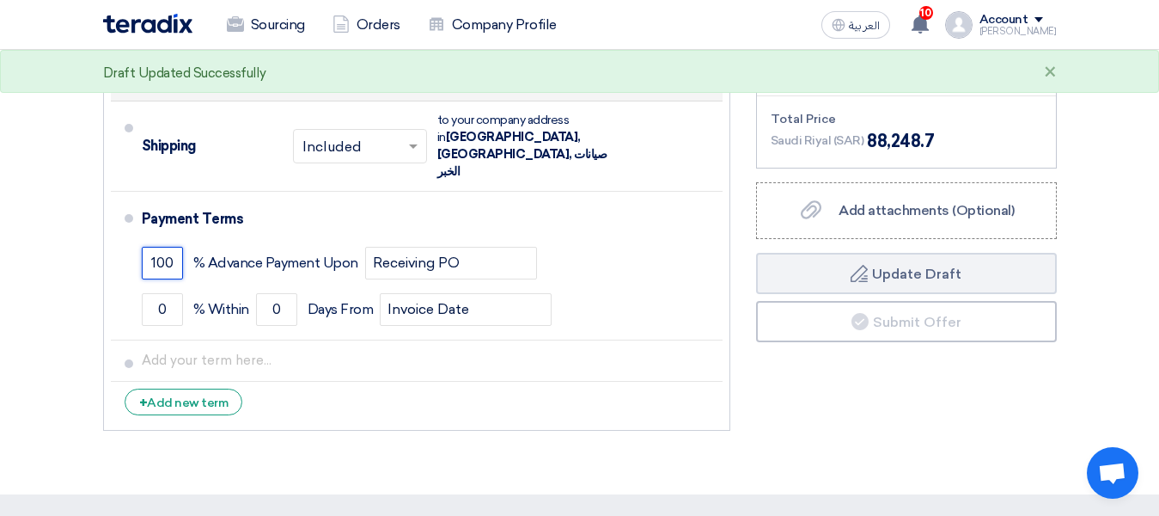
scroll to position [3155, 0]
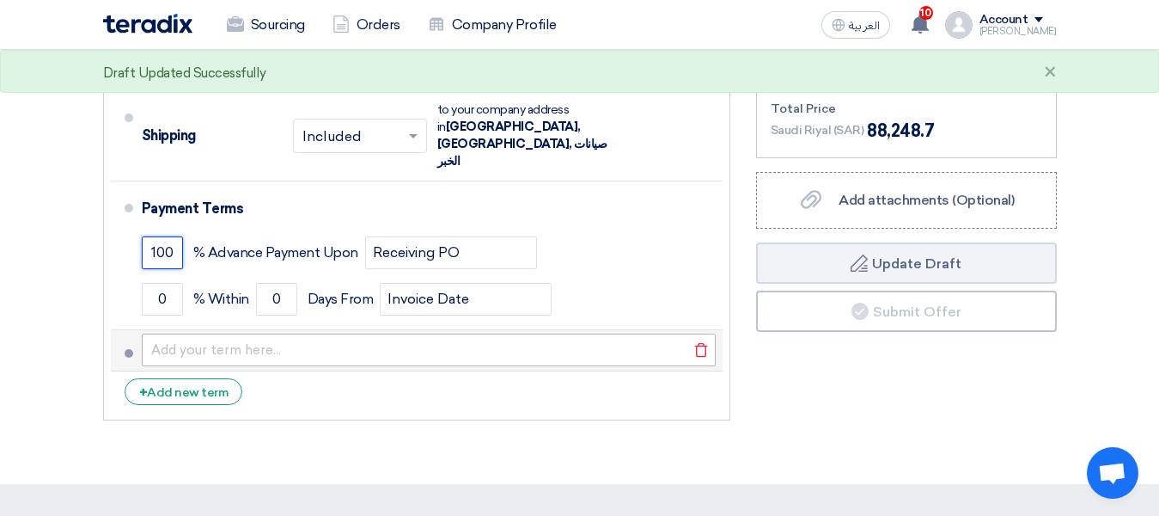
type input "100"
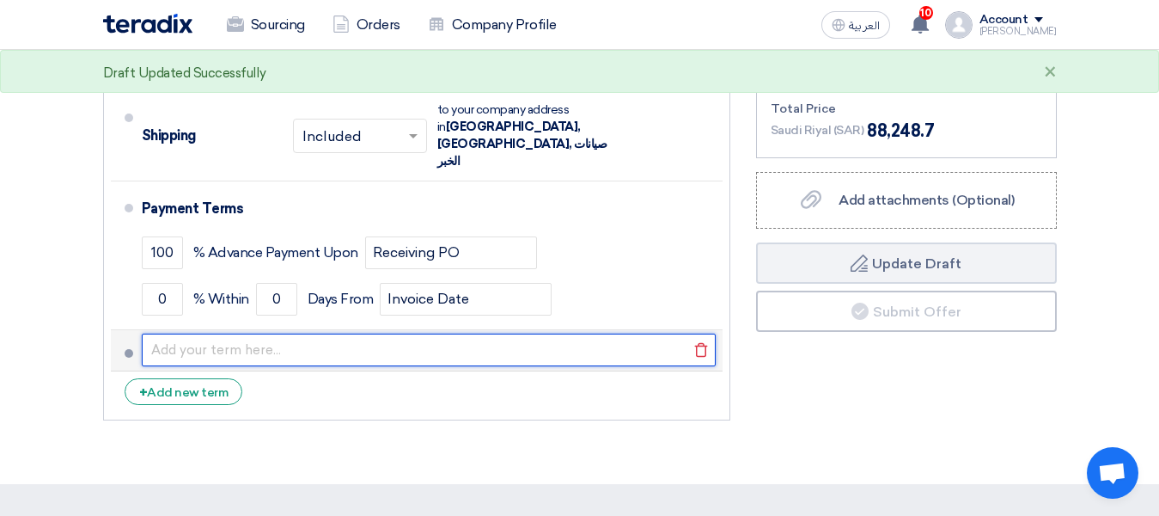
click at [585, 333] on input "text" at bounding box center [429, 349] width 574 height 33
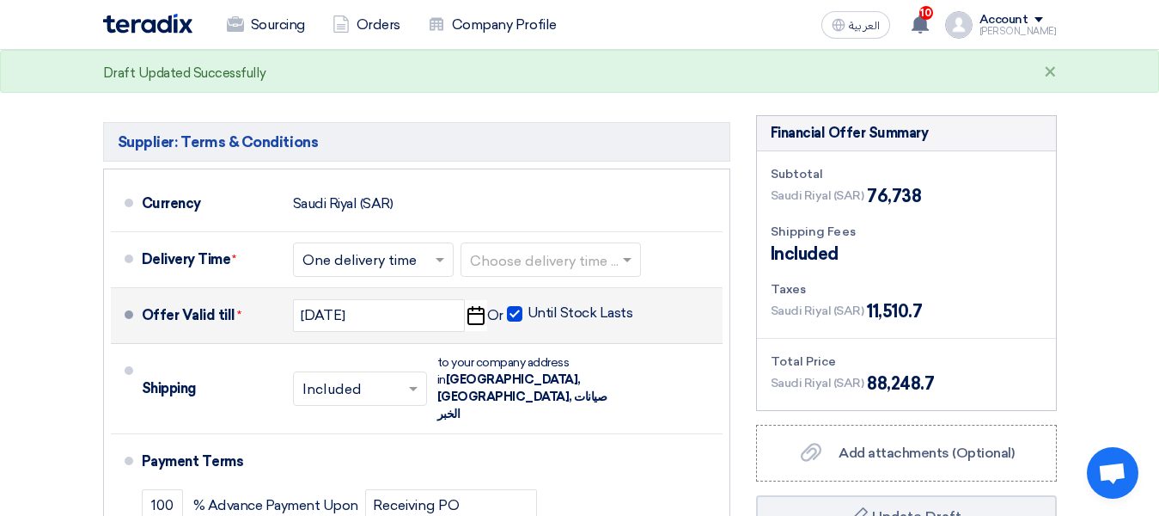
scroll to position [2897, 0]
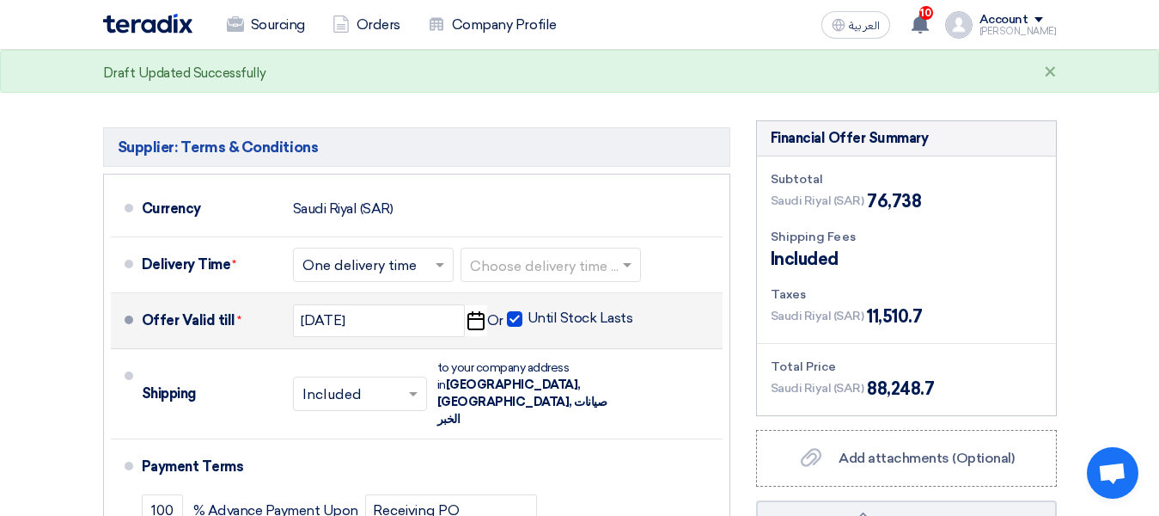
click at [513, 321] on span at bounding box center [514, 318] width 15 height 15
click at [528, 321] on input "Until Stock Lasts" at bounding box center [582, 325] width 109 height 33
checkbox input "false"
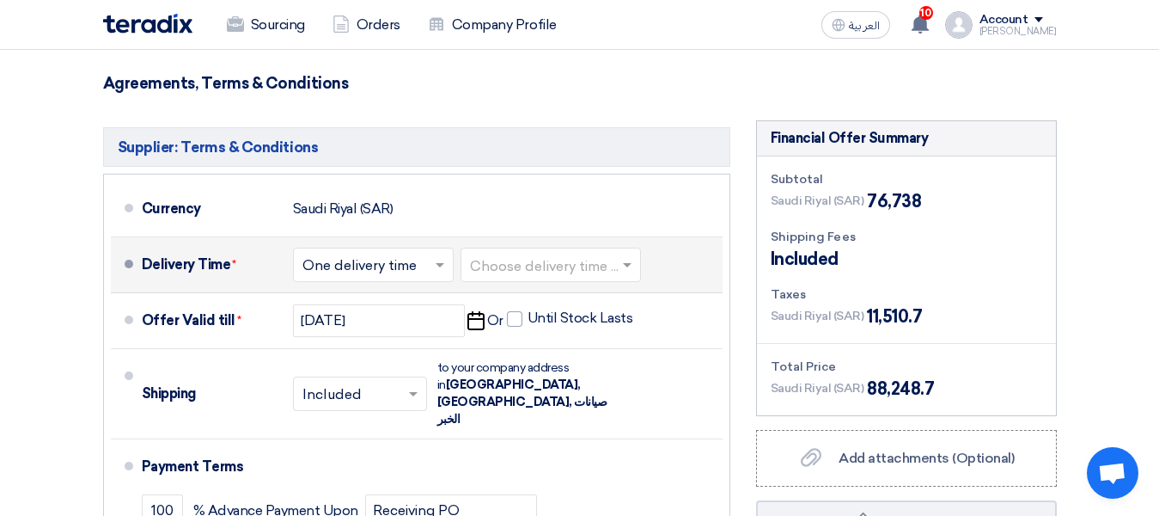
click at [537, 268] on input "text" at bounding box center [551, 266] width 163 height 25
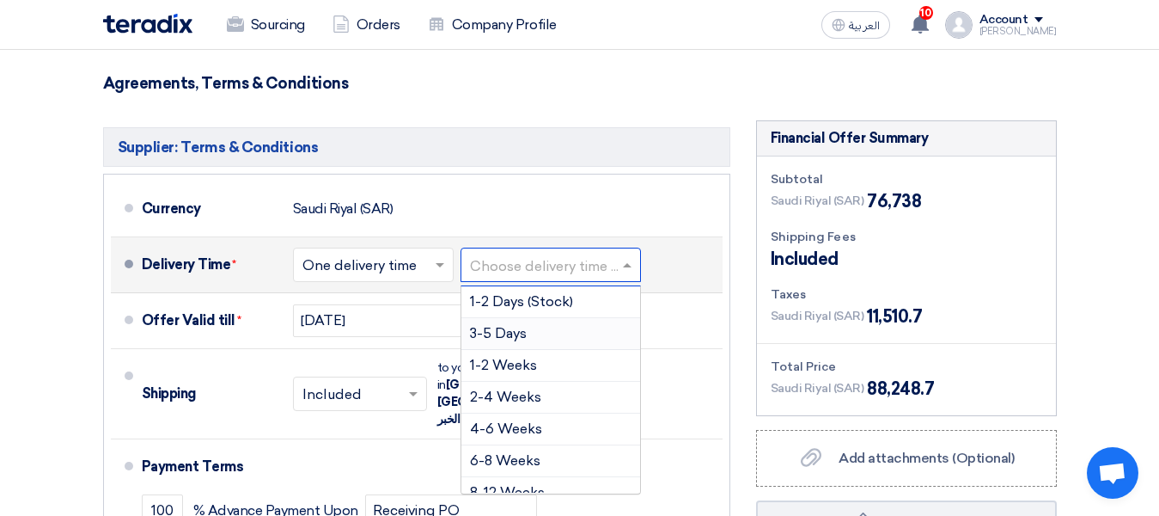
click at [517, 346] on div "3-5 Days" at bounding box center [551, 334] width 179 height 32
click at [549, 260] on span at bounding box center [551, 264] width 21 height 17
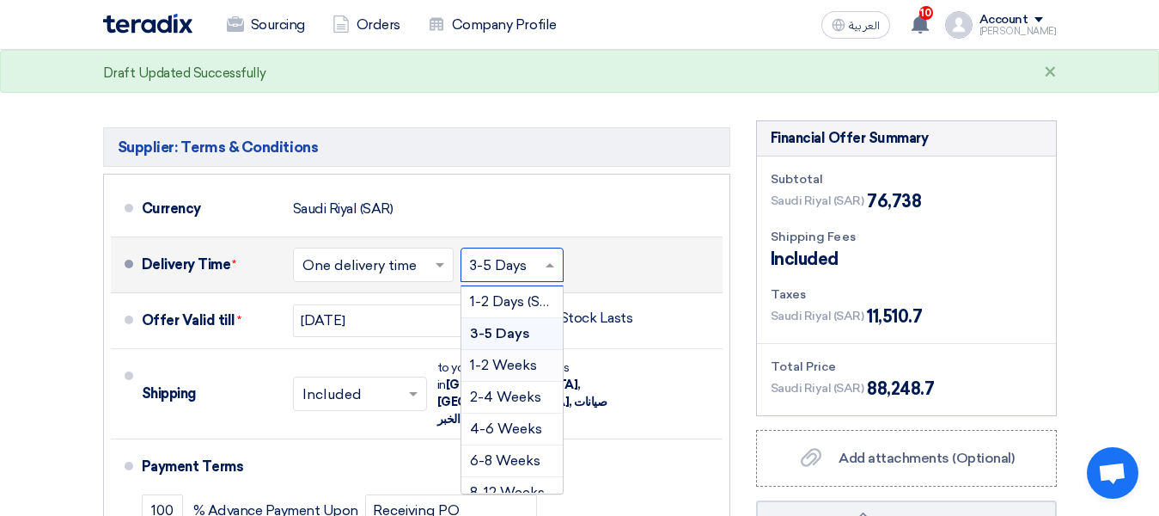
click at [526, 353] on div "1-2 Weeks" at bounding box center [512, 366] width 101 height 32
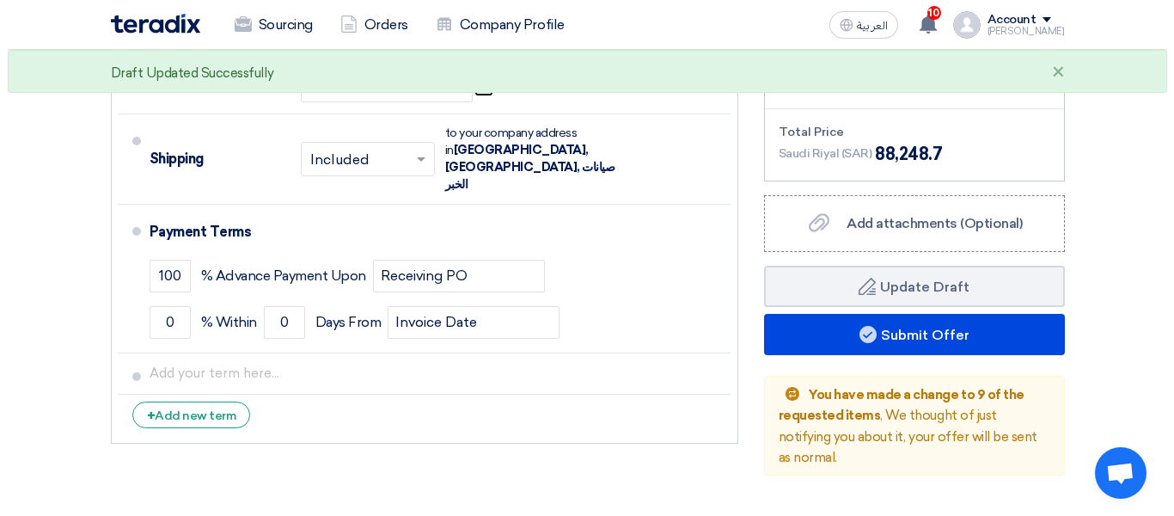
scroll to position [3155, 0]
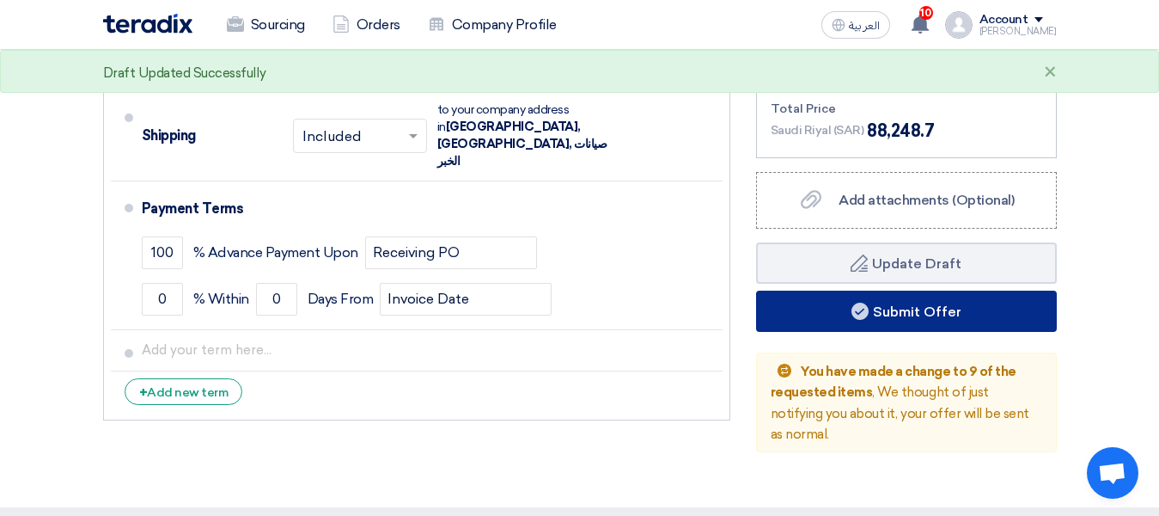
click at [904, 329] on button "Submit Offer" at bounding box center [906, 310] width 301 height 41
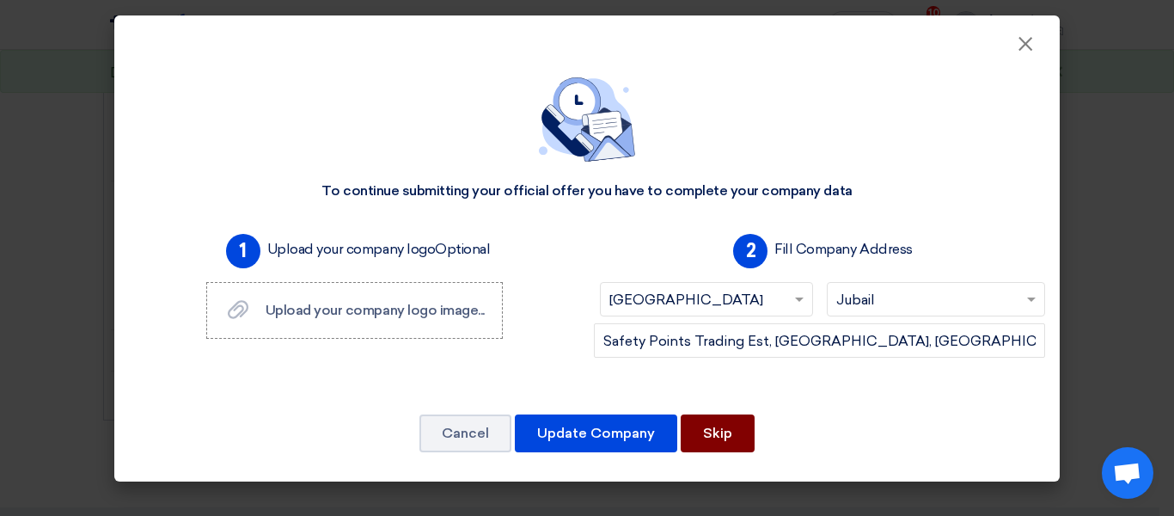
click at [719, 425] on button "Skip" at bounding box center [718, 433] width 74 height 38
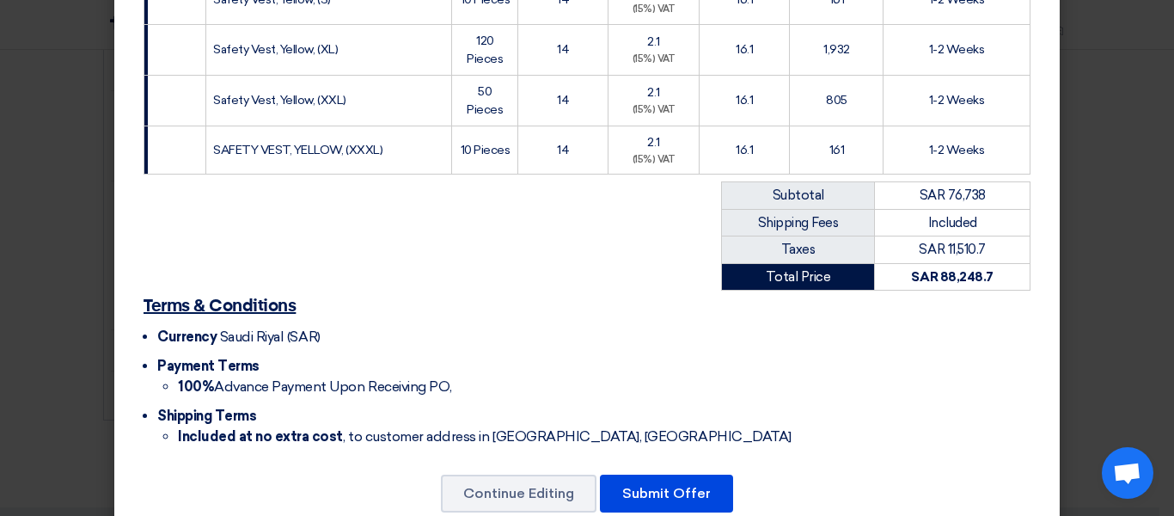
scroll to position [1189, 0]
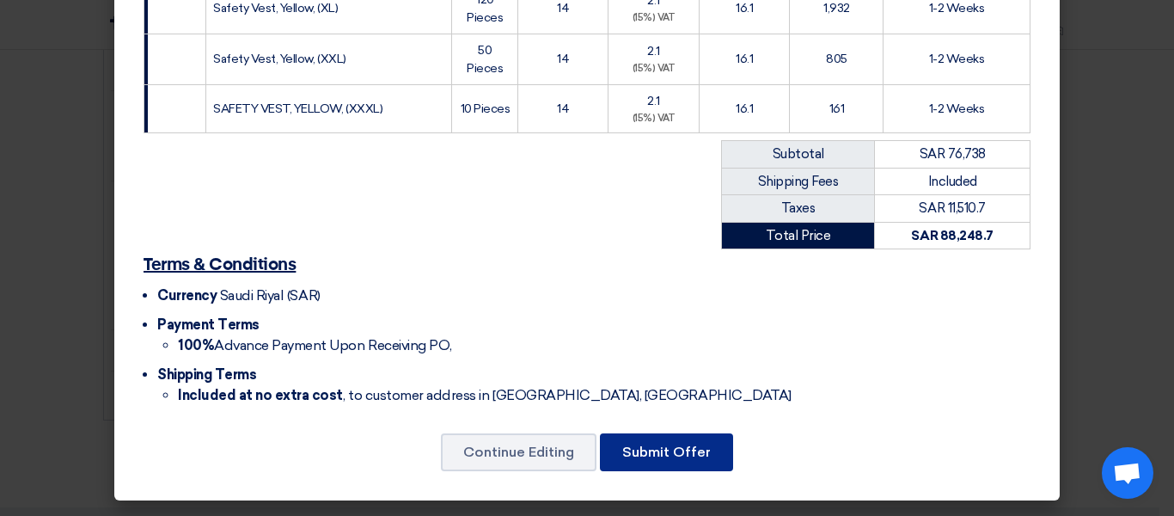
click at [675, 455] on button "Submit Offer" at bounding box center [666, 452] width 133 height 38
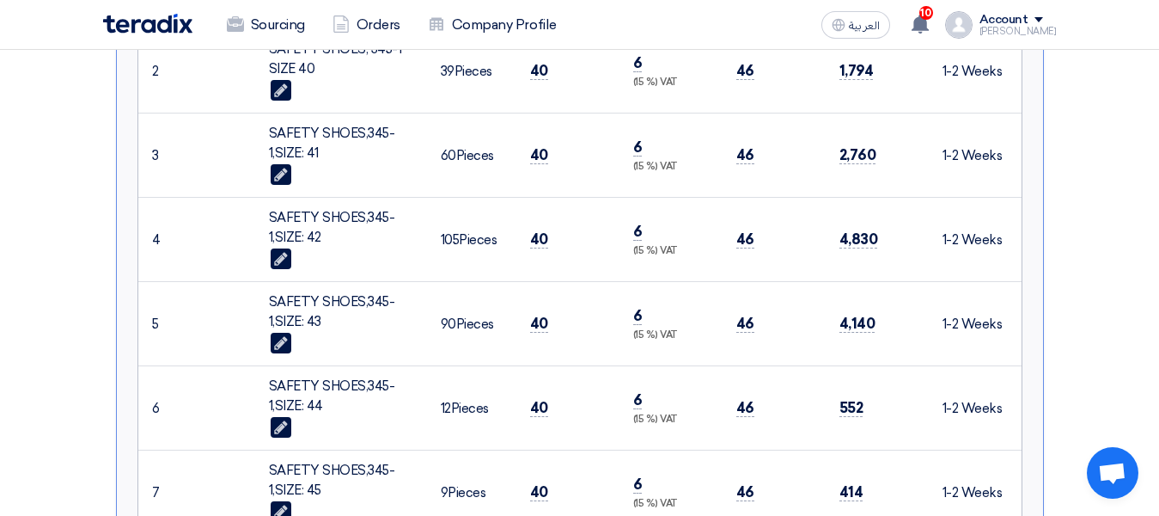
scroll to position [344, 0]
